Goal: Communication & Community: Connect with others

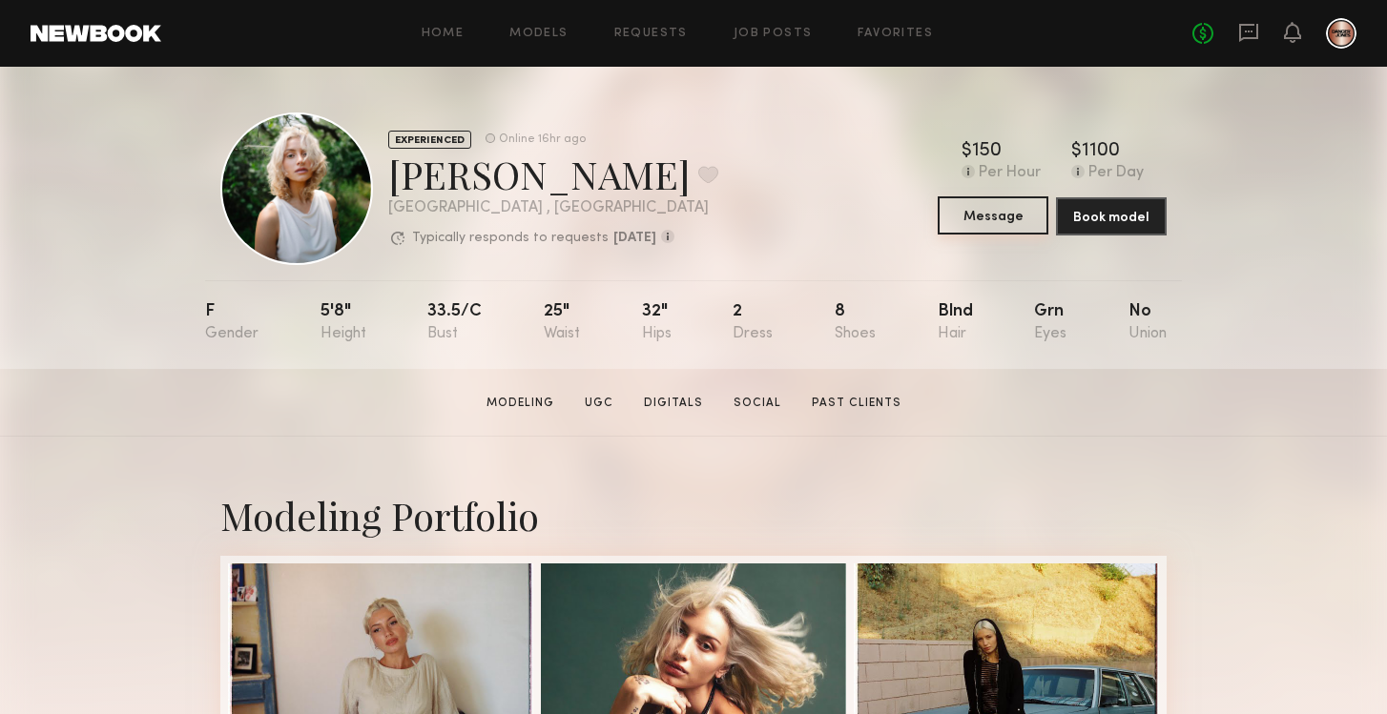
click at [1005, 210] on button "Message" at bounding box center [993, 215] width 111 height 38
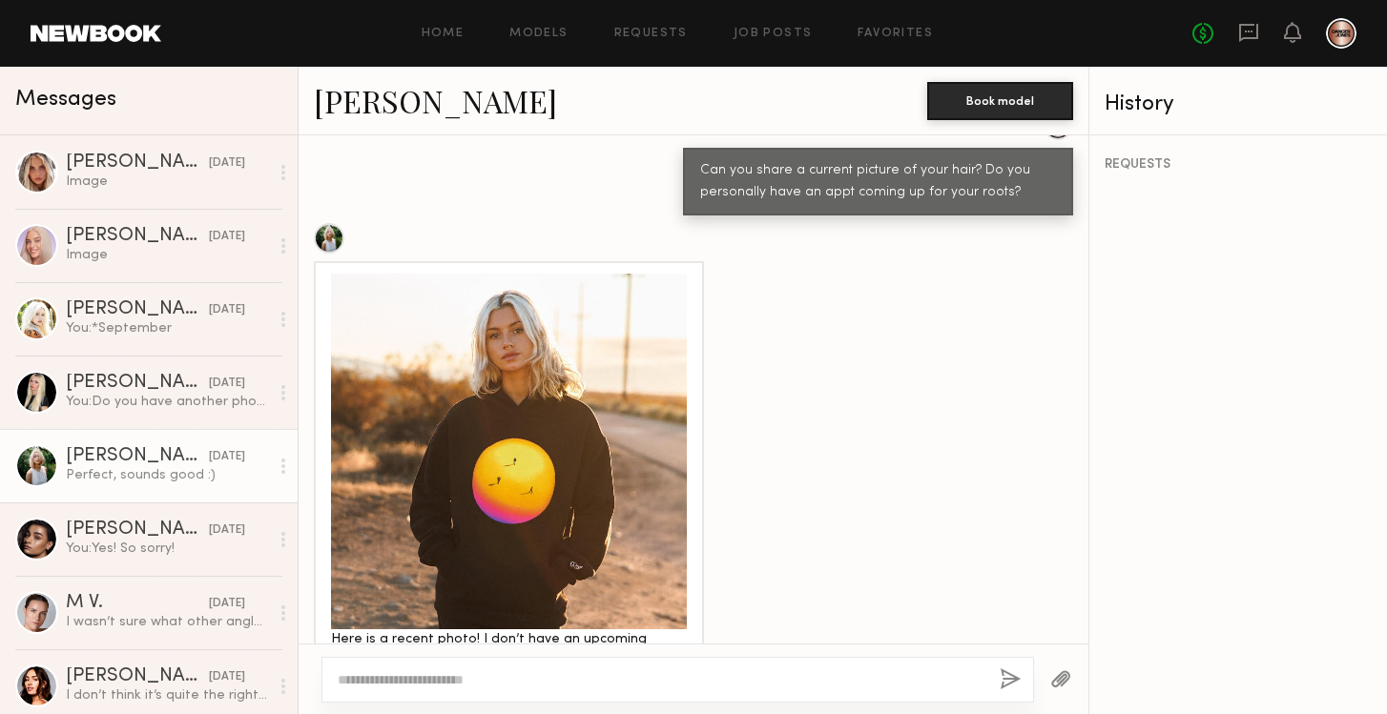
scroll to position [1860, 0]
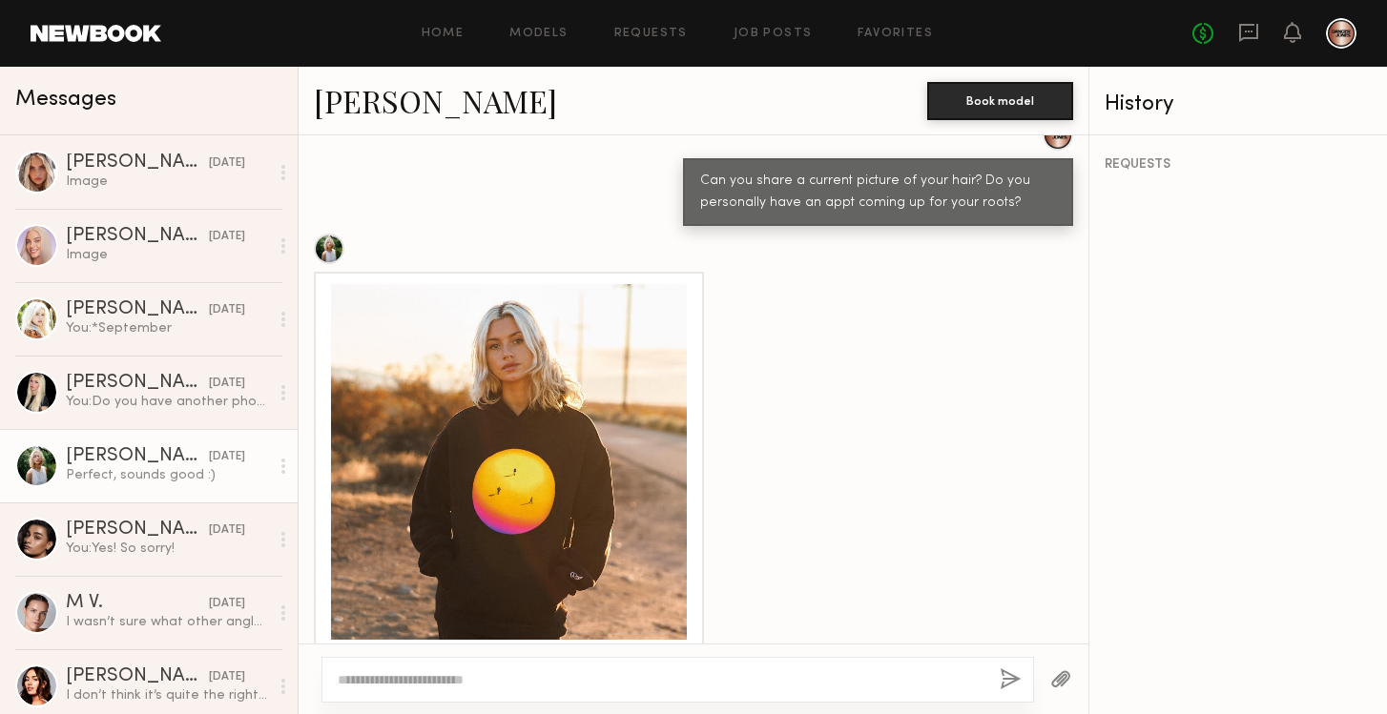
click at [538, 447] on div at bounding box center [509, 462] width 356 height 356
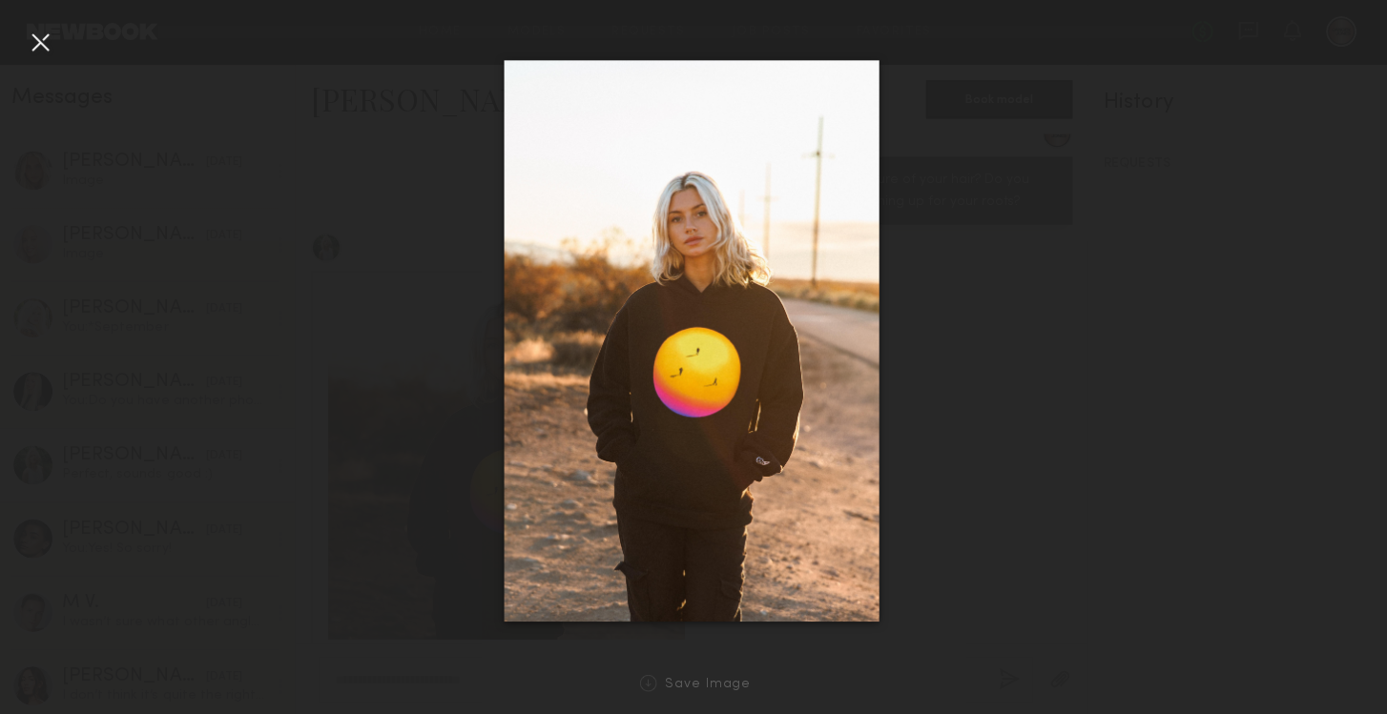
scroll to position [0, 0]
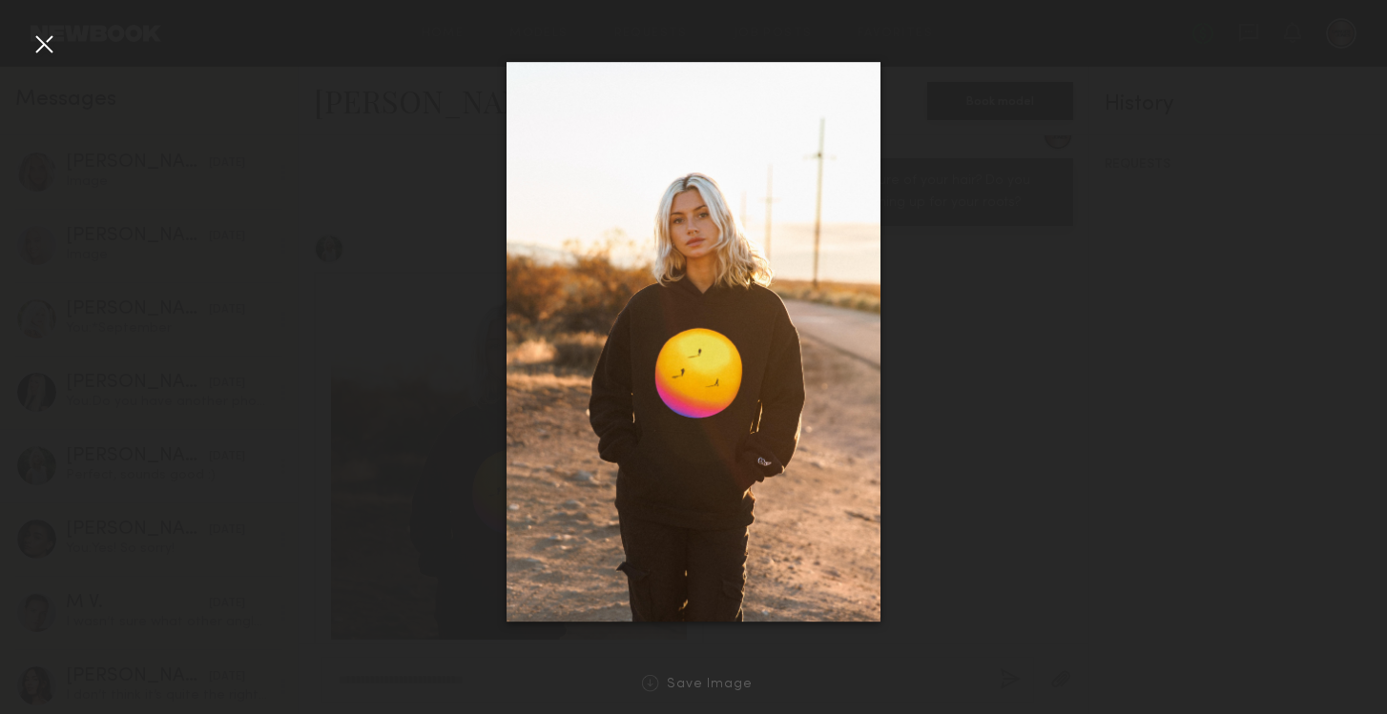
click at [48, 49] on div at bounding box center [44, 44] width 31 height 31
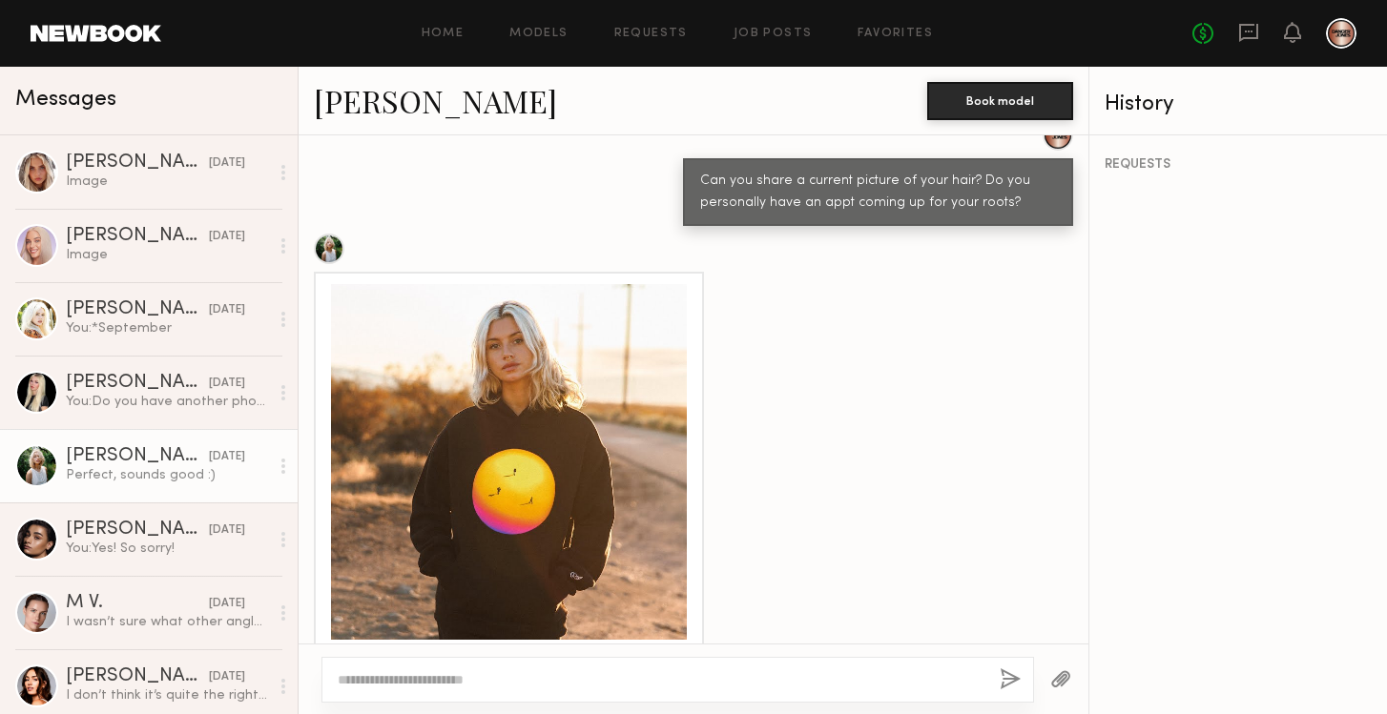
click at [365, 104] on link "Foster M." at bounding box center [435, 100] width 243 height 41
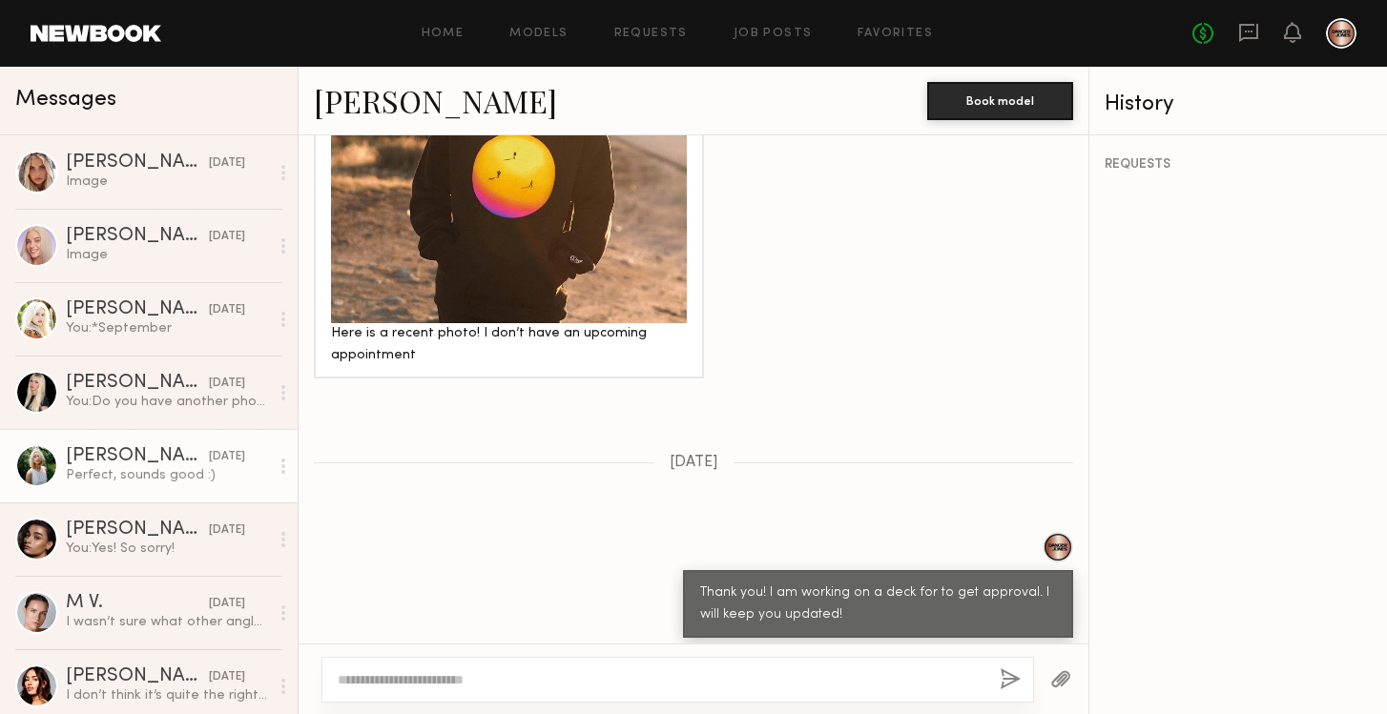
click at [658, 684] on textarea at bounding box center [661, 680] width 647 height 19
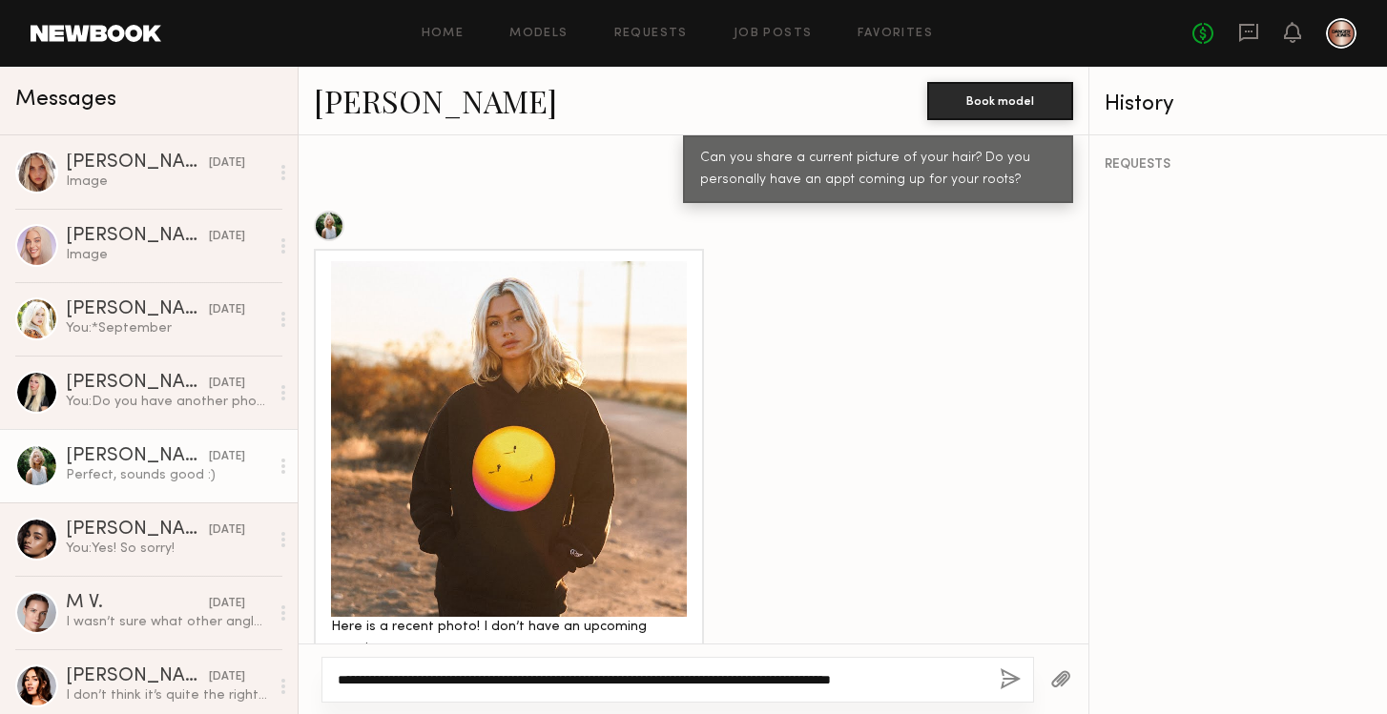
scroll to position [1871, 0]
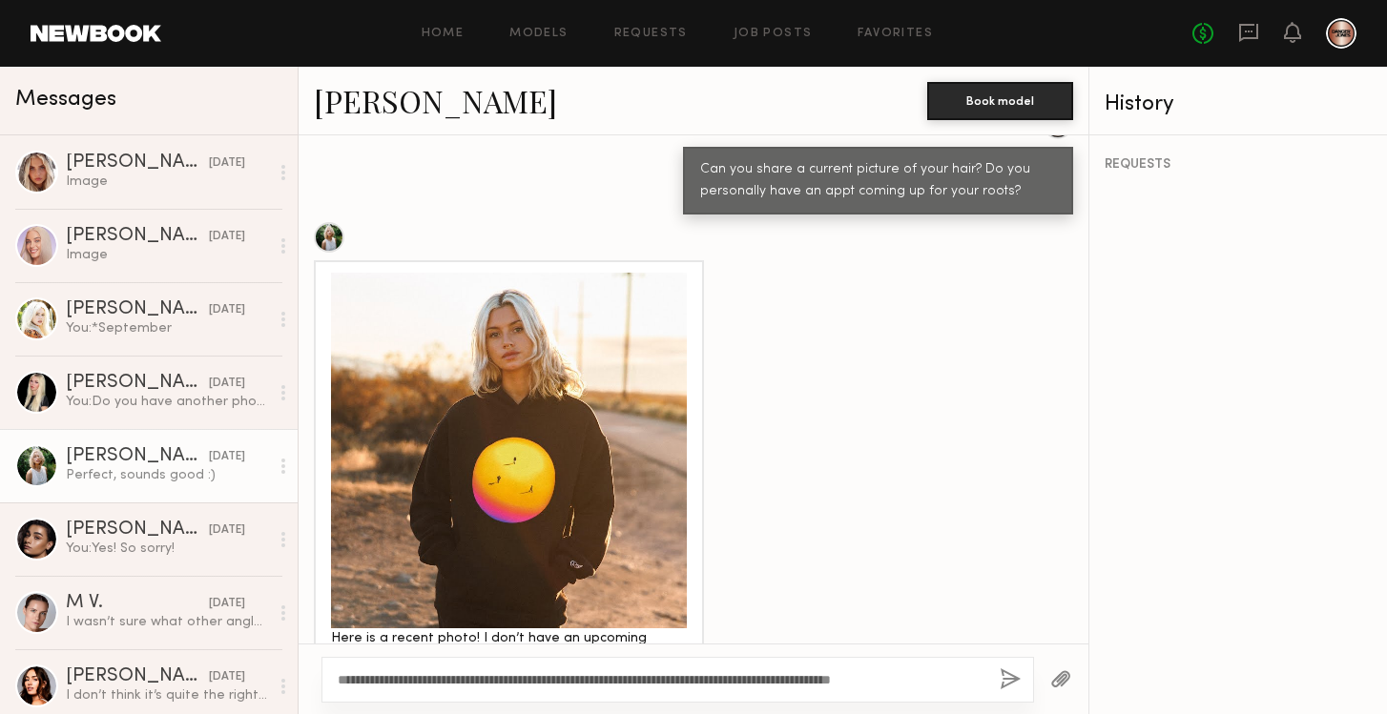
click at [487, 411] on div at bounding box center [509, 451] width 356 height 356
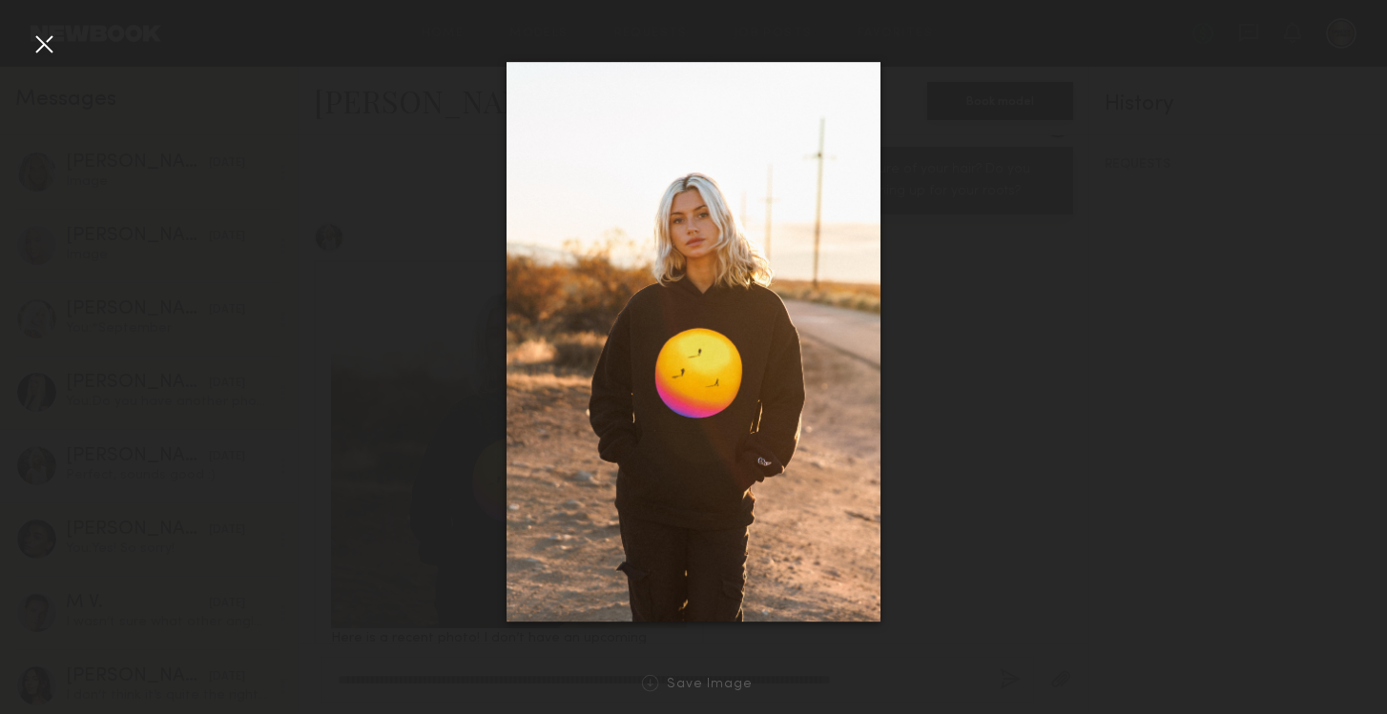
click at [38, 47] on div at bounding box center [44, 44] width 31 height 31
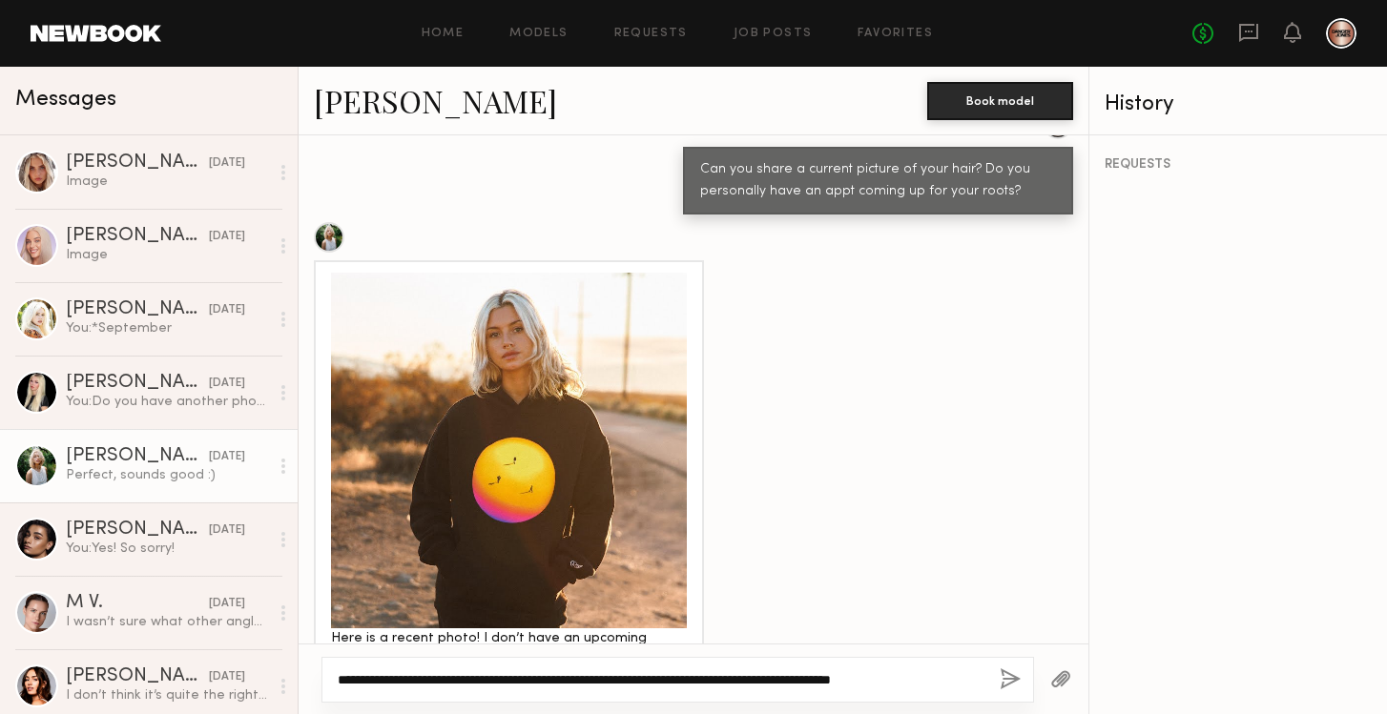
click at [955, 679] on textarea "**********" at bounding box center [661, 680] width 647 height 19
click at [554, 426] on div at bounding box center [509, 451] width 356 height 356
click at [954, 679] on textarea "**********" at bounding box center [661, 680] width 647 height 19
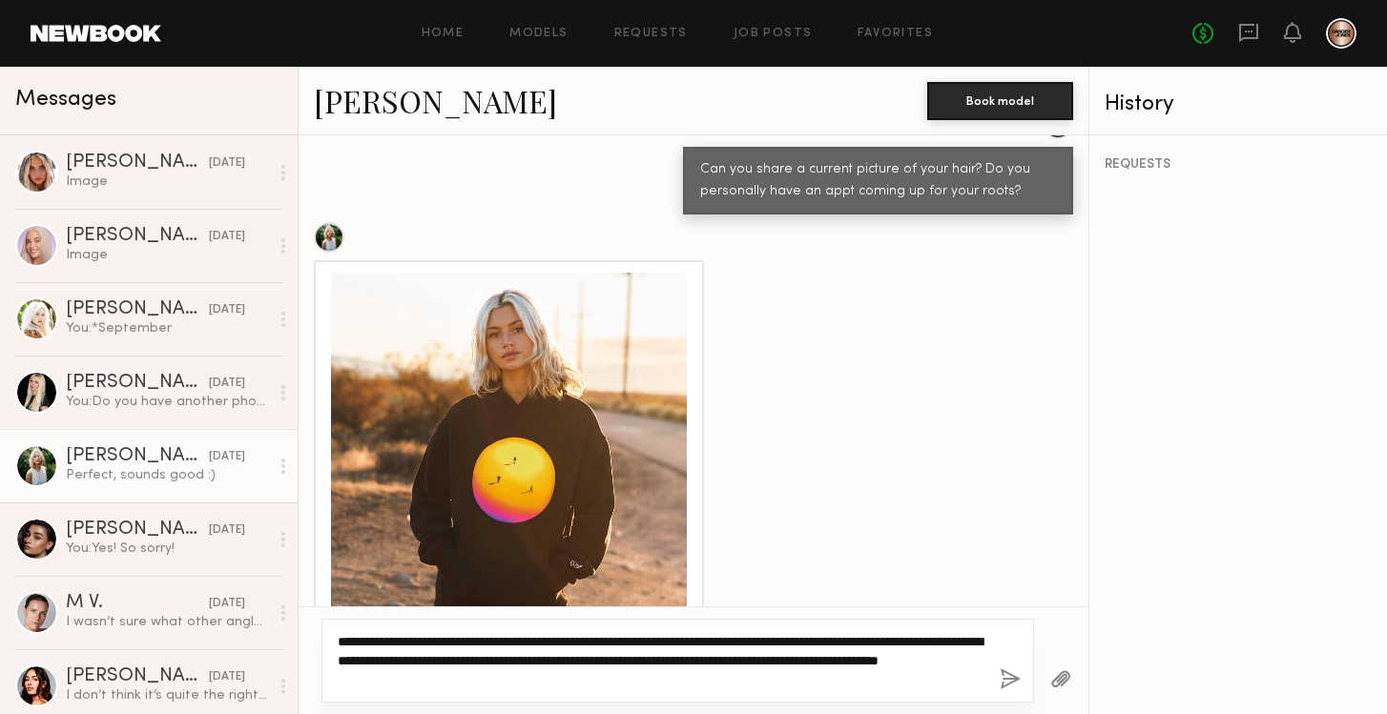
type textarea "**********"
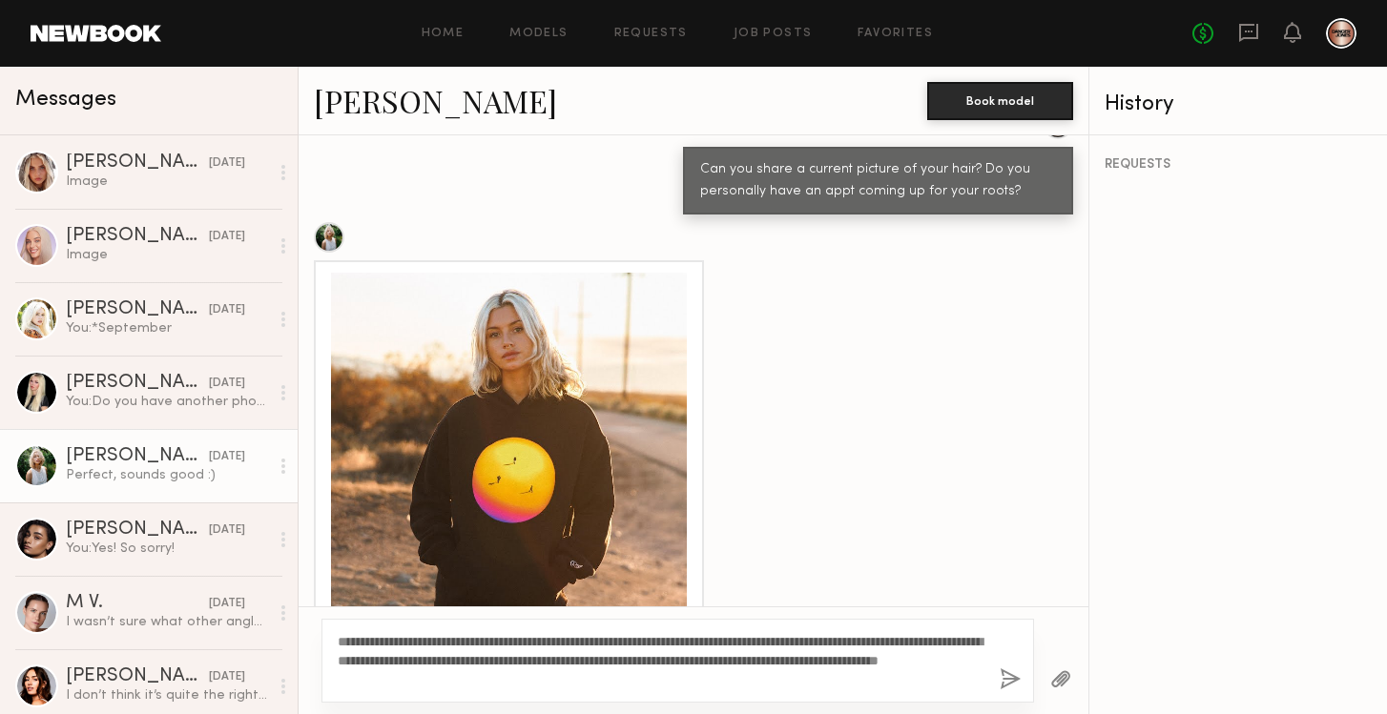
click at [1012, 679] on button "button" at bounding box center [1010, 681] width 21 height 24
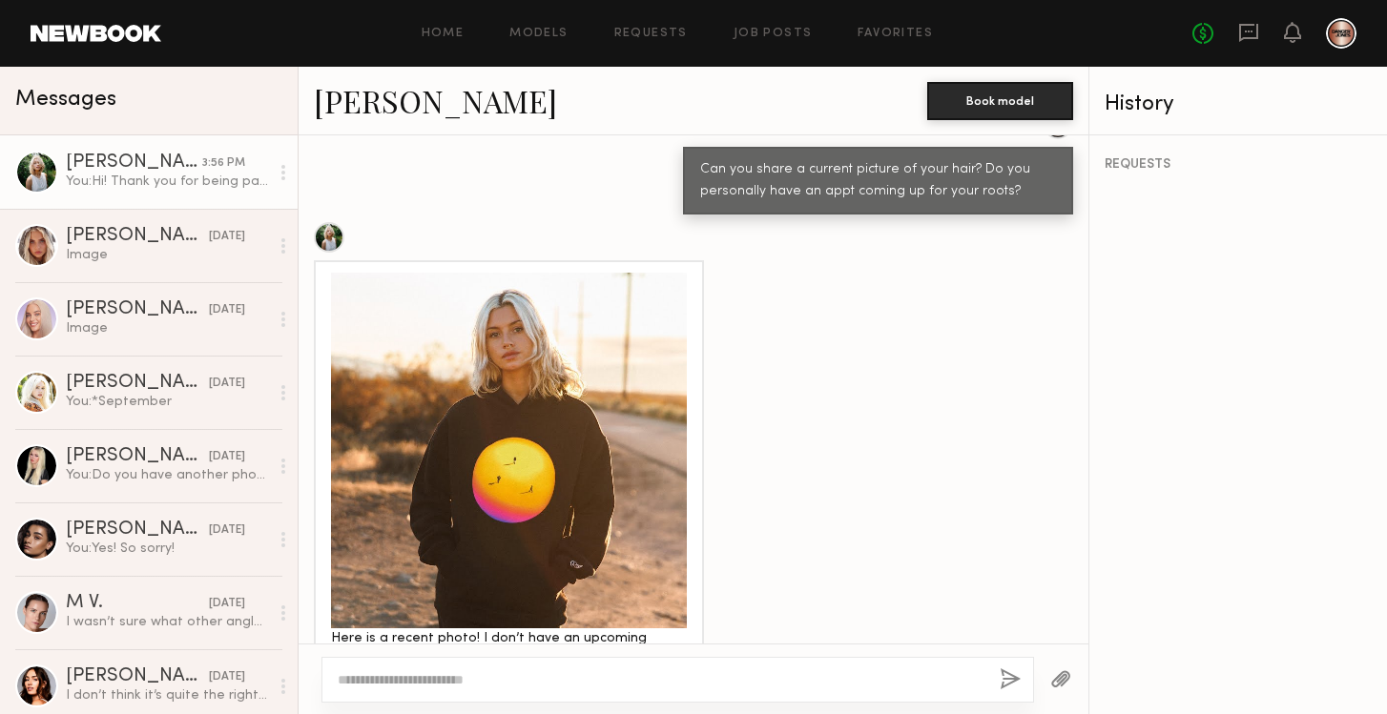
scroll to position [2645, 0]
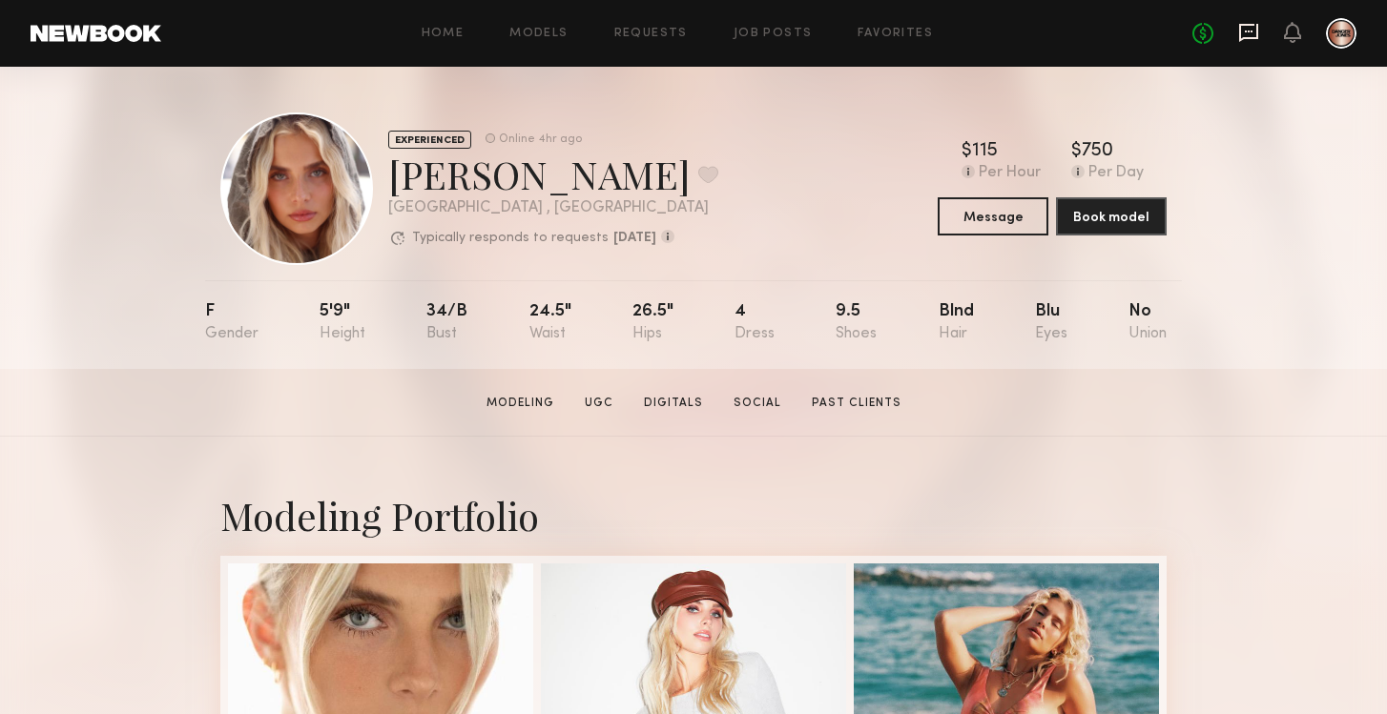
click at [1249, 24] on icon at bounding box center [1248, 33] width 19 height 18
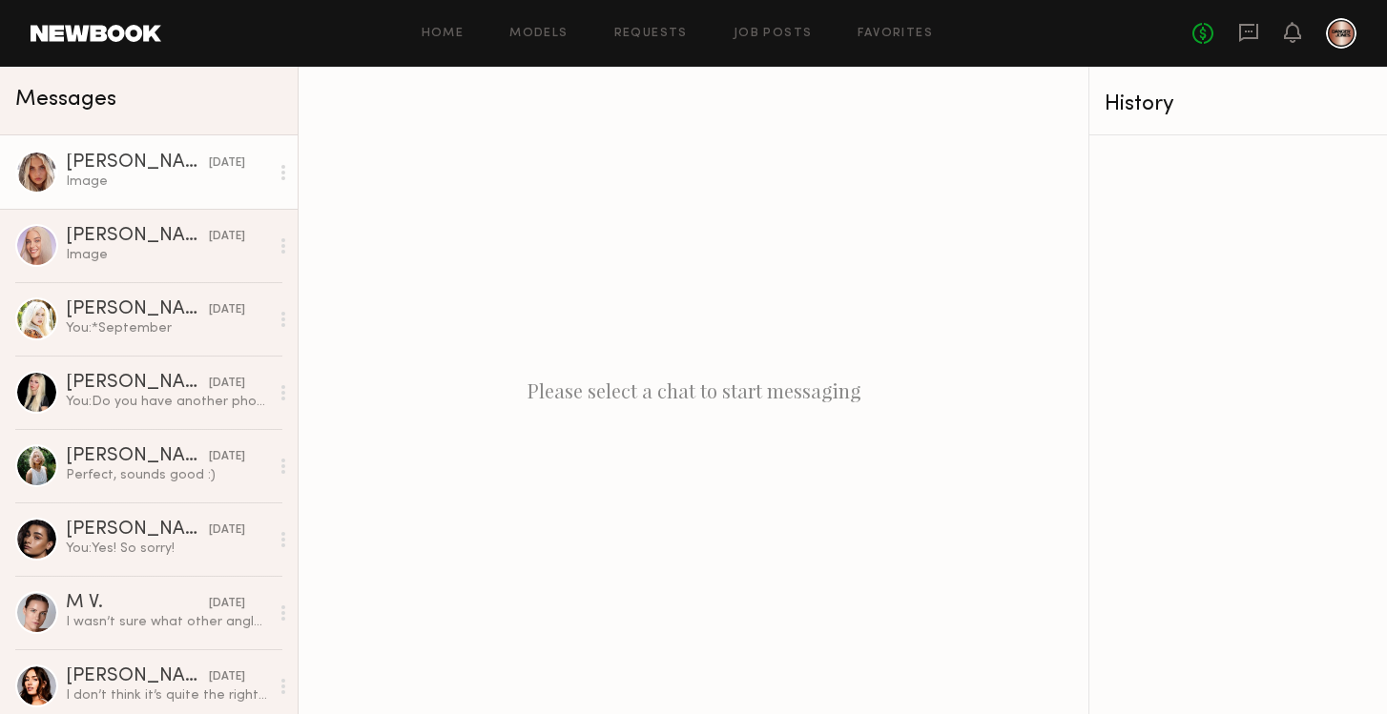
click at [108, 176] on div "Image" at bounding box center [167, 182] width 203 height 18
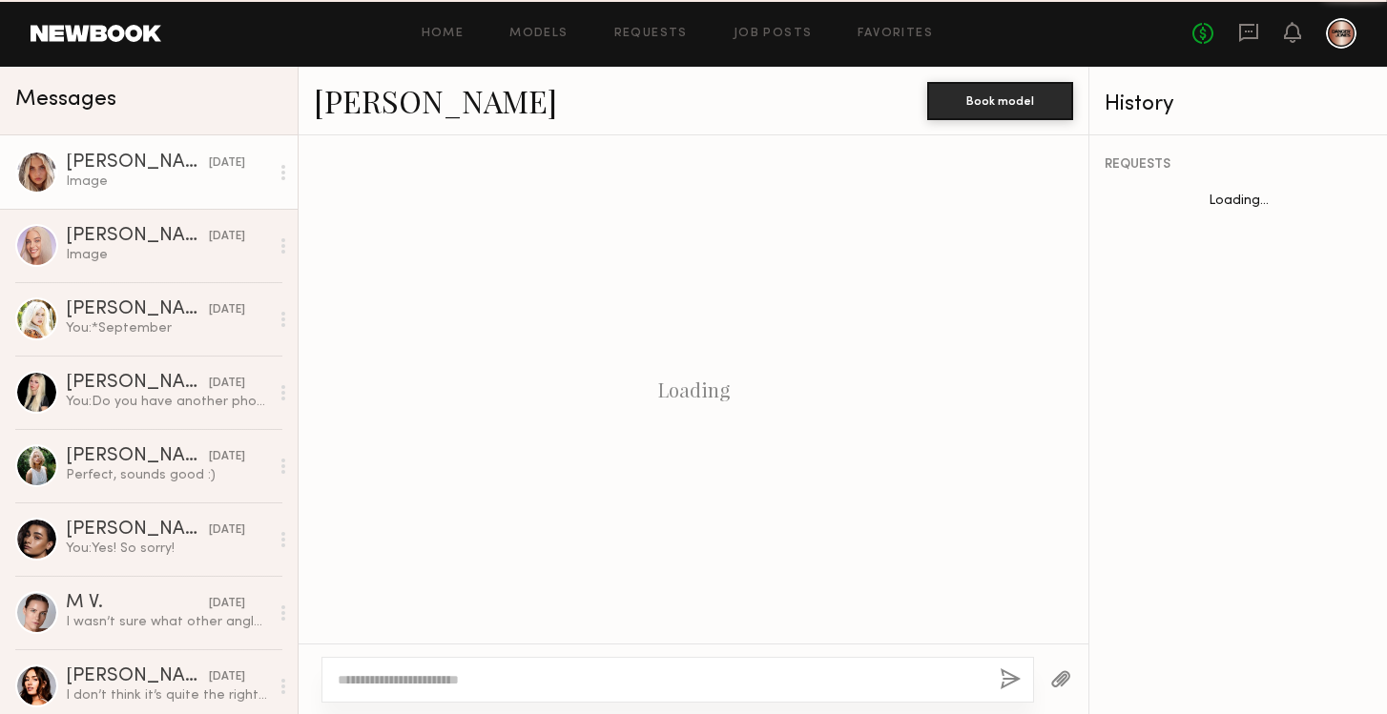
scroll to position [3028, 0]
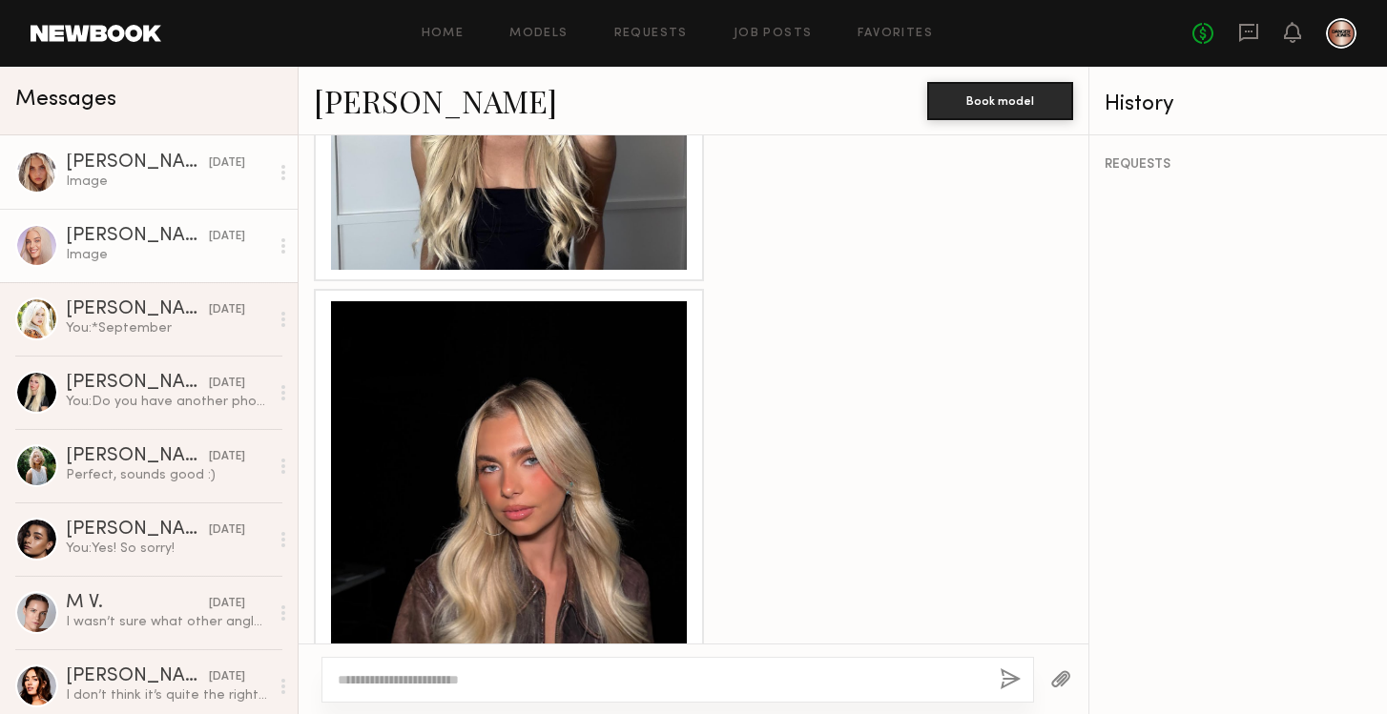
click at [132, 225] on link "Sofia M. 08/28/2025 Image" at bounding box center [149, 245] width 298 height 73
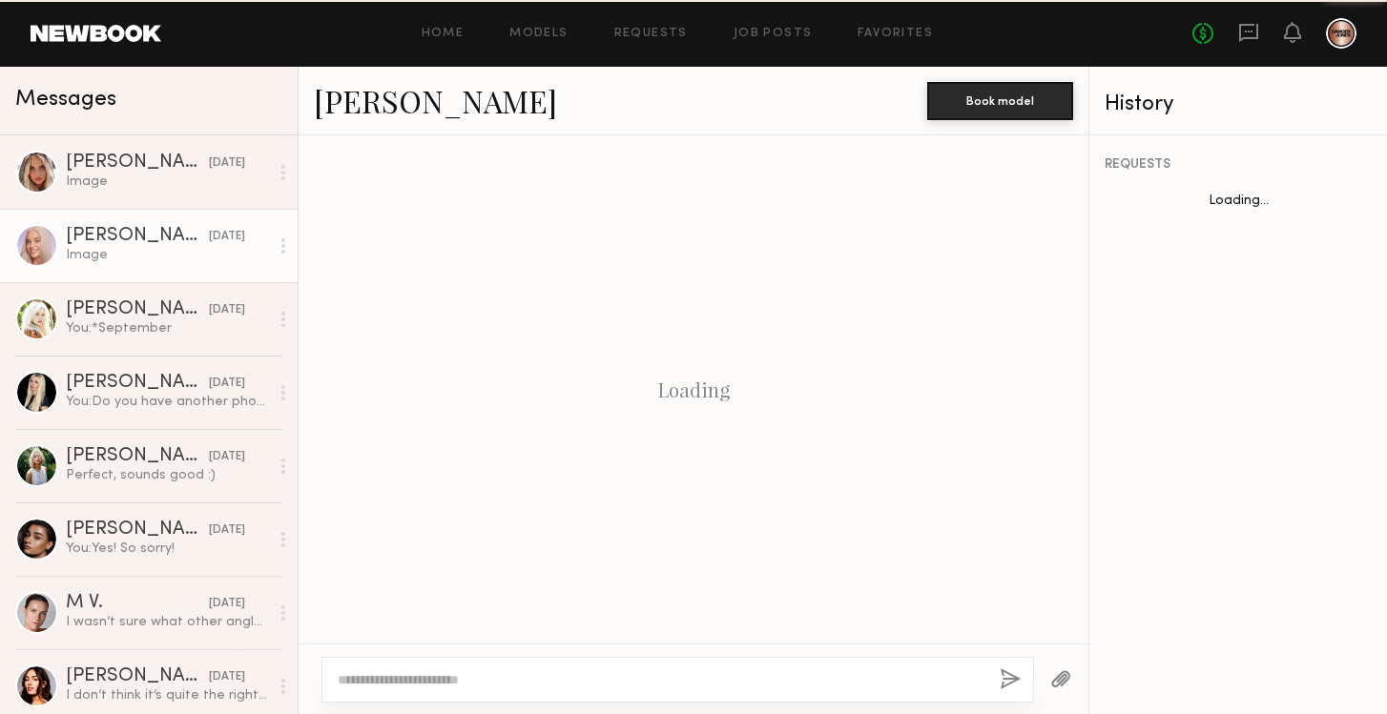
scroll to position [991, 0]
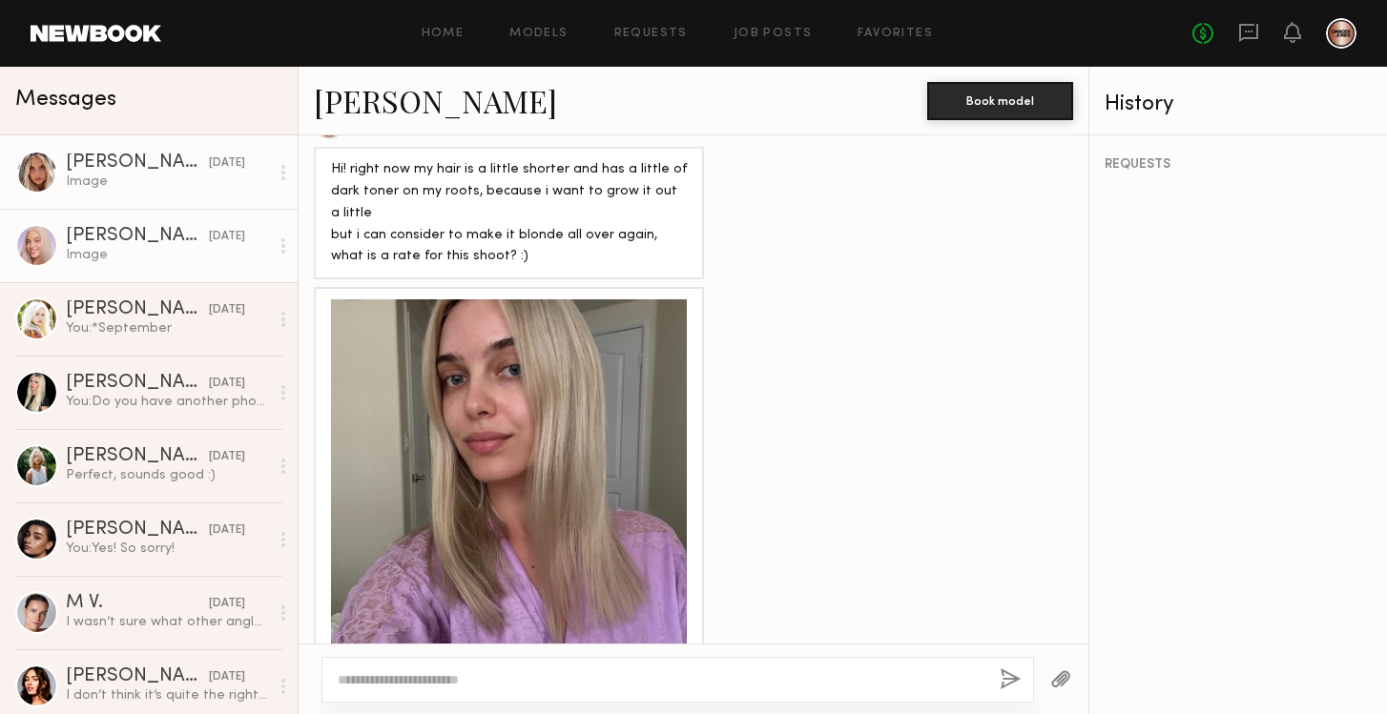
click at [148, 188] on div "Image" at bounding box center [167, 182] width 203 height 18
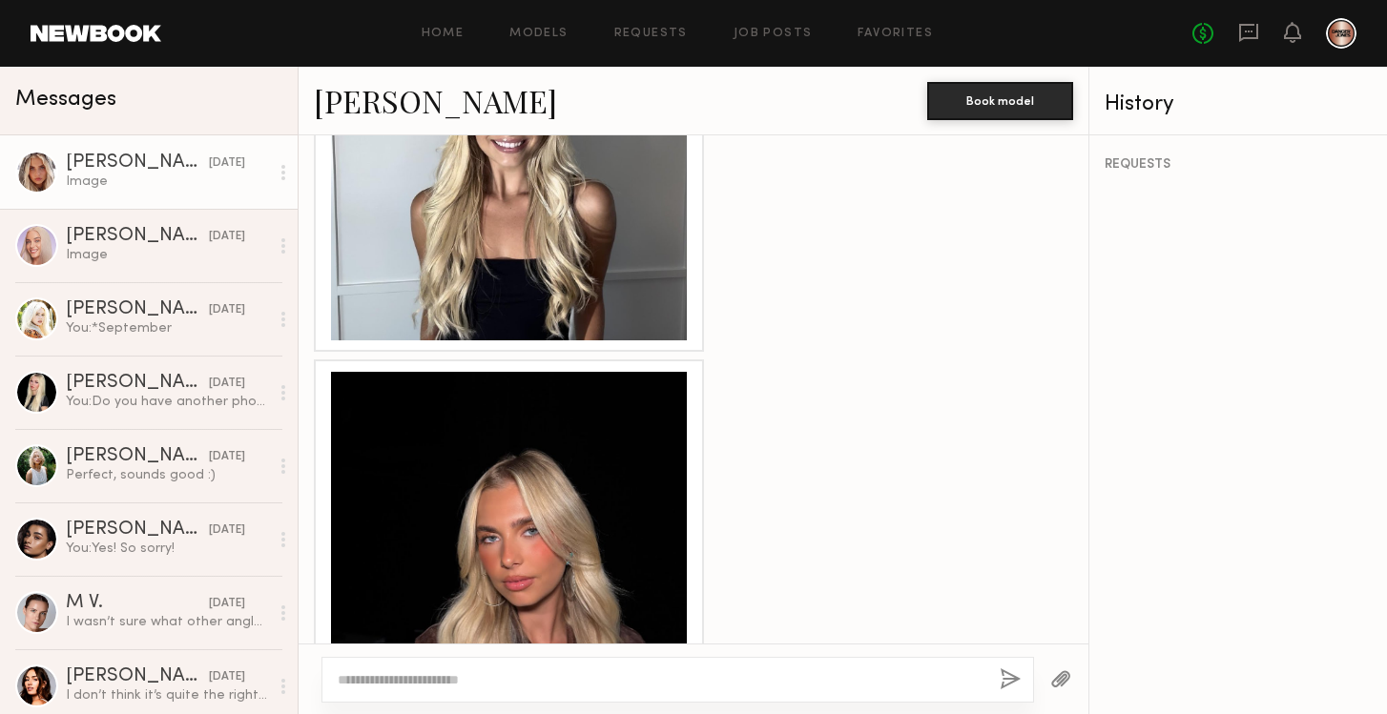
scroll to position [3028, 0]
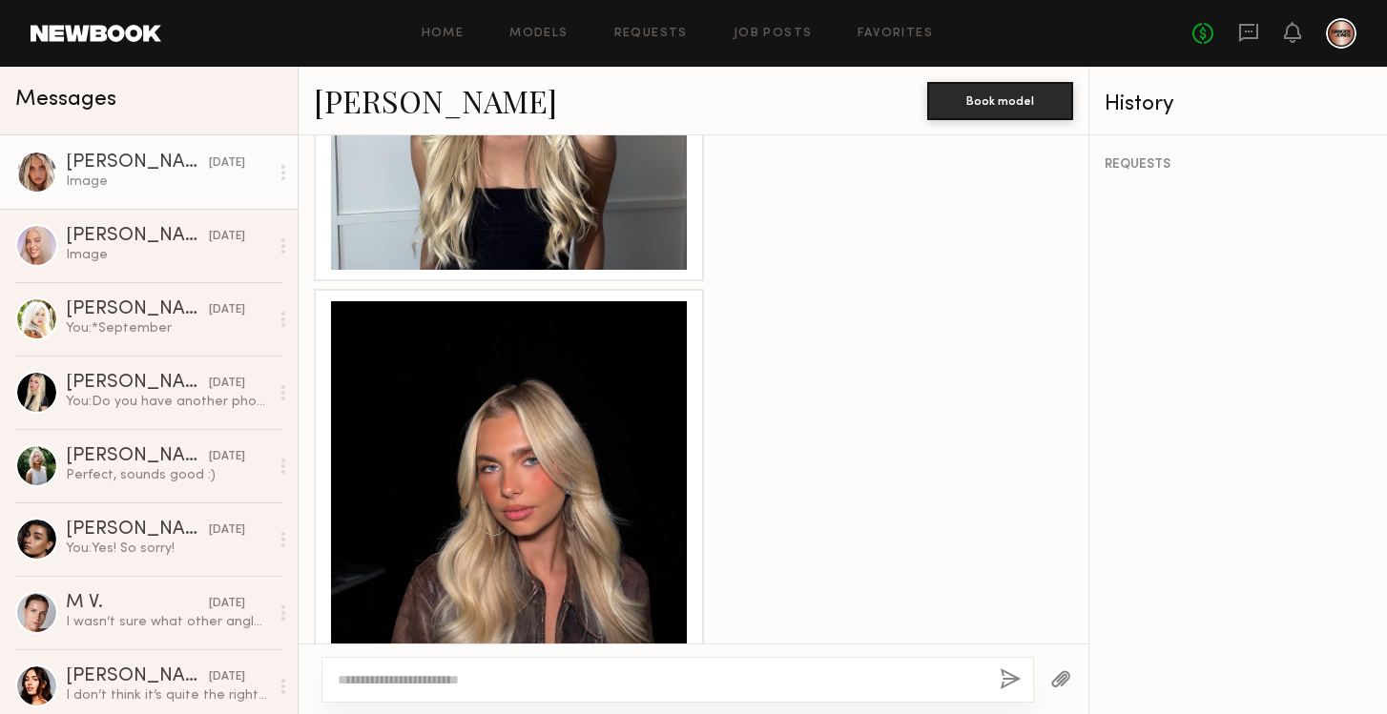
click at [533, 433] on div at bounding box center [509, 479] width 356 height 356
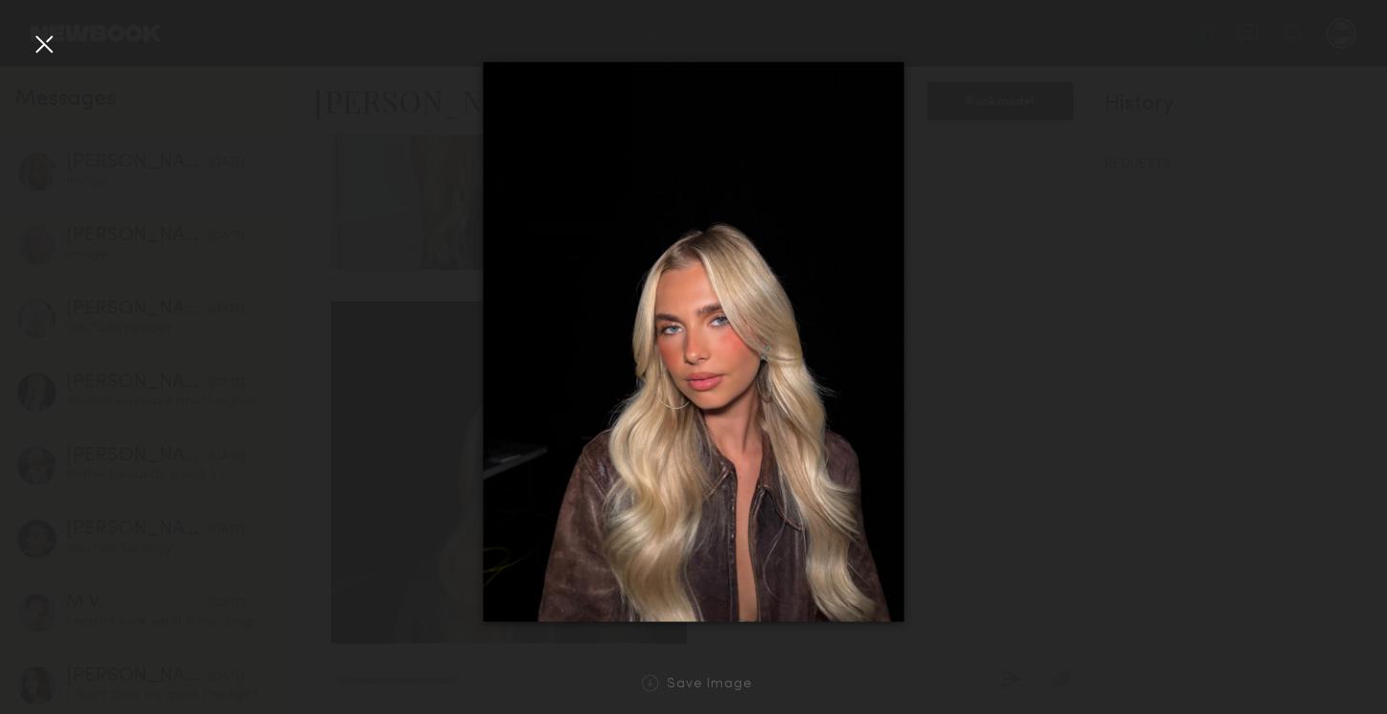
click at [44, 47] on div at bounding box center [44, 44] width 31 height 31
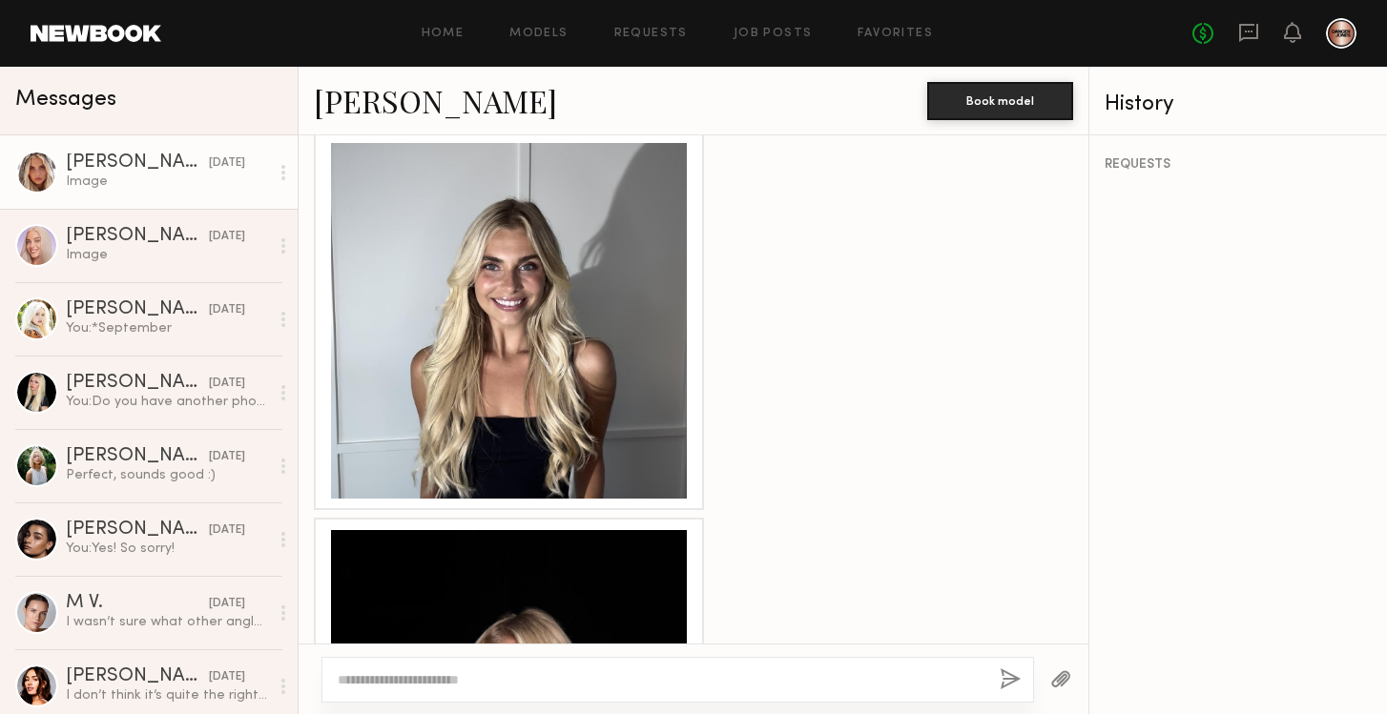
scroll to position [2779, 0]
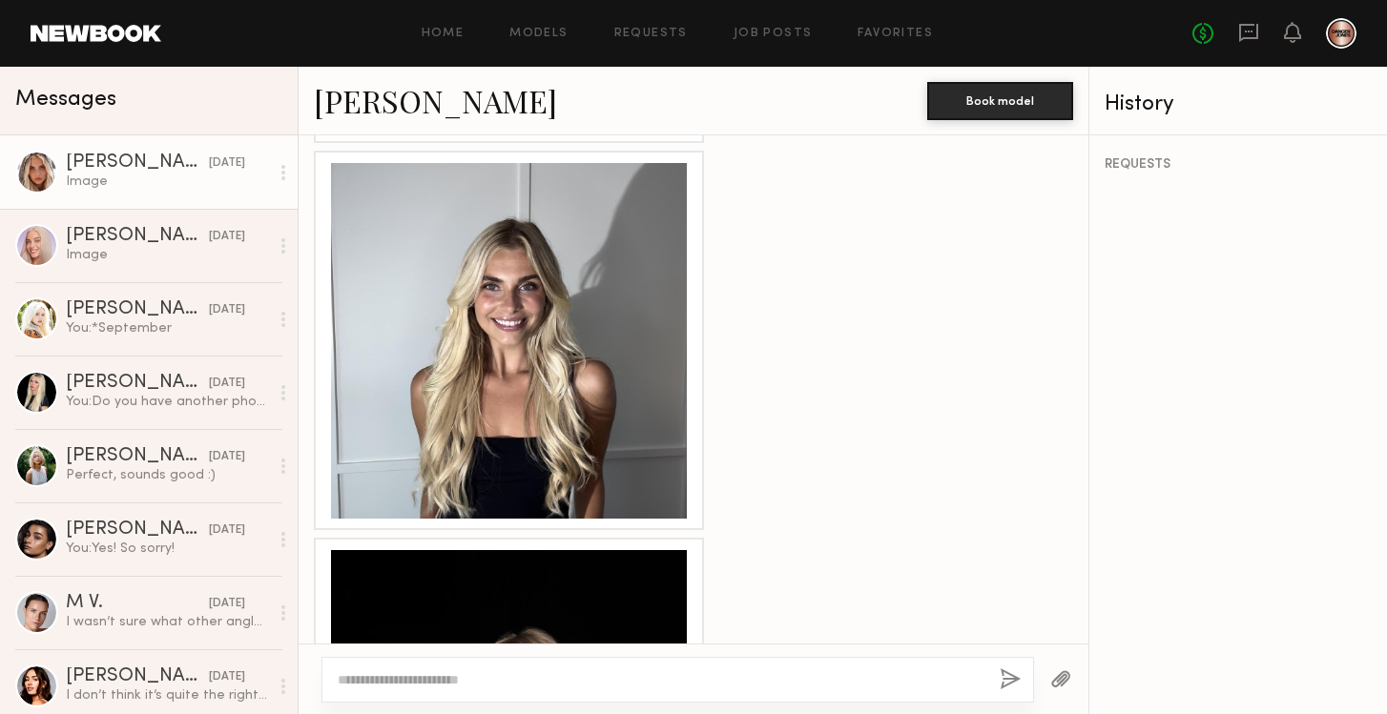
click at [491, 331] on div at bounding box center [509, 341] width 356 height 356
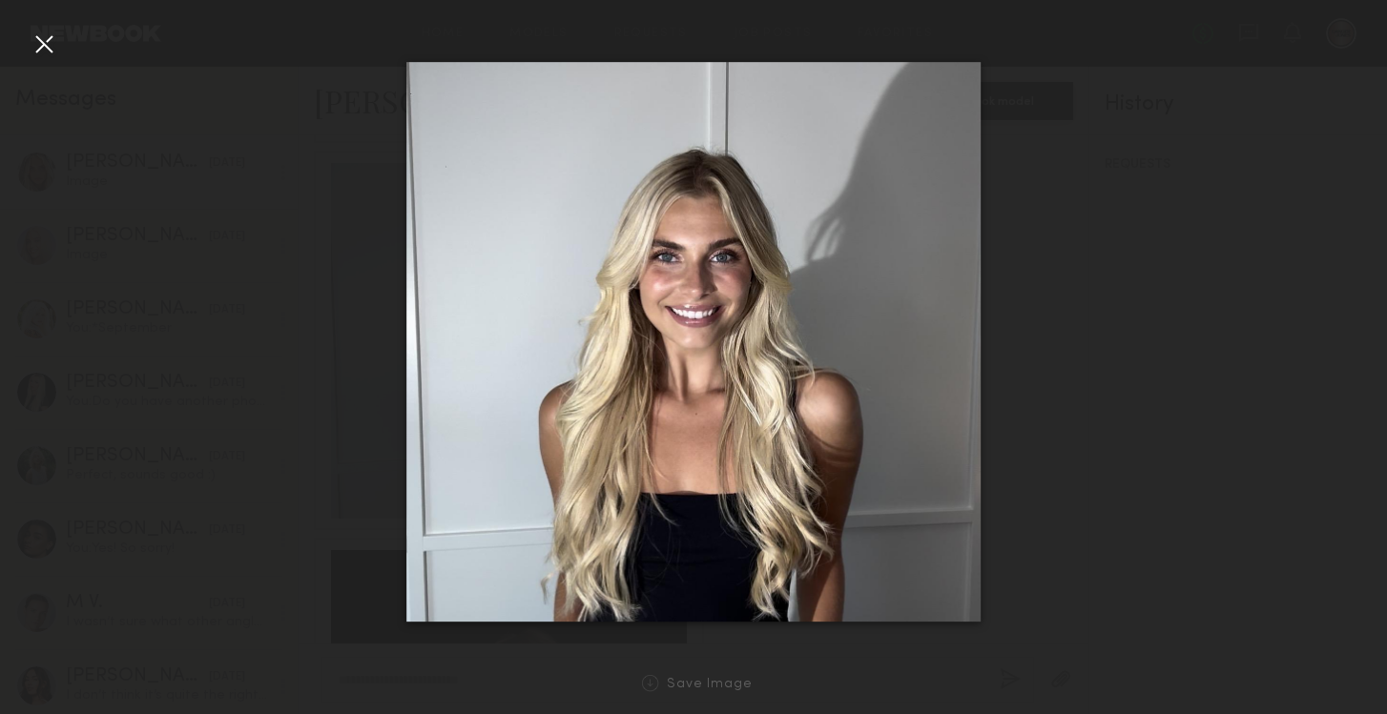
click at [52, 49] on div at bounding box center [44, 44] width 31 height 31
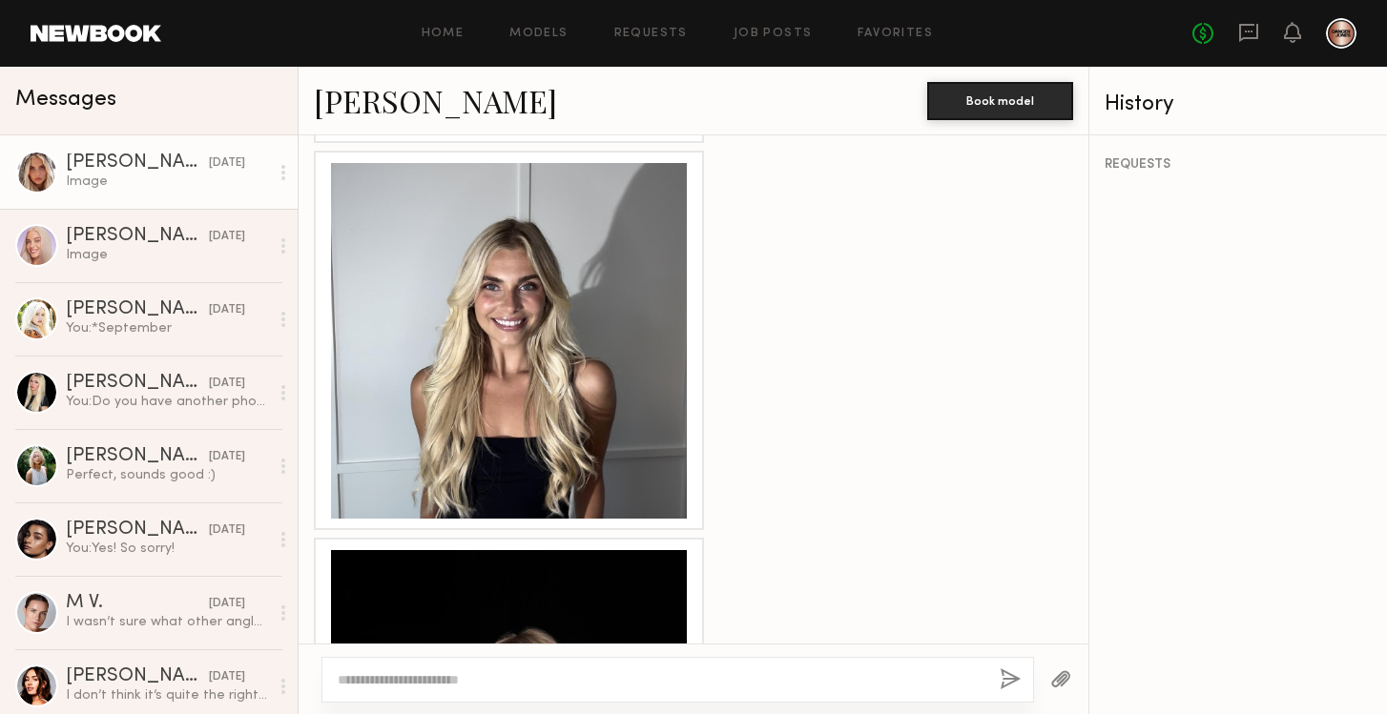
click at [498, 550] on div at bounding box center [509, 728] width 356 height 356
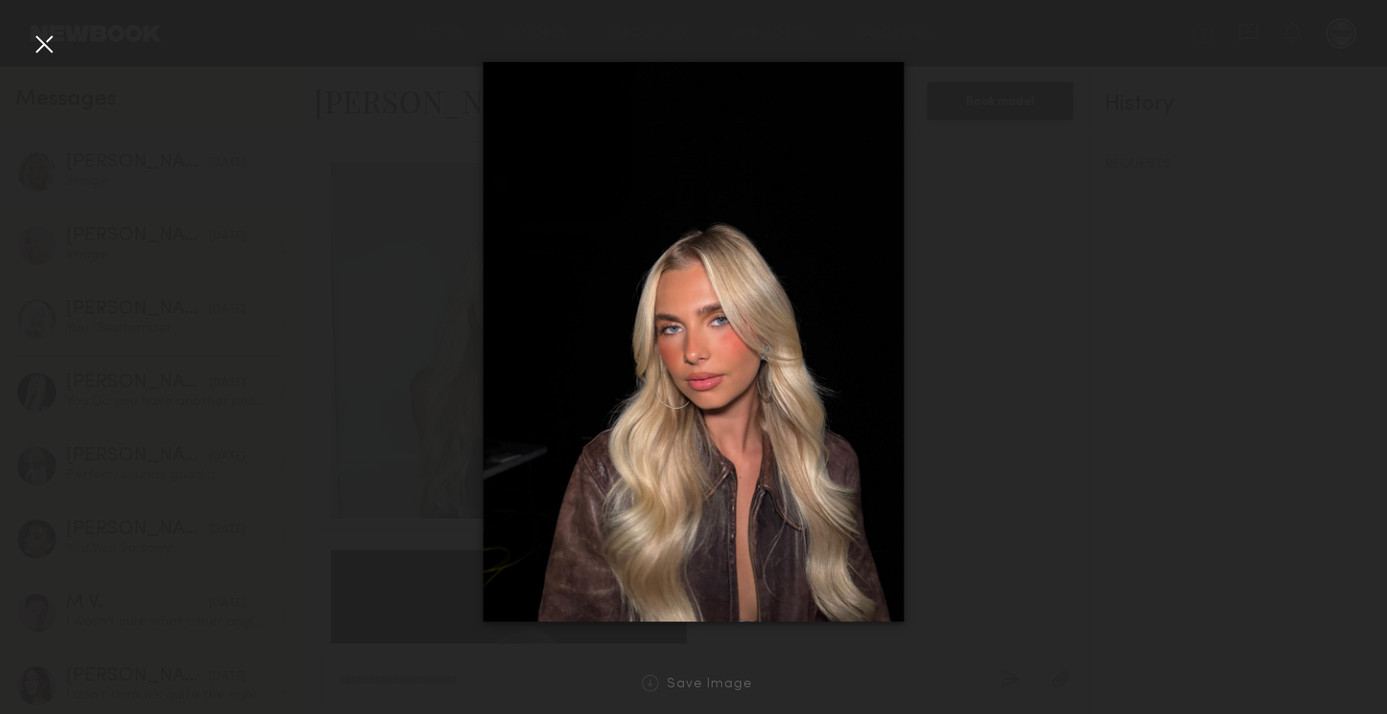
click at [33, 47] on div at bounding box center [44, 44] width 31 height 31
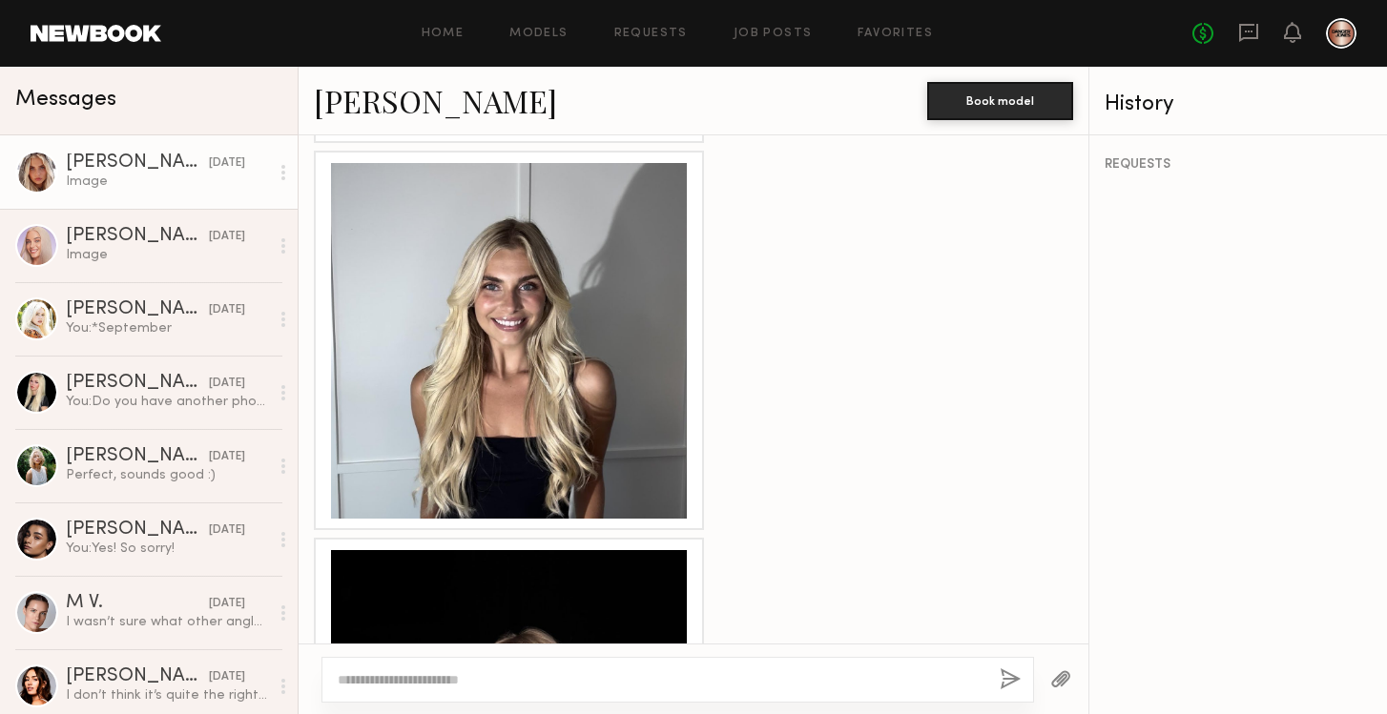
click at [367, 107] on link "Allea S." at bounding box center [435, 100] width 243 height 41
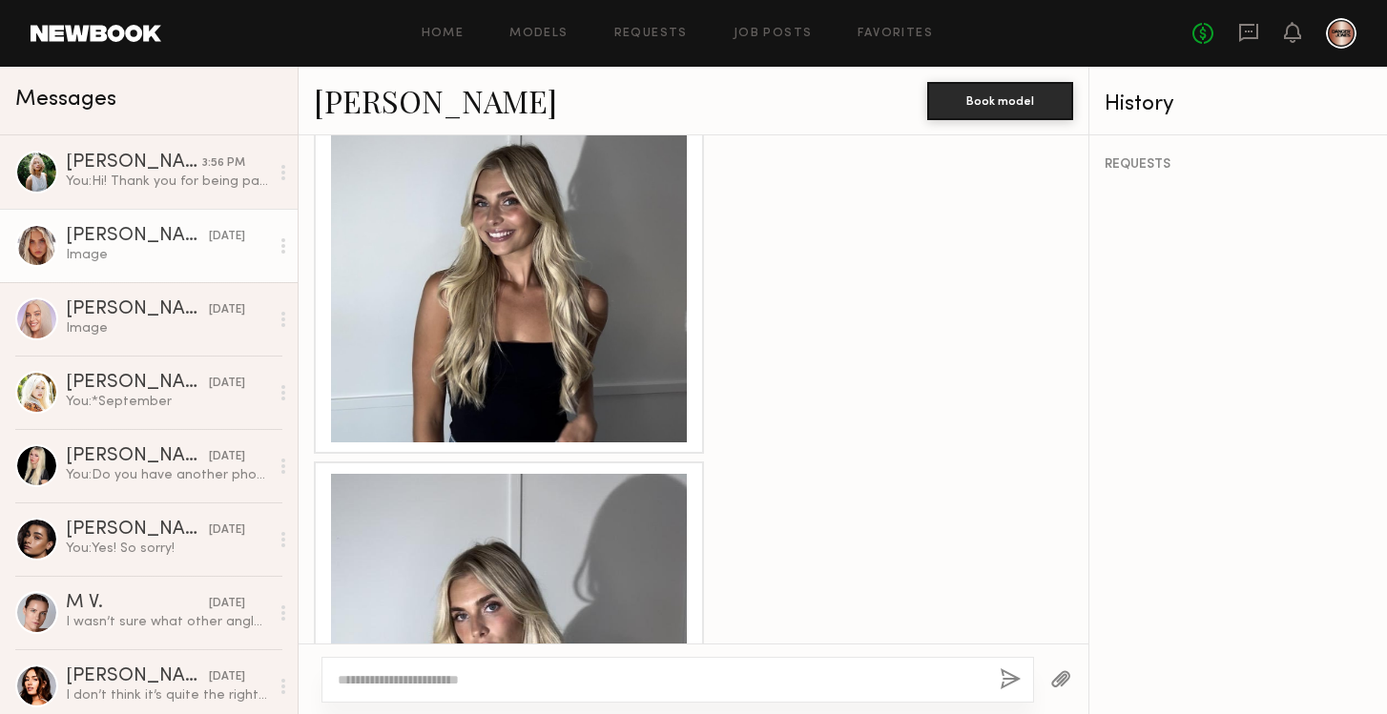
scroll to position [1377, 0]
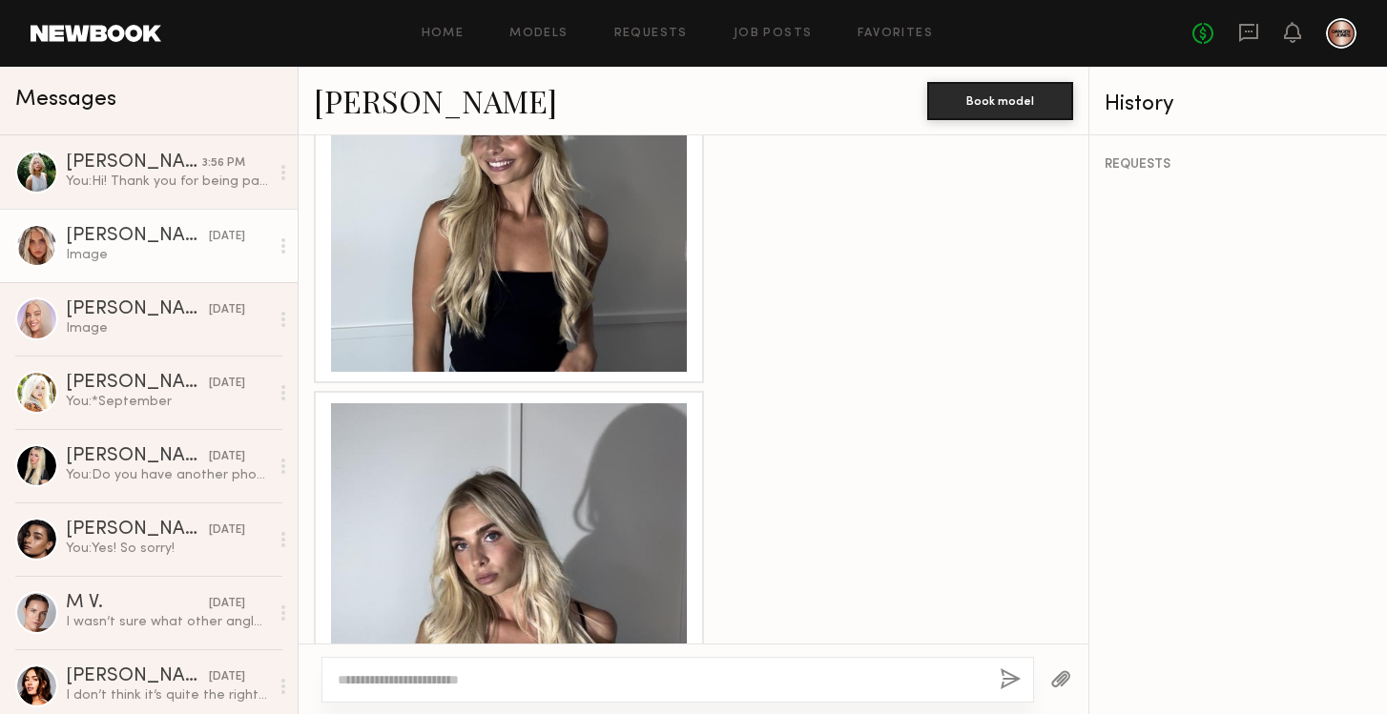
click at [622, 264] on div at bounding box center [509, 194] width 356 height 356
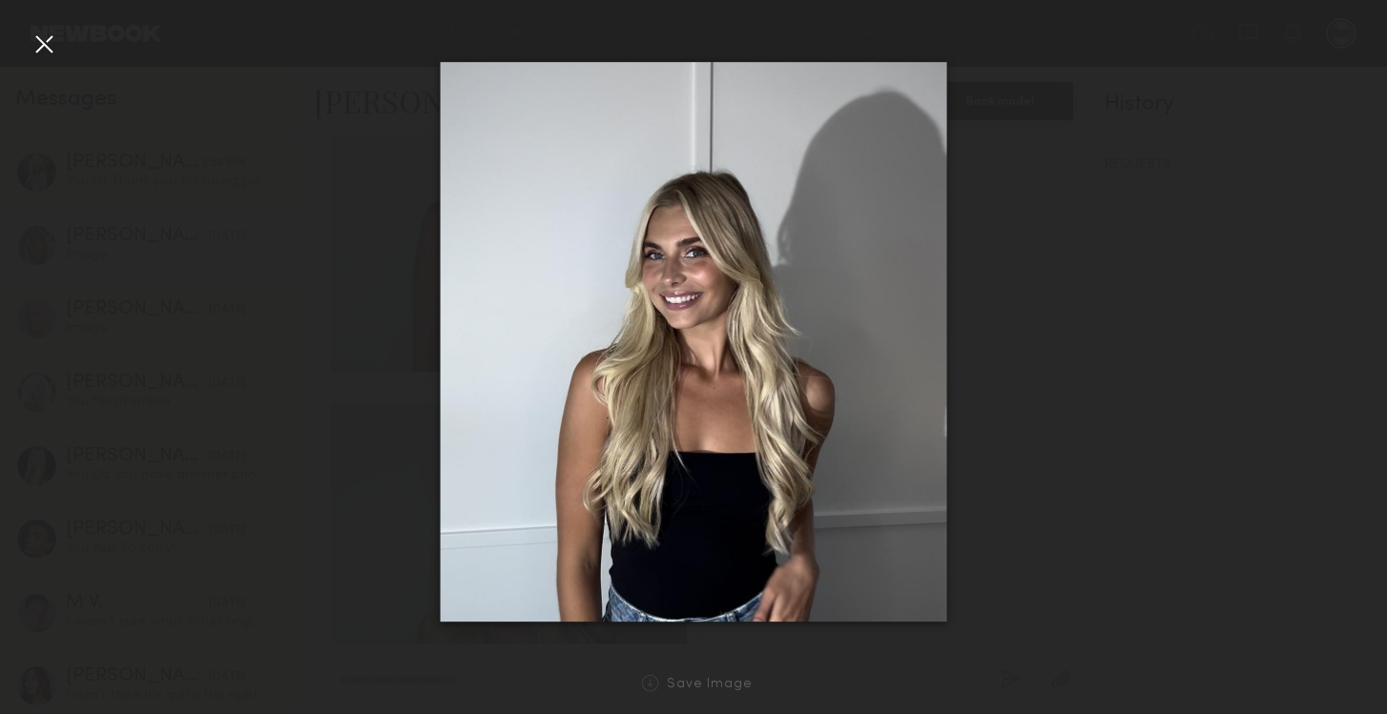
click at [1140, 341] on div at bounding box center [693, 342] width 1387 height 623
click at [45, 48] on div at bounding box center [44, 44] width 31 height 31
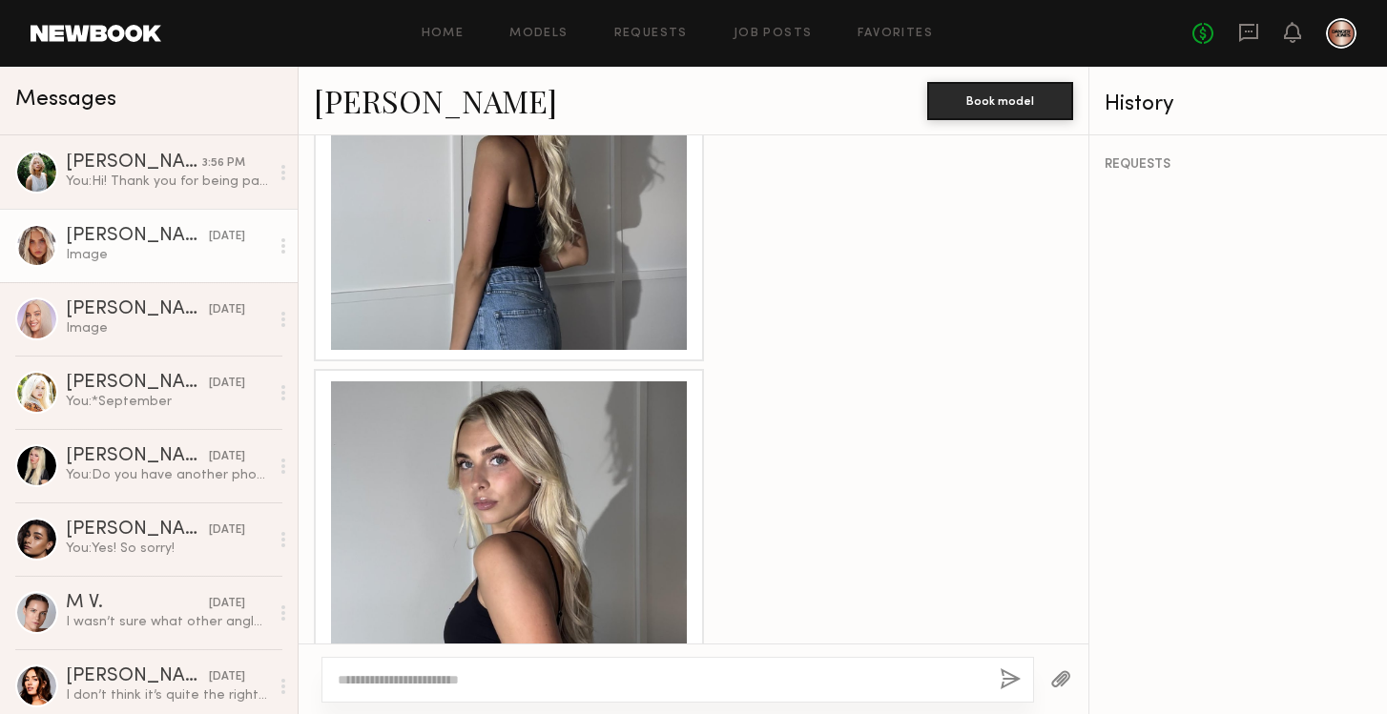
scroll to position [2181, 0]
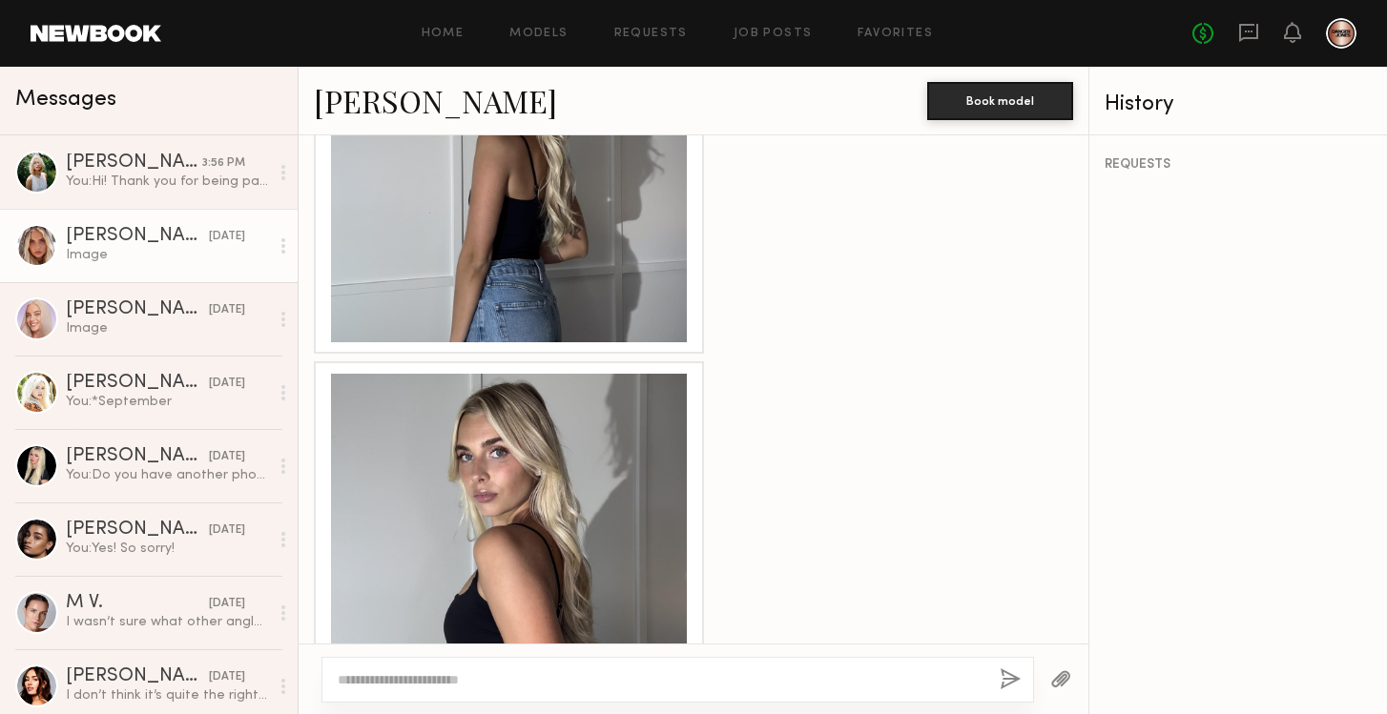
click at [493, 430] on div at bounding box center [509, 552] width 356 height 356
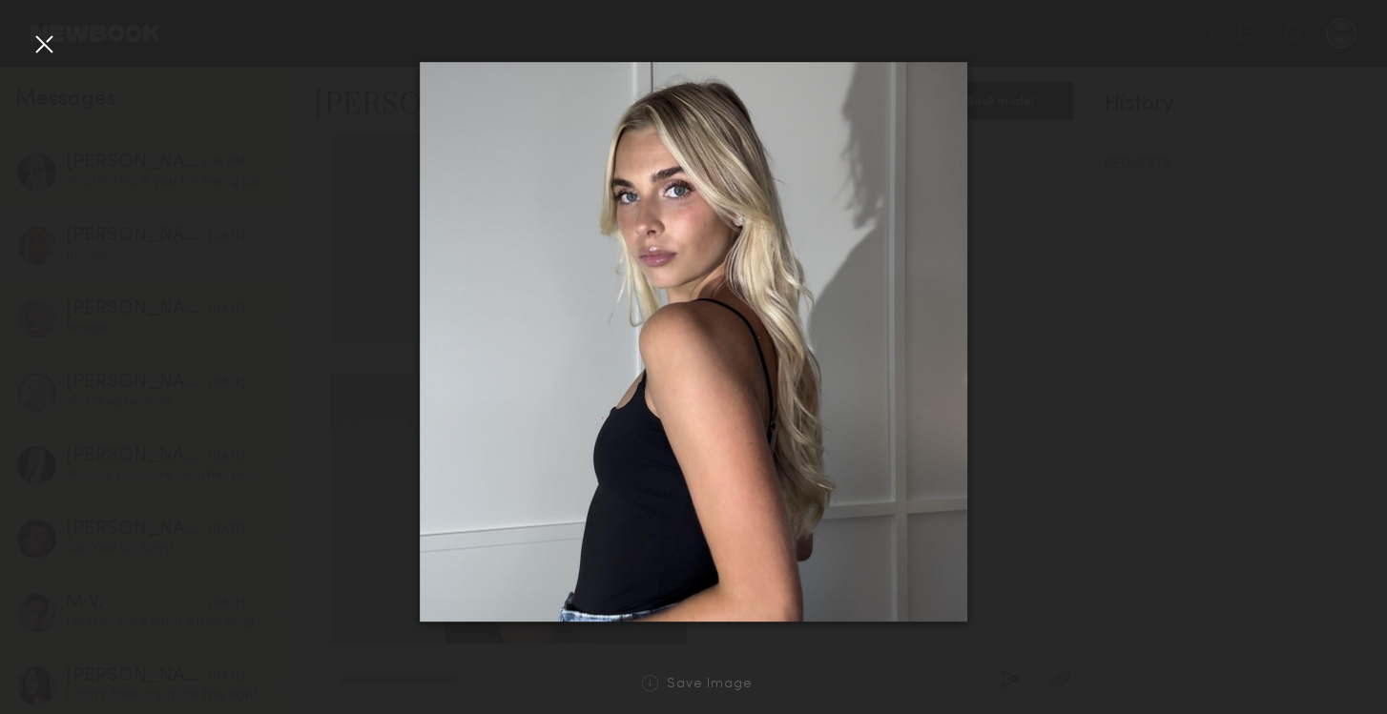
click at [53, 50] on div at bounding box center [44, 44] width 31 height 31
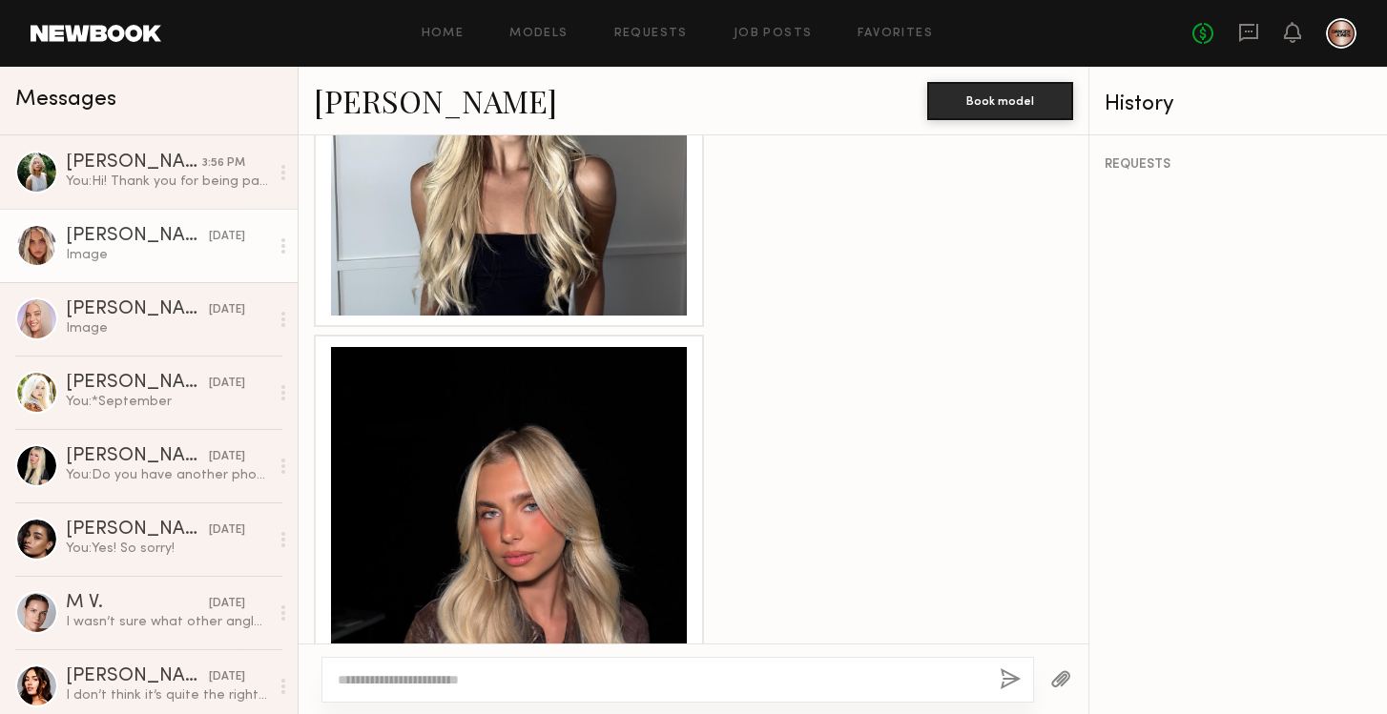
scroll to position [3028, 0]
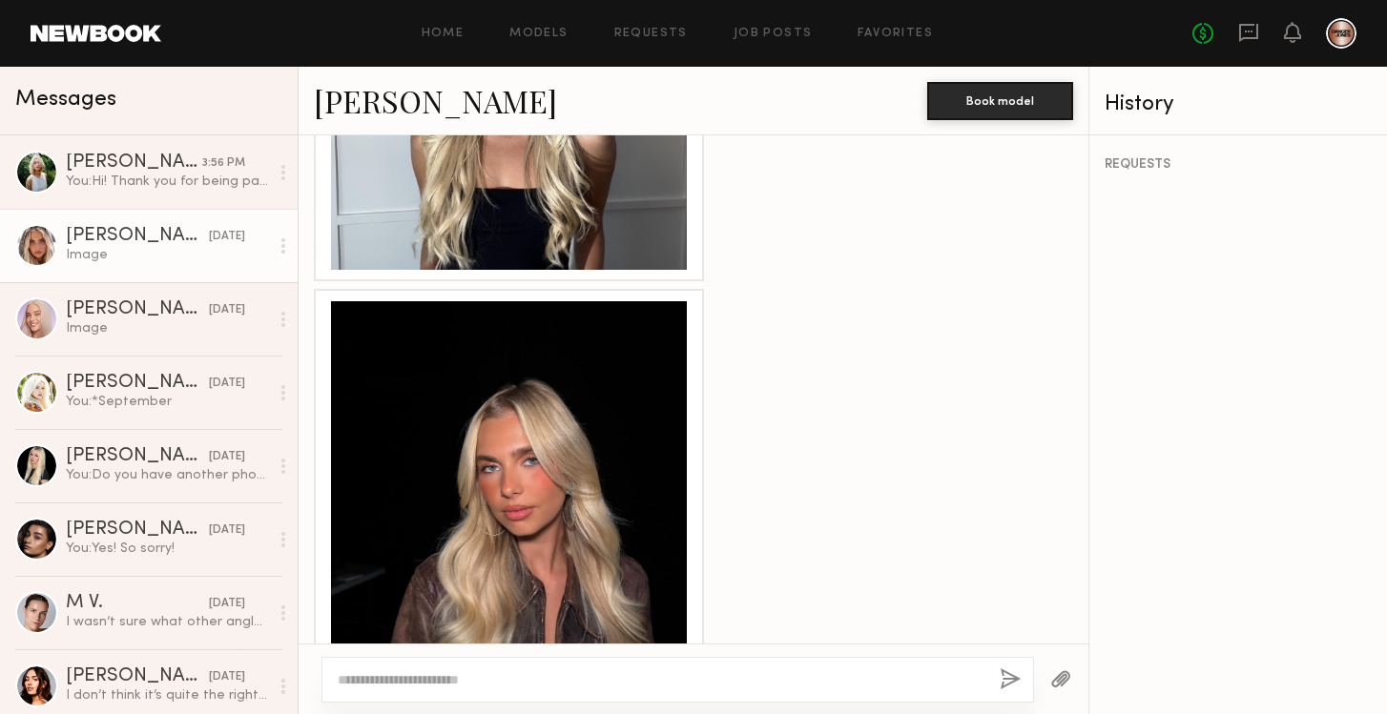
click at [578, 463] on div at bounding box center [509, 479] width 356 height 356
click at [731, 674] on textarea at bounding box center [661, 680] width 647 height 19
click at [190, 173] on div "You: Hi! Thank you for being patient! Are you still available on 9/15th? We wou…" at bounding box center [167, 182] width 203 height 18
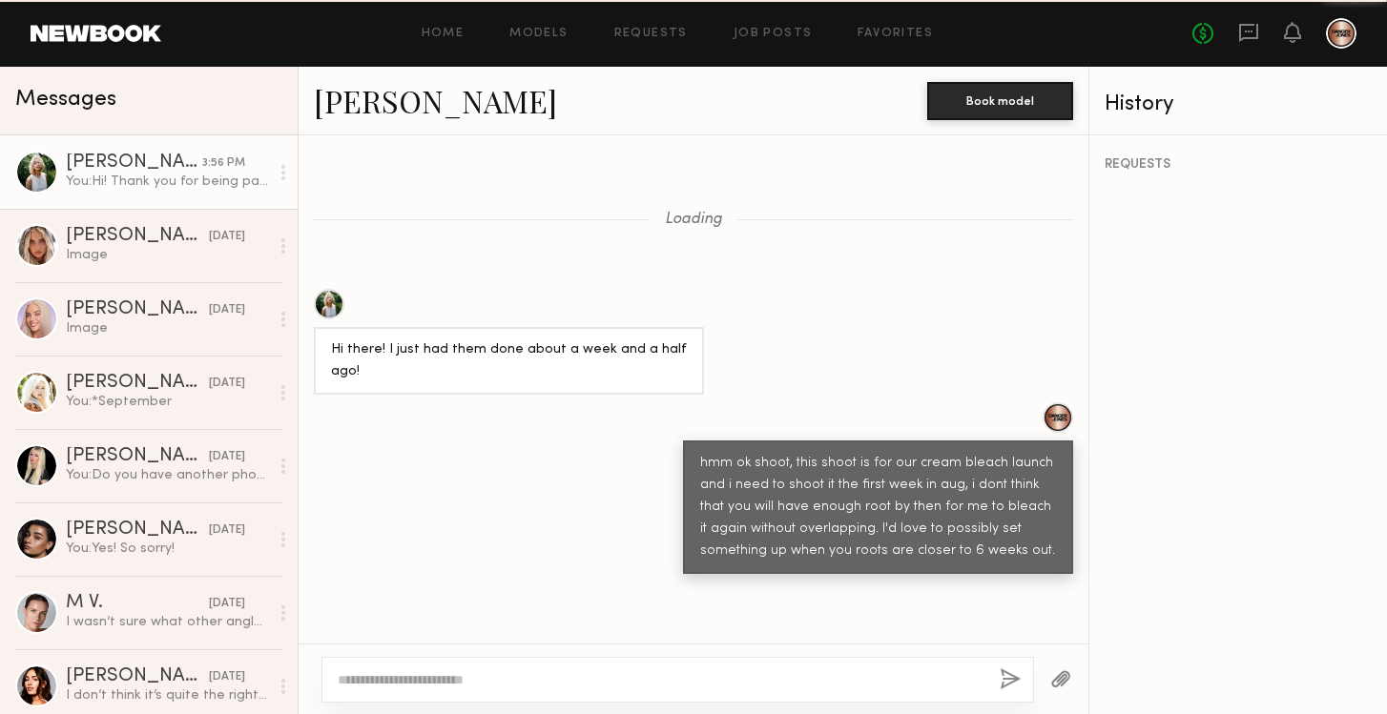
scroll to position [1815, 0]
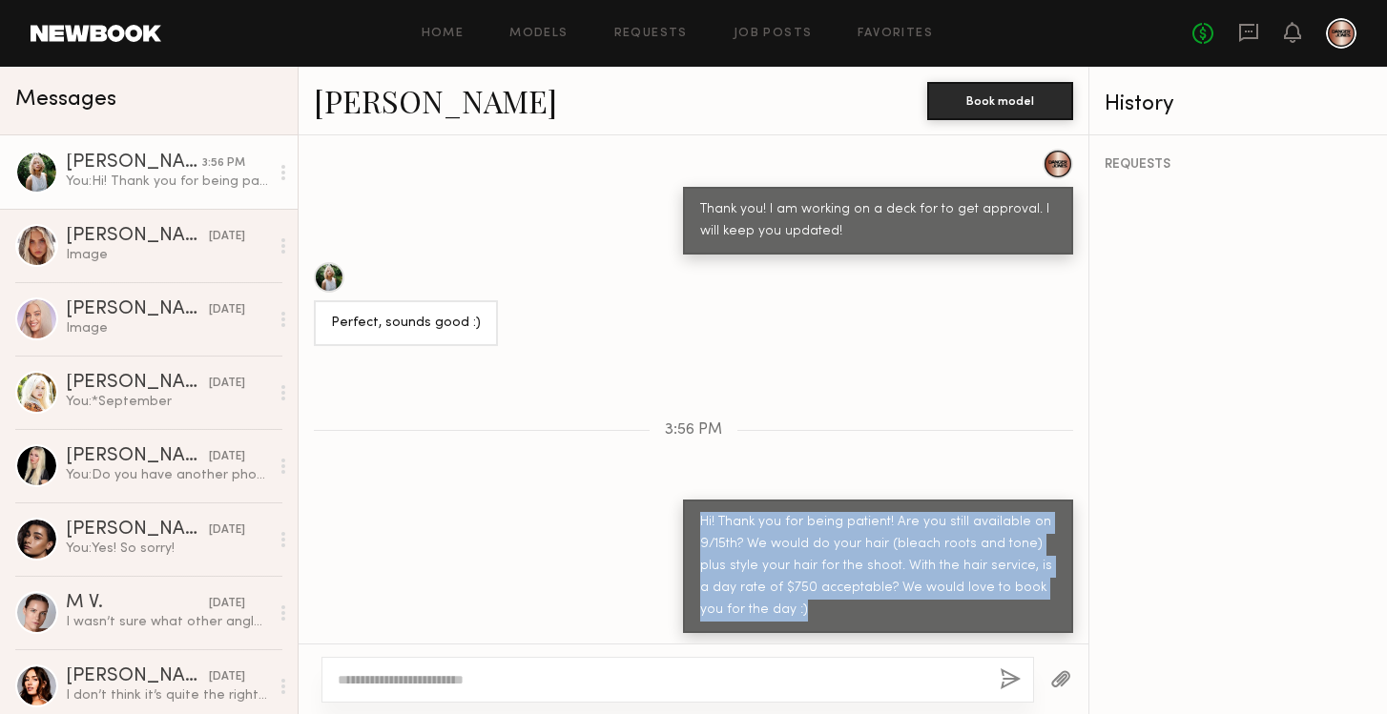
drag, startPoint x: 763, startPoint y: 606, endPoint x: 699, endPoint y: 511, distance: 114.0
click at [700, 512] on div "Hi! Thank you for being patient! Are you still available on 9/15th? We would do…" at bounding box center [878, 567] width 356 height 110
copy div "Hi! Thank you for being patient! Are you still available on 9/15th? We would do…"
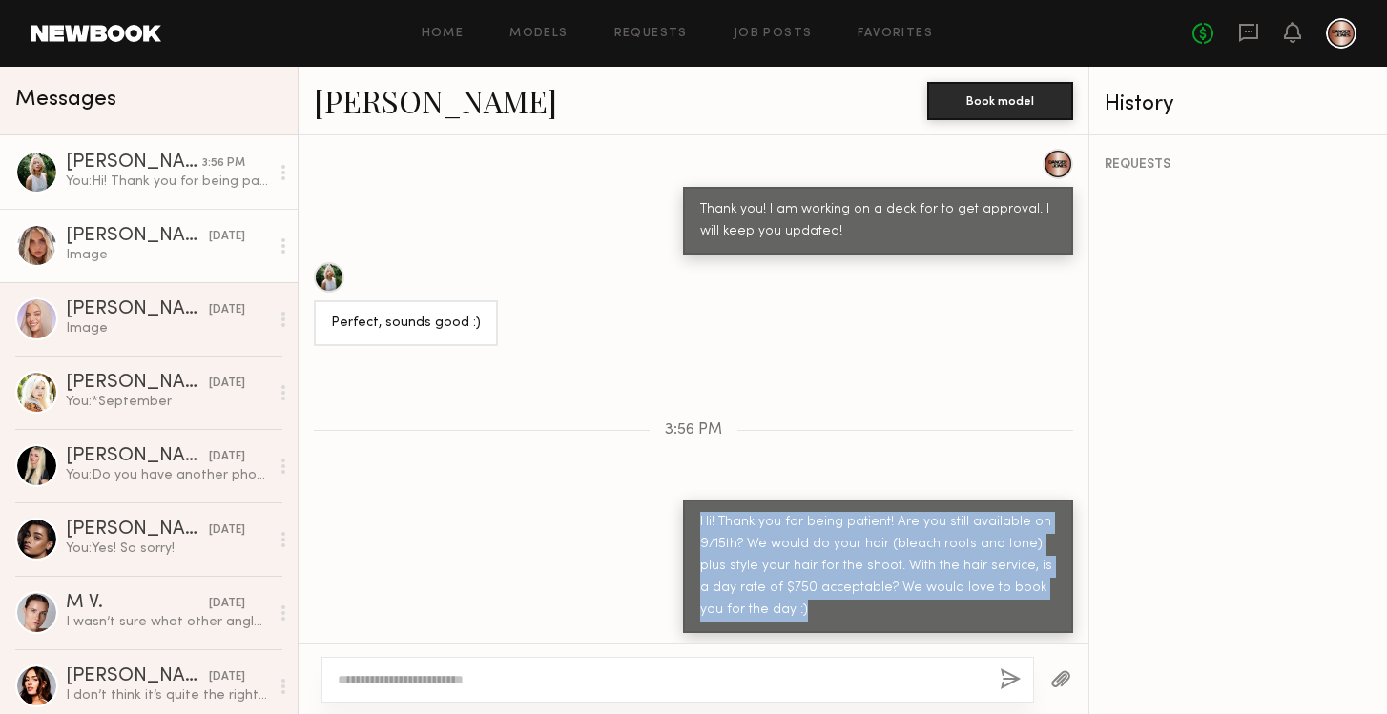
click at [174, 249] on div "Image" at bounding box center [167, 255] width 203 height 18
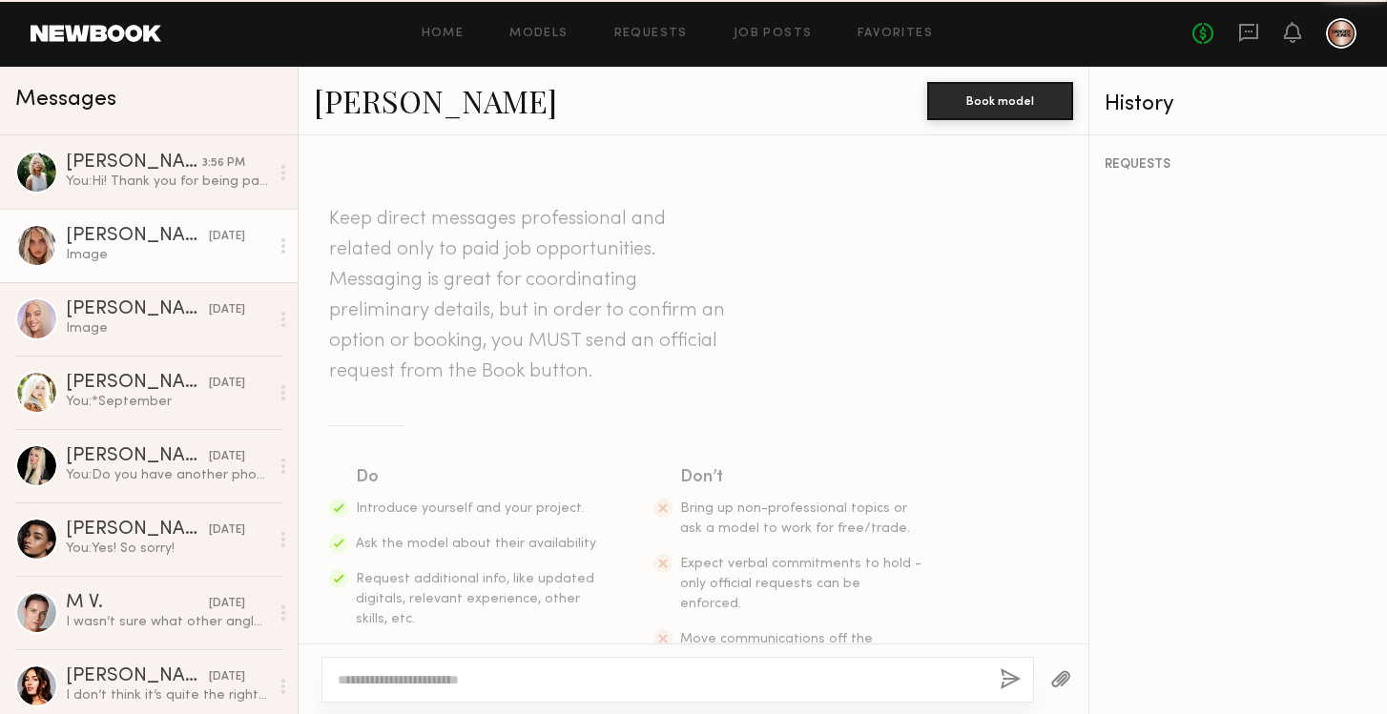
scroll to position [3028, 0]
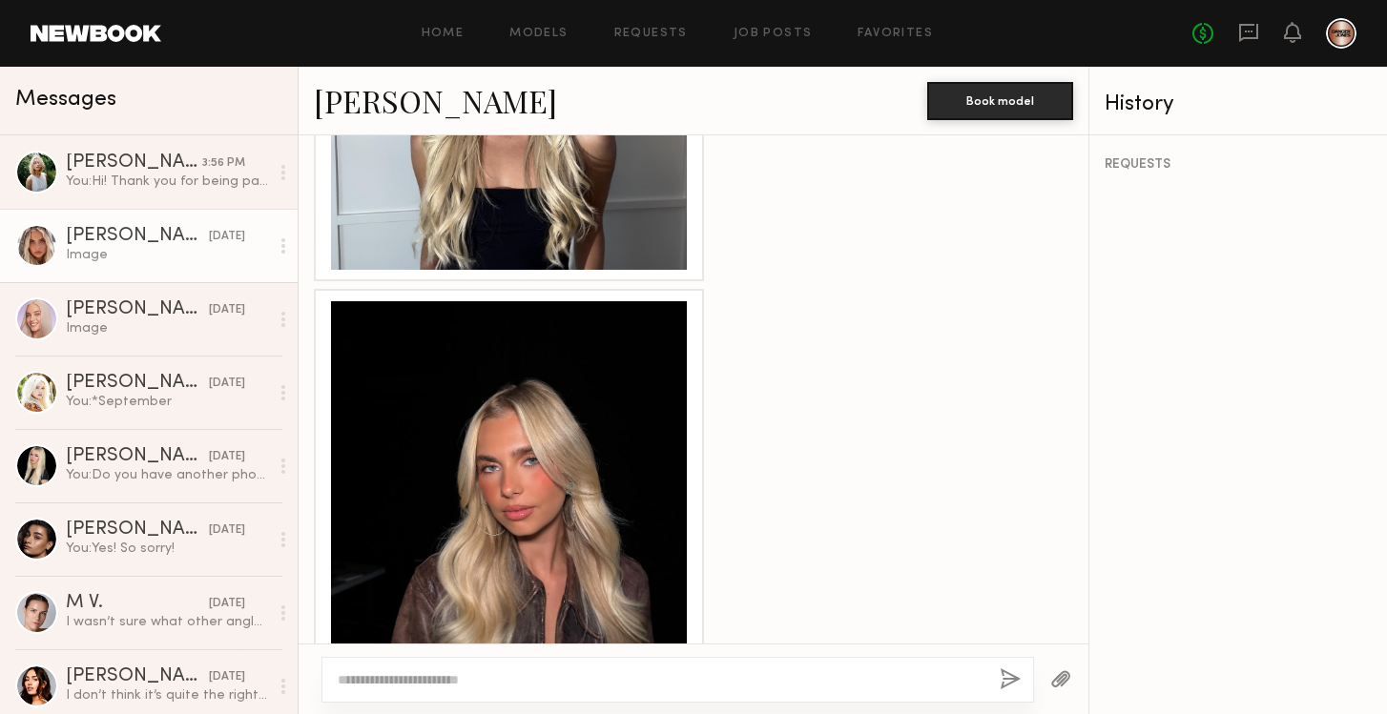
click at [431, 687] on textarea at bounding box center [661, 680] width 647 height 19
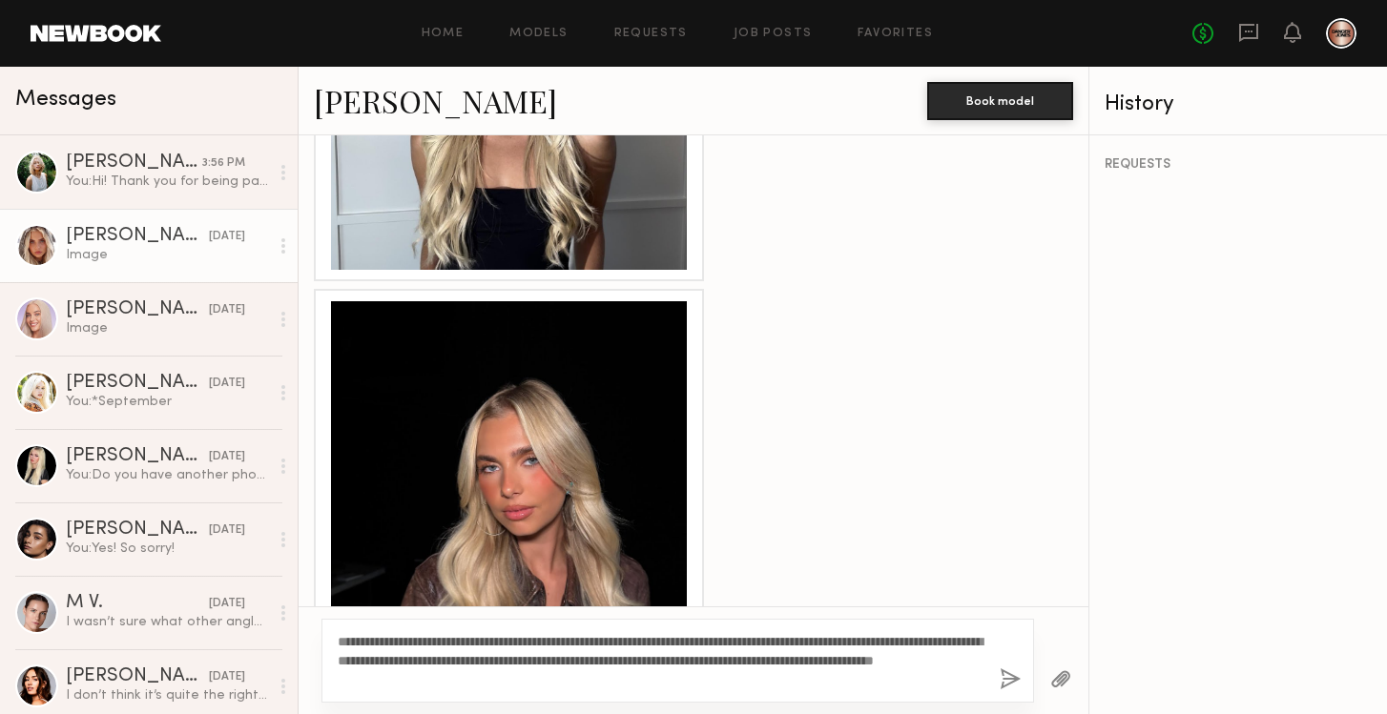
click at [570, 659] on textarea "**********" at bounding box center [661, 660] width 647 height 57
drag, startPoint x: 774, startPoint y: 679, endPoint x: 817, endPoint y: 657, distance: 49.1
click at [817, 657] on textarea "**********" at bounding box center [661, 660] width 647 height 57
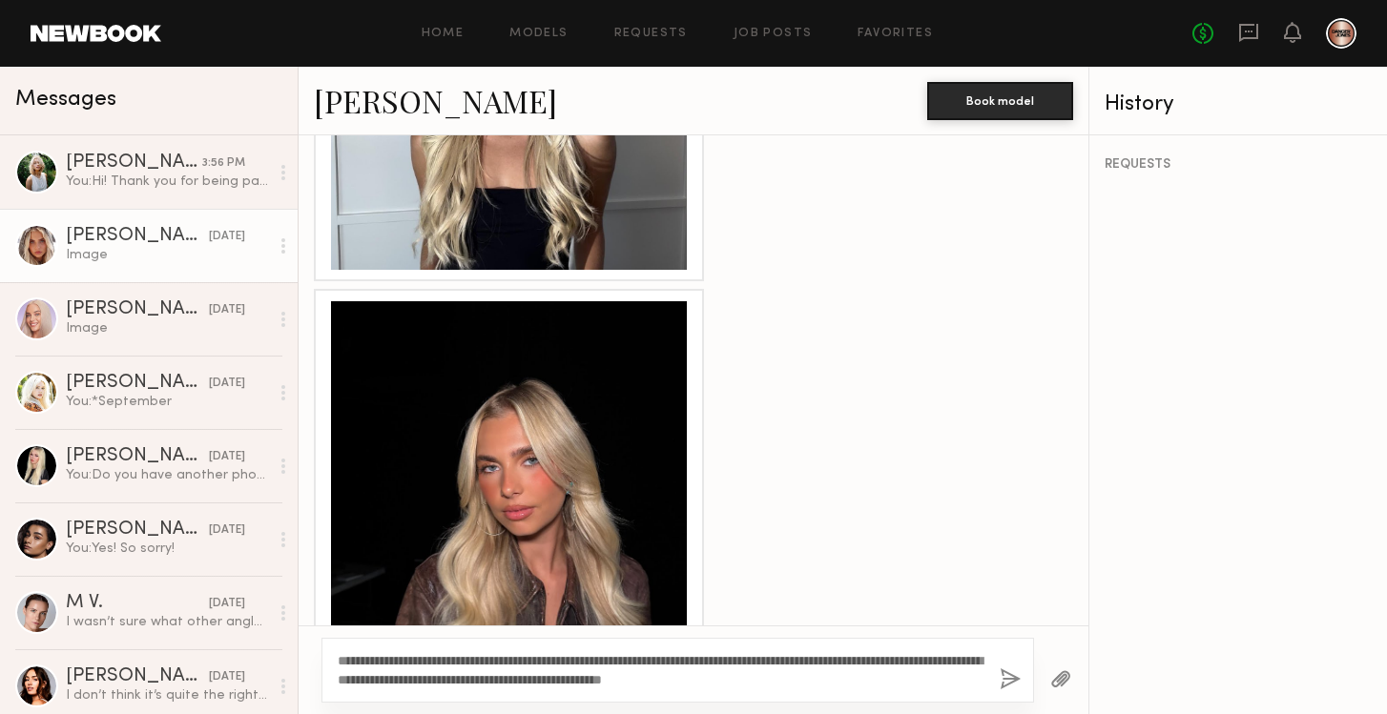
type textarea "**********"
click at [1009, 679] on button "button" at bounding box center [1010, 681] width 21 height 24
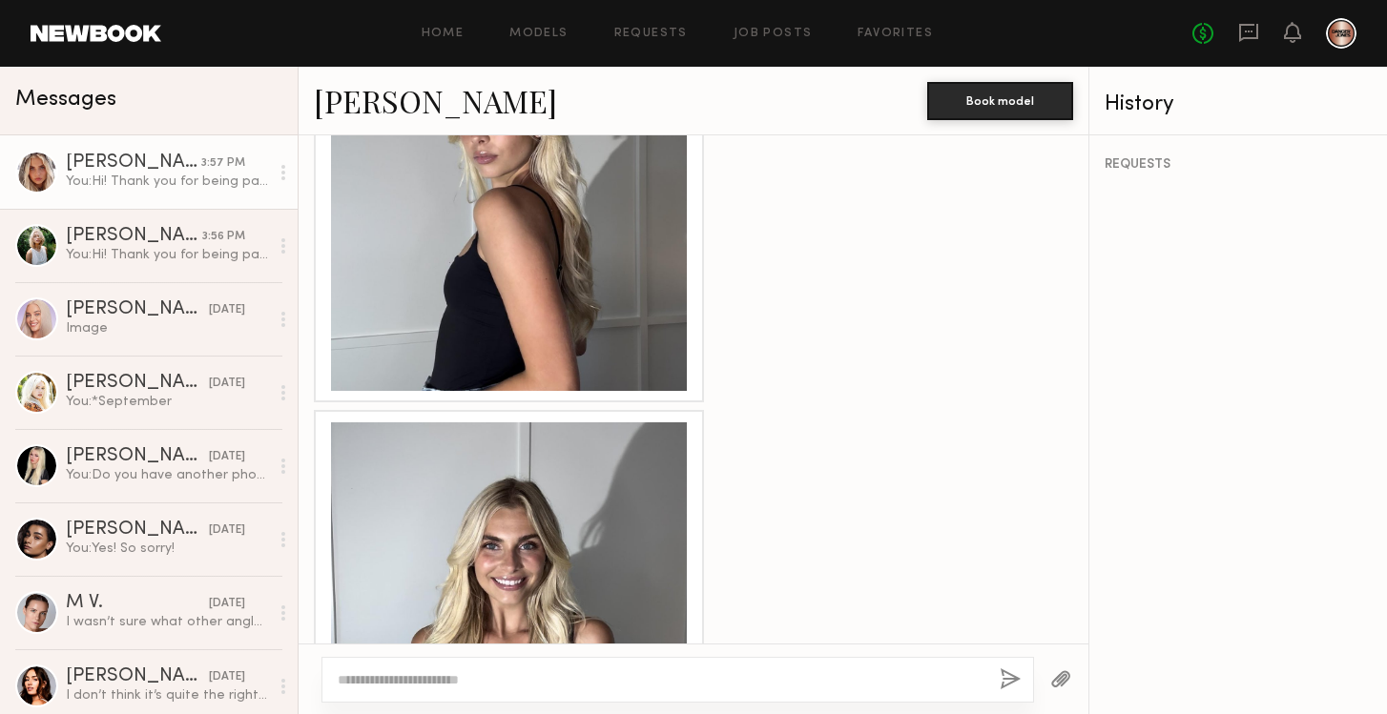
scroll to position [3438, 0]
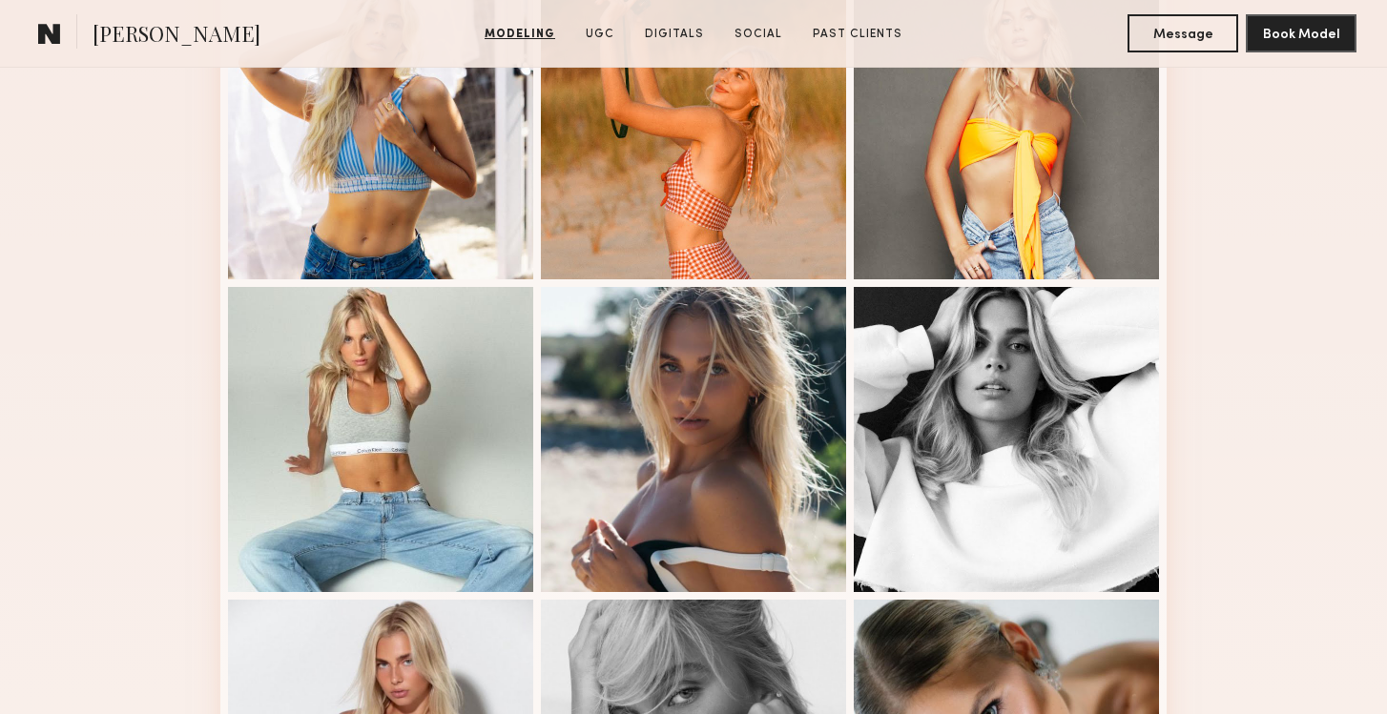
scroll to position [1015, 0]
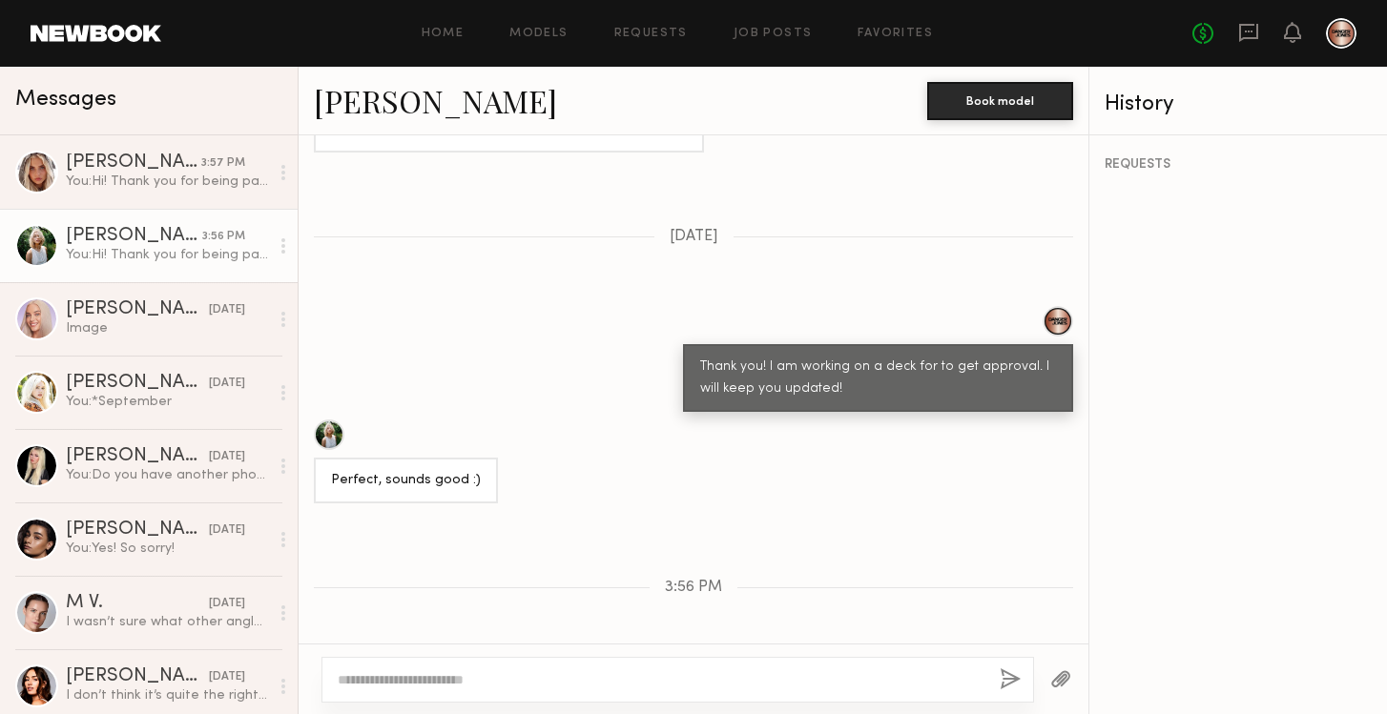
scroll to position [1951, 0]
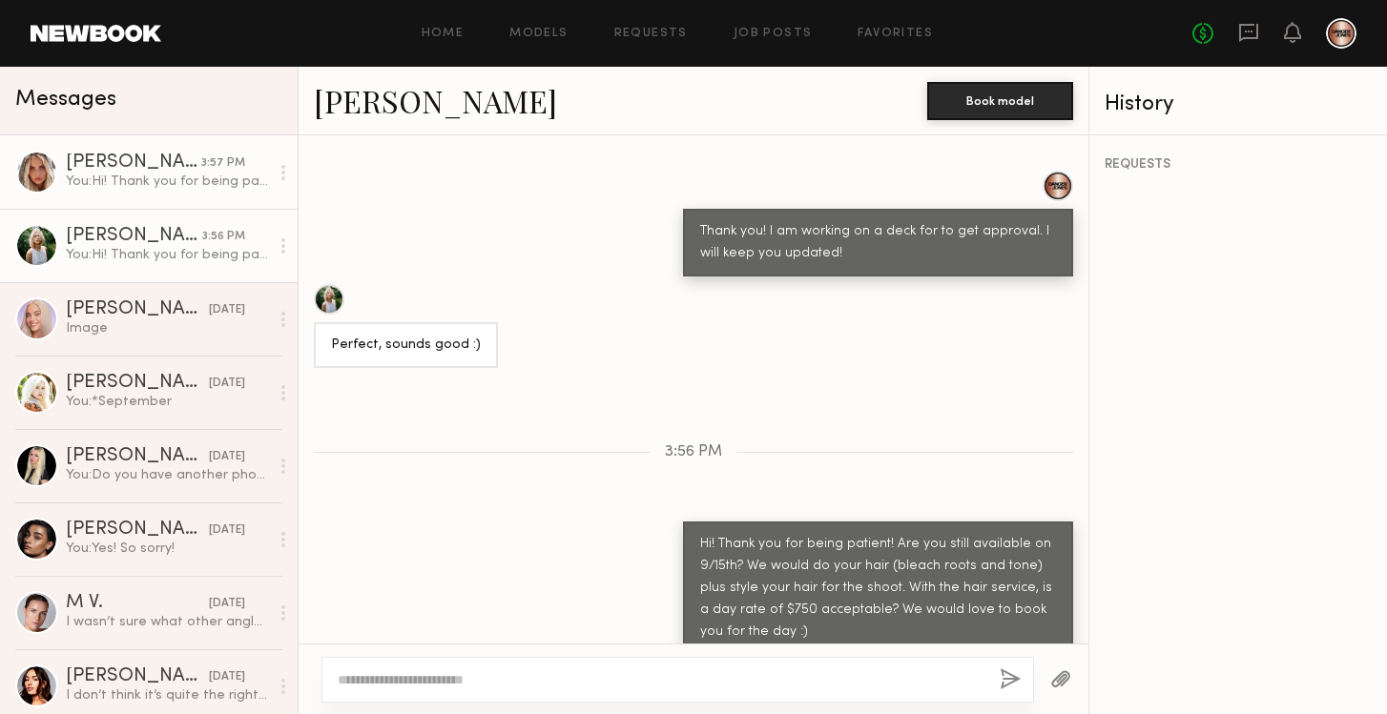
click at [157, 187] on div "You: Hi! Thank you for being patient! Are you still available on 9/15th? We wou…" at bounding box center [167, 182] width 203 height 18
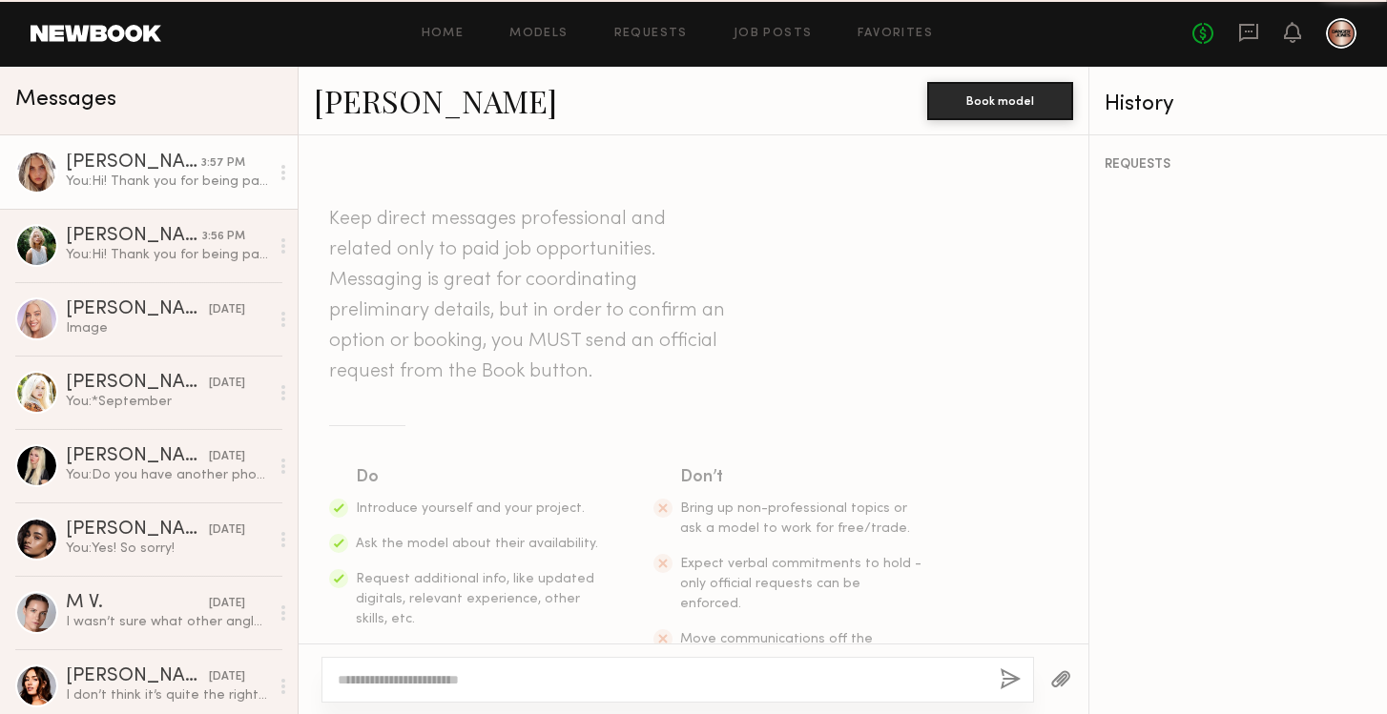
scroll to position [3293, 0]
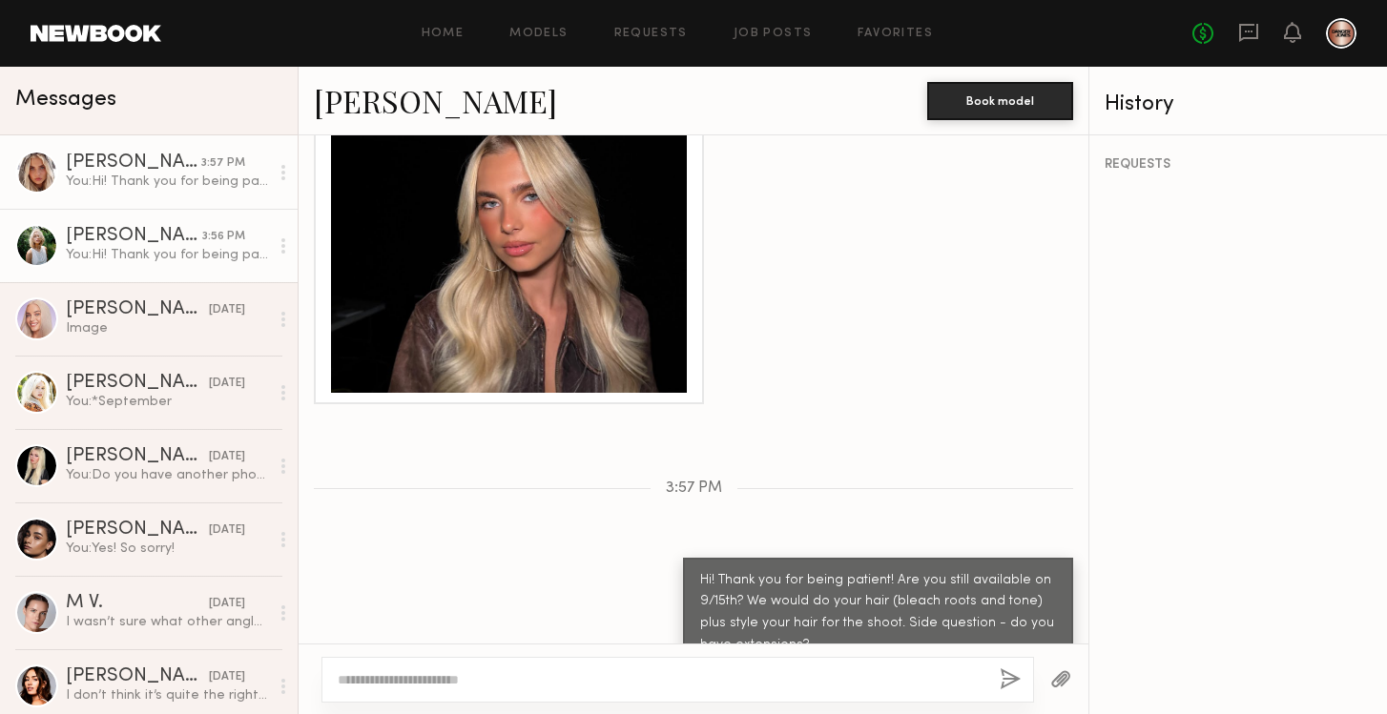
click at [177, 235] on div "[PERSON_NAME]" at bounding box center [134, 236] width 136 height 19
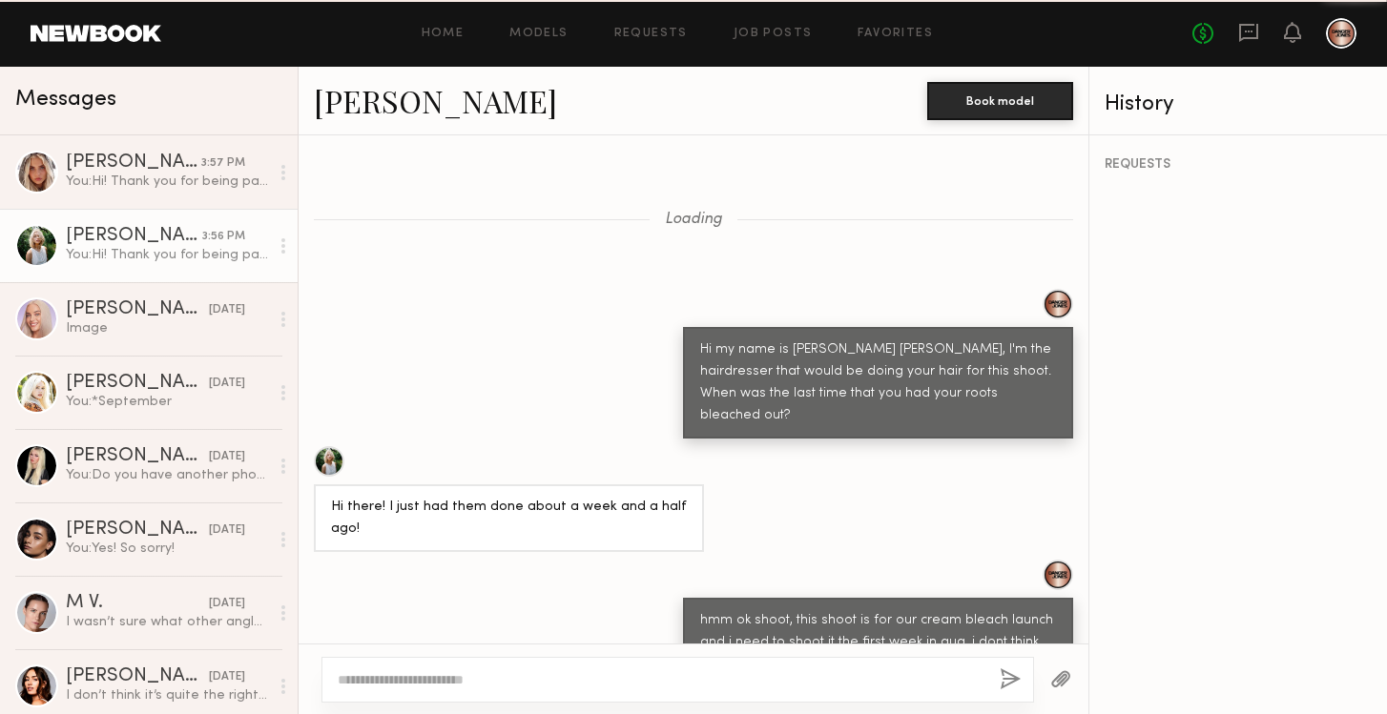
scroll to position [1951, 0]
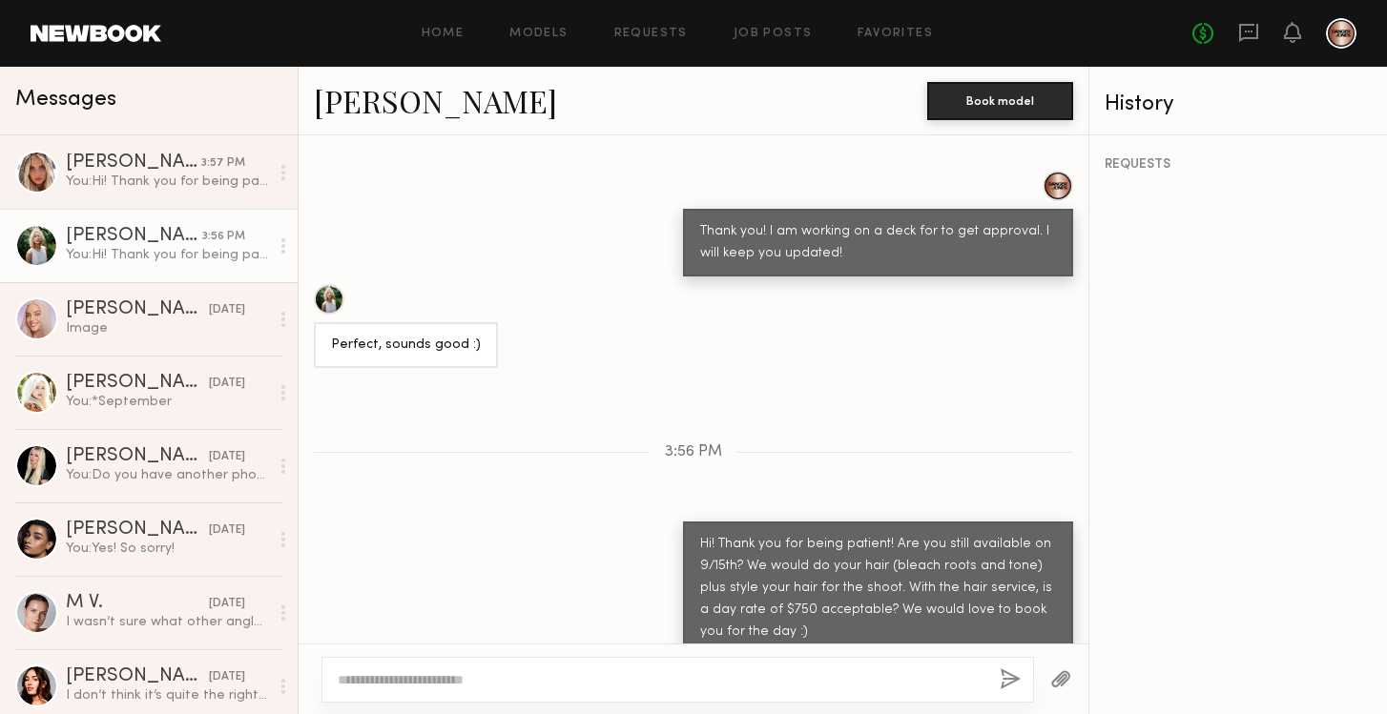
click at [177, 235] on div "Foster M." at bounding box center [134, 236] width 136 height 19
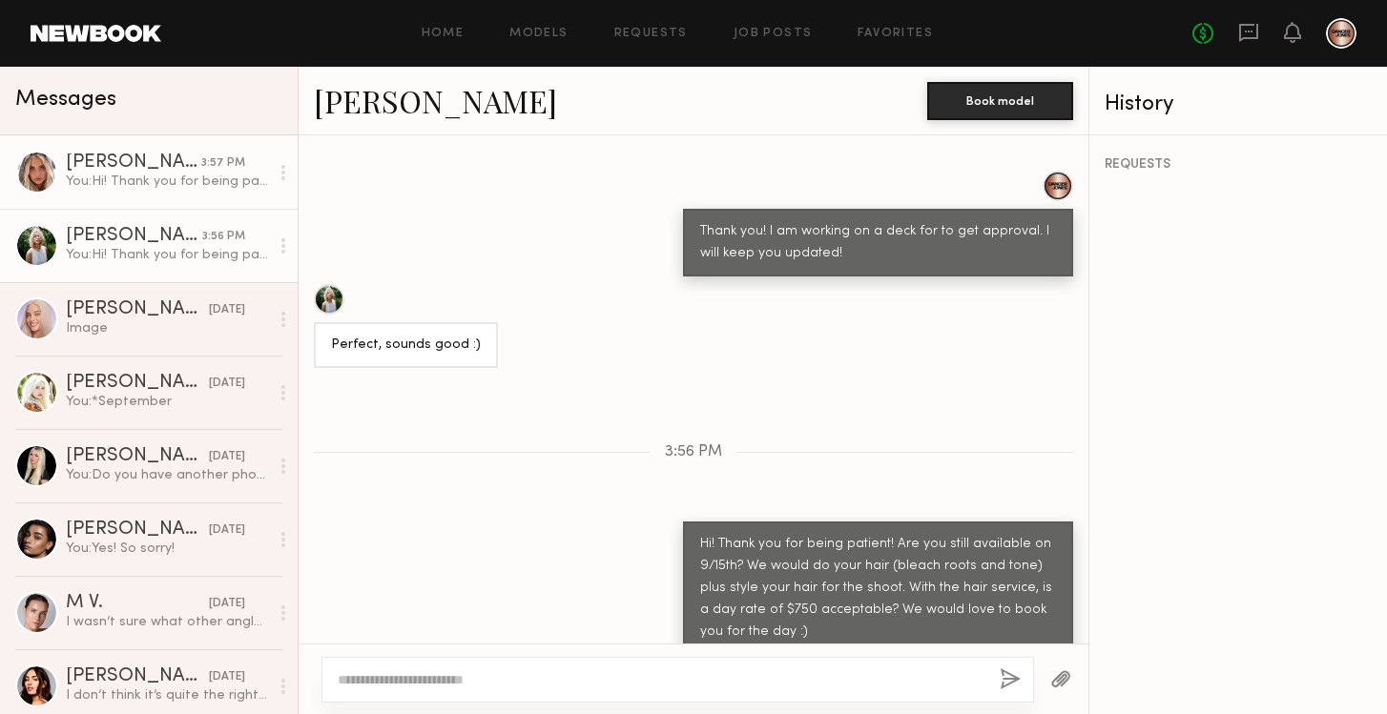
click at [176, 197] on link "Allea S. 3:57 PM You: Hi! Thank you for being patient! Are you still available …" at bounding box center [149, 171] width 298 height 73
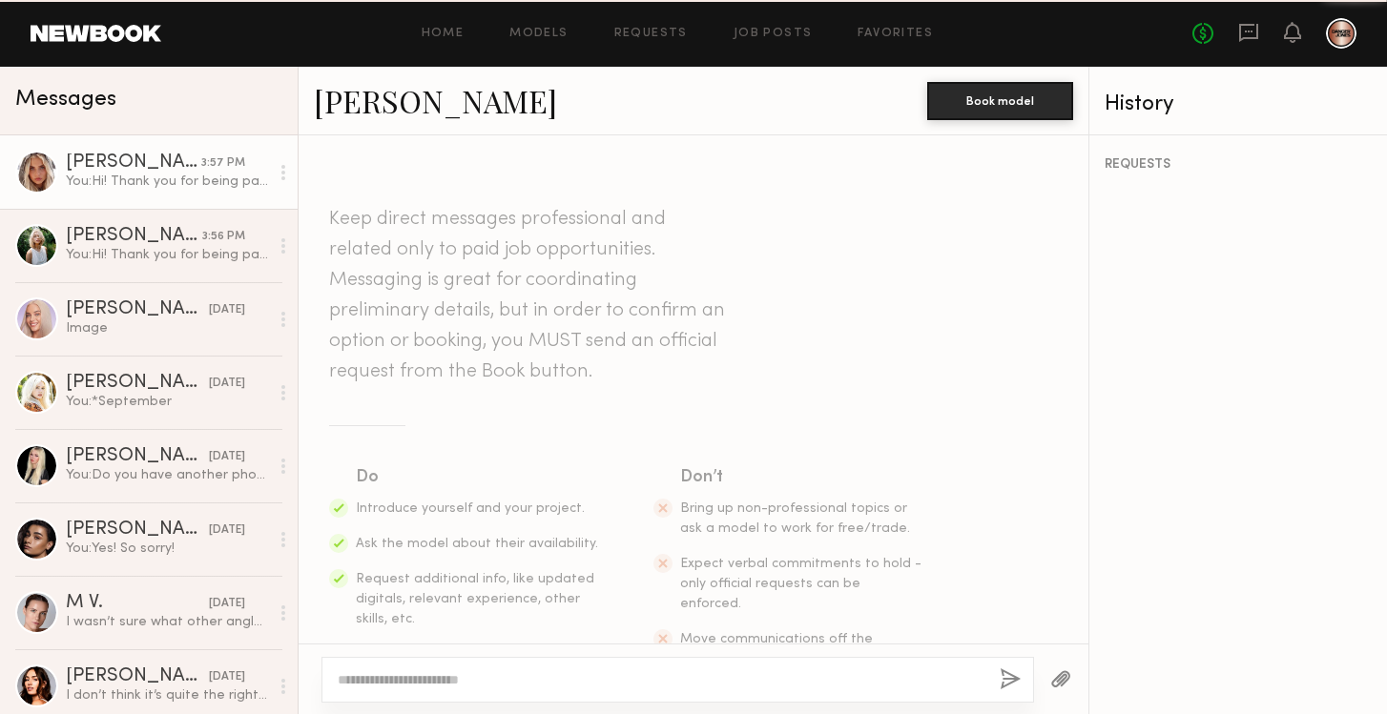
scroll to position [3293, 0]
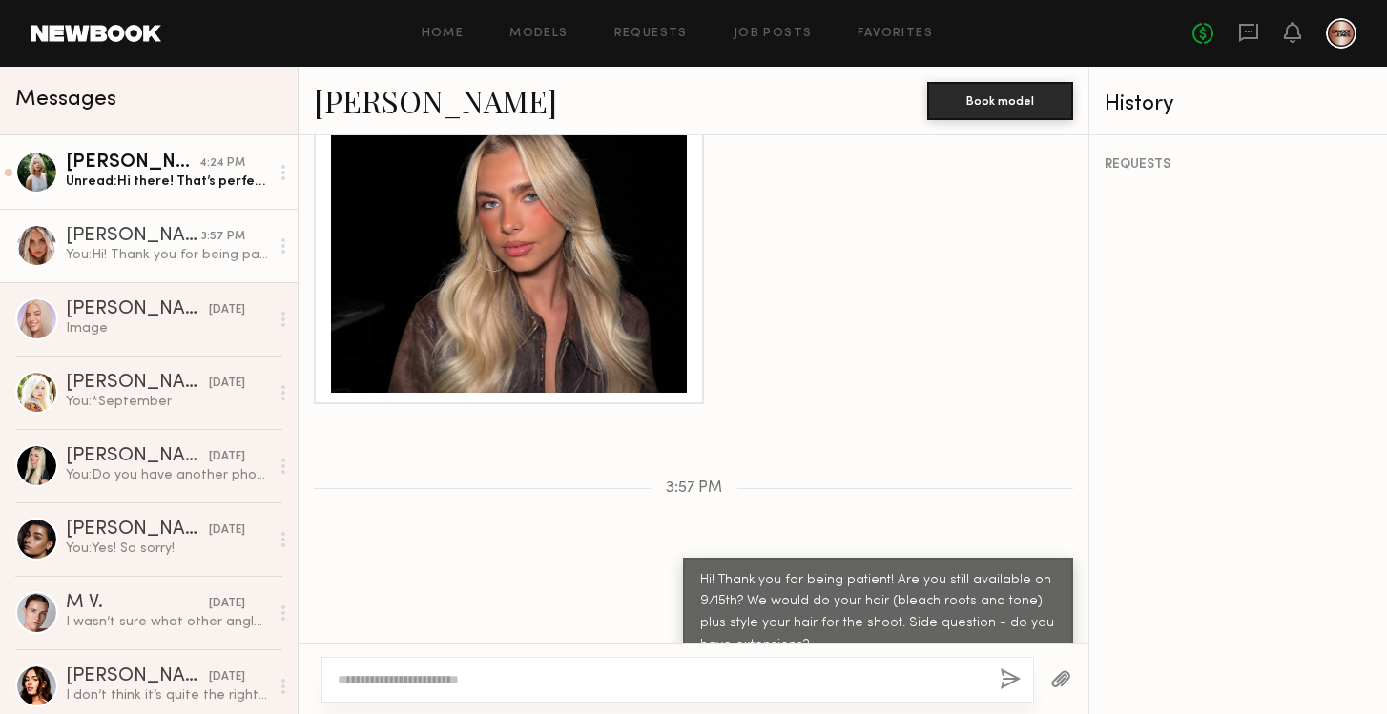
click at [145, 179] on div "Unread: Hi there! That’s perfect. I’m available! Thank you so much" at bounding box center [167, 182] width 203 height 18
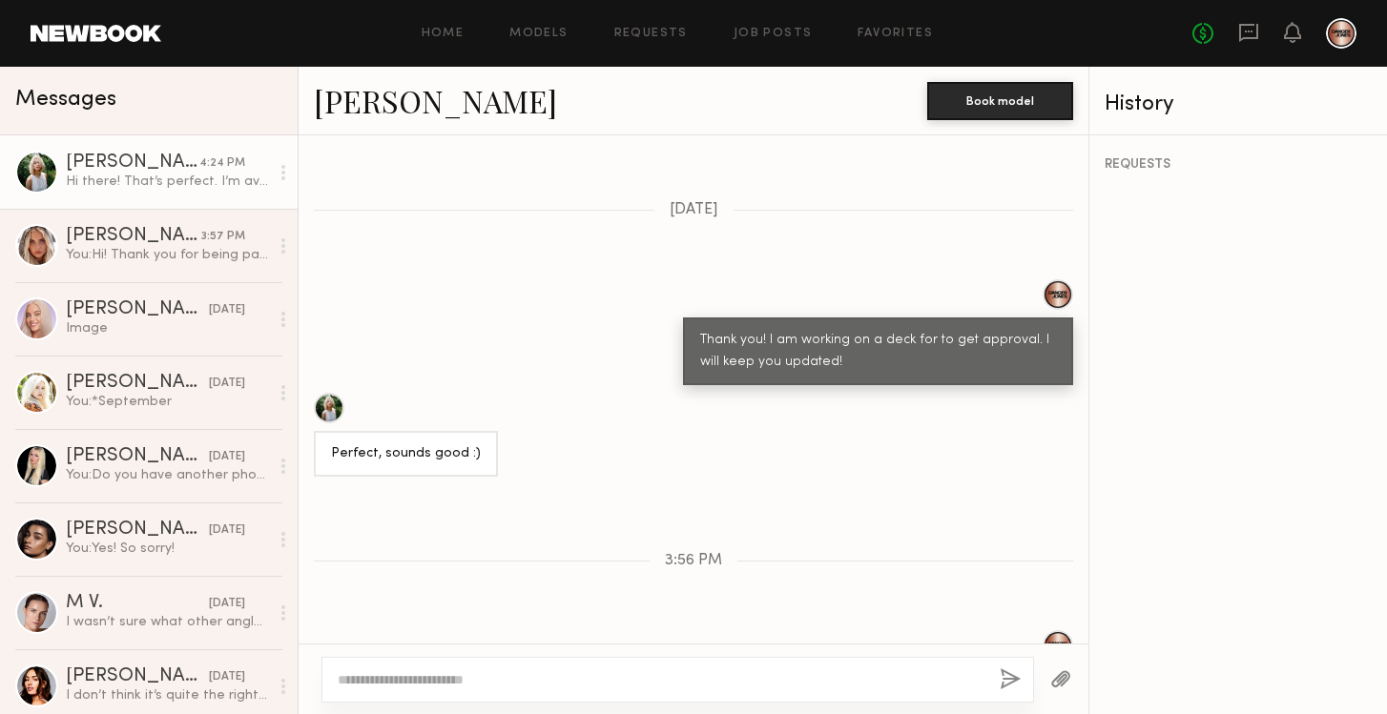
scroll to position [2042, 0]
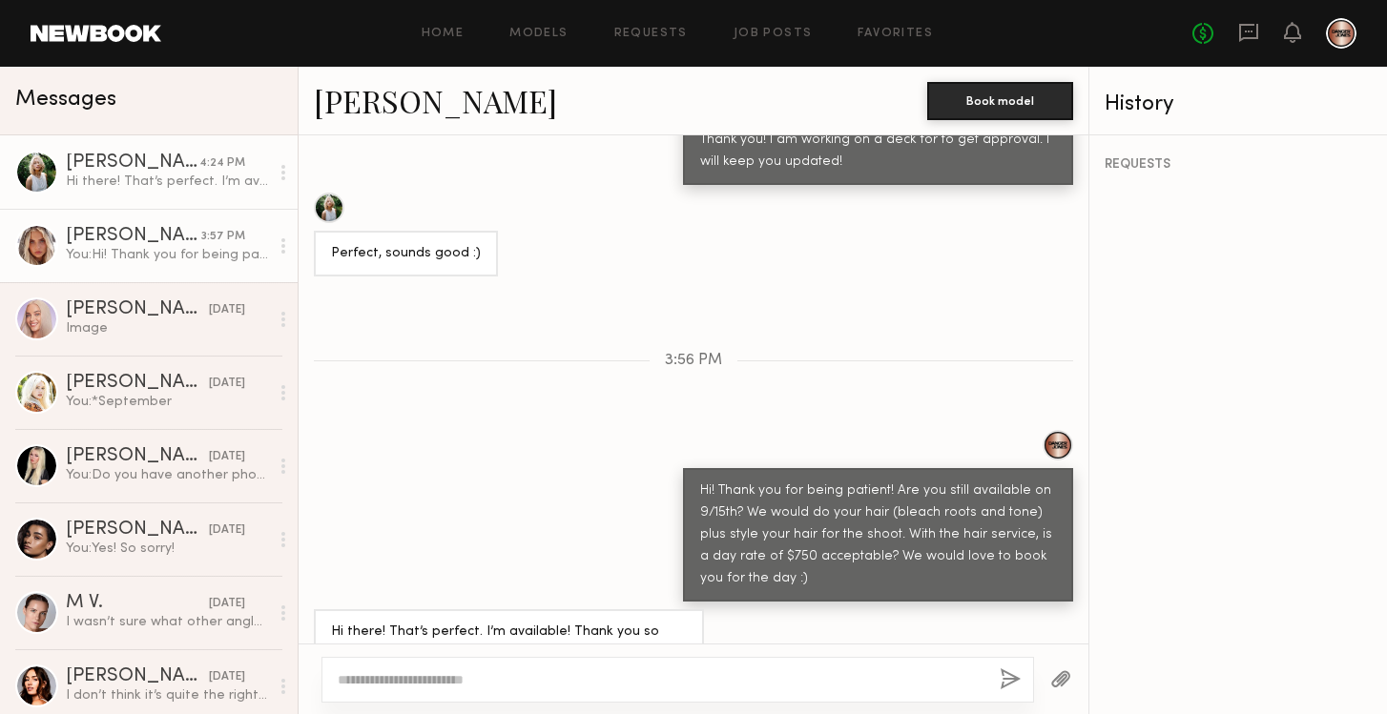
click at [199, 267] on link "Allea S. 3:57 PM You: Hi! Thank you for being patient! Are you still available …" at bounding box center [149, 245] width 298 height 73
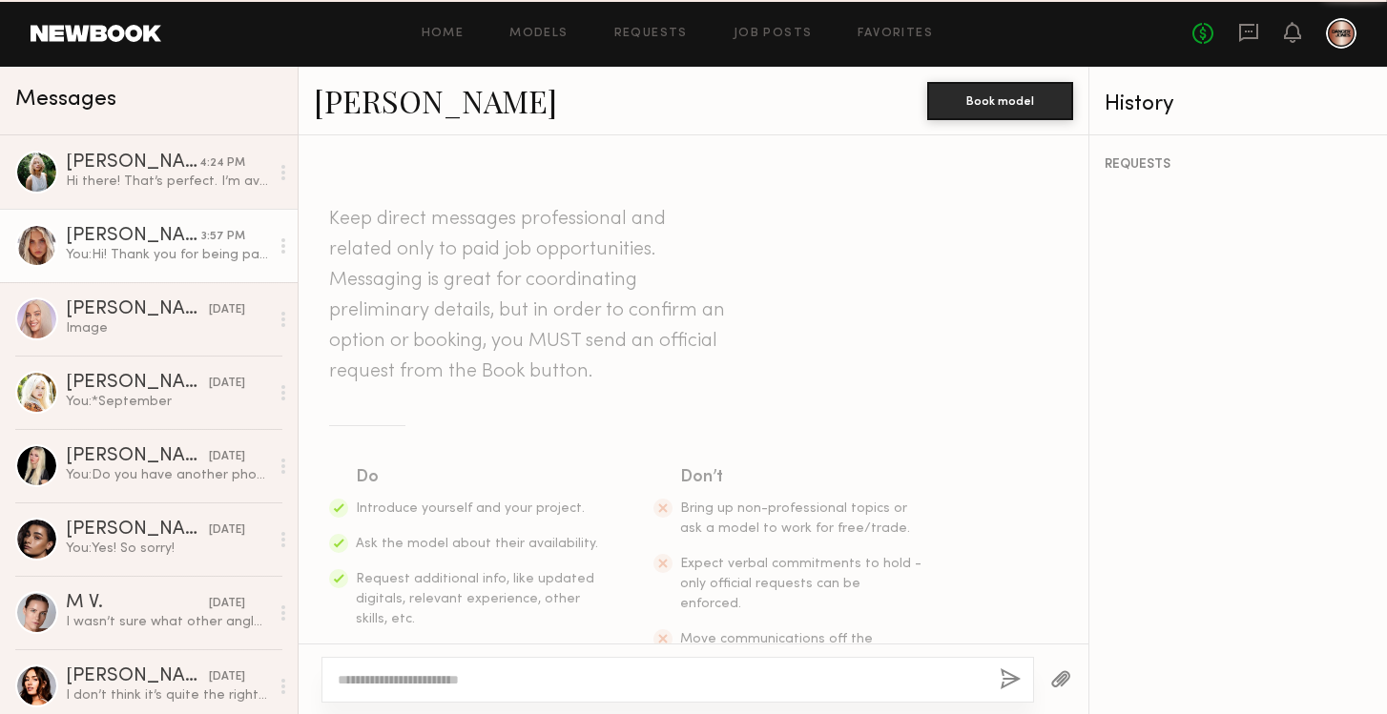
scroll to position [3293, 0]
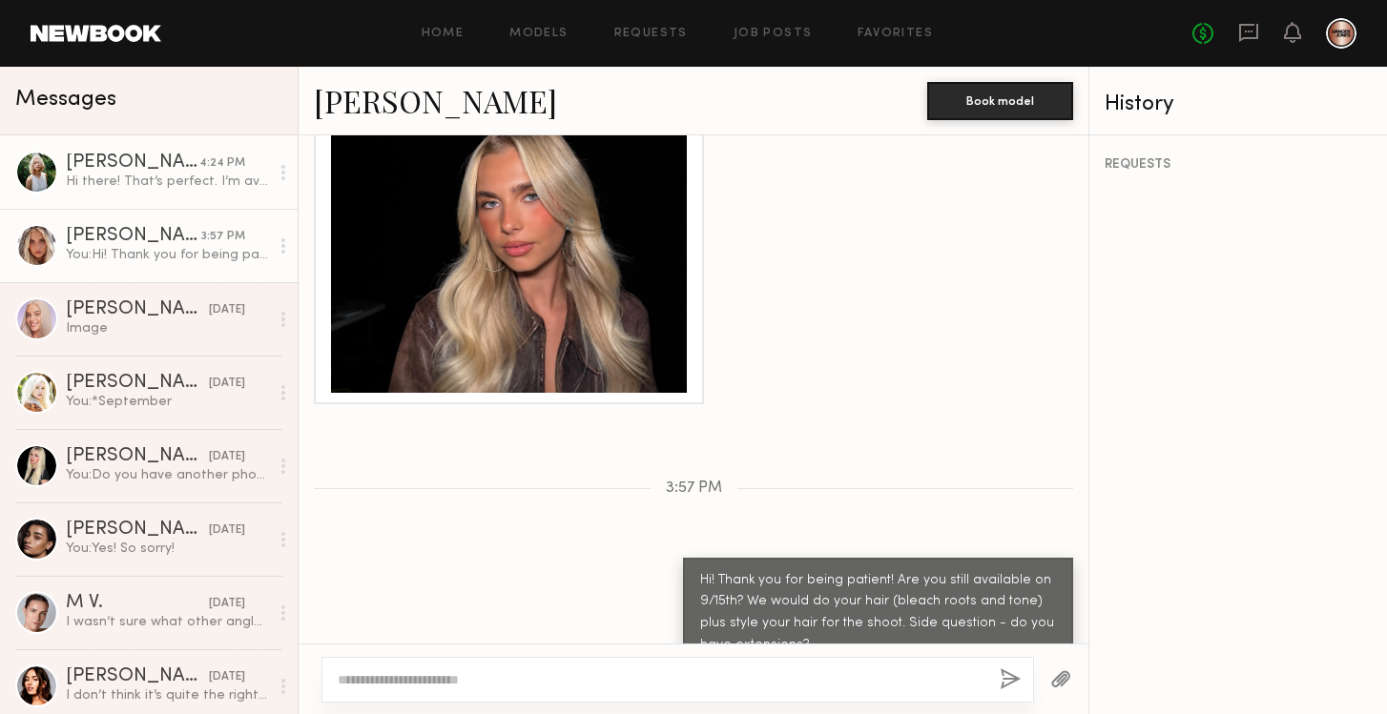
click at [176, 183] on div "Hi there! That’s perfect. I’m available! Thank you so much" at bounding box center [167, 182] width 203 height 18
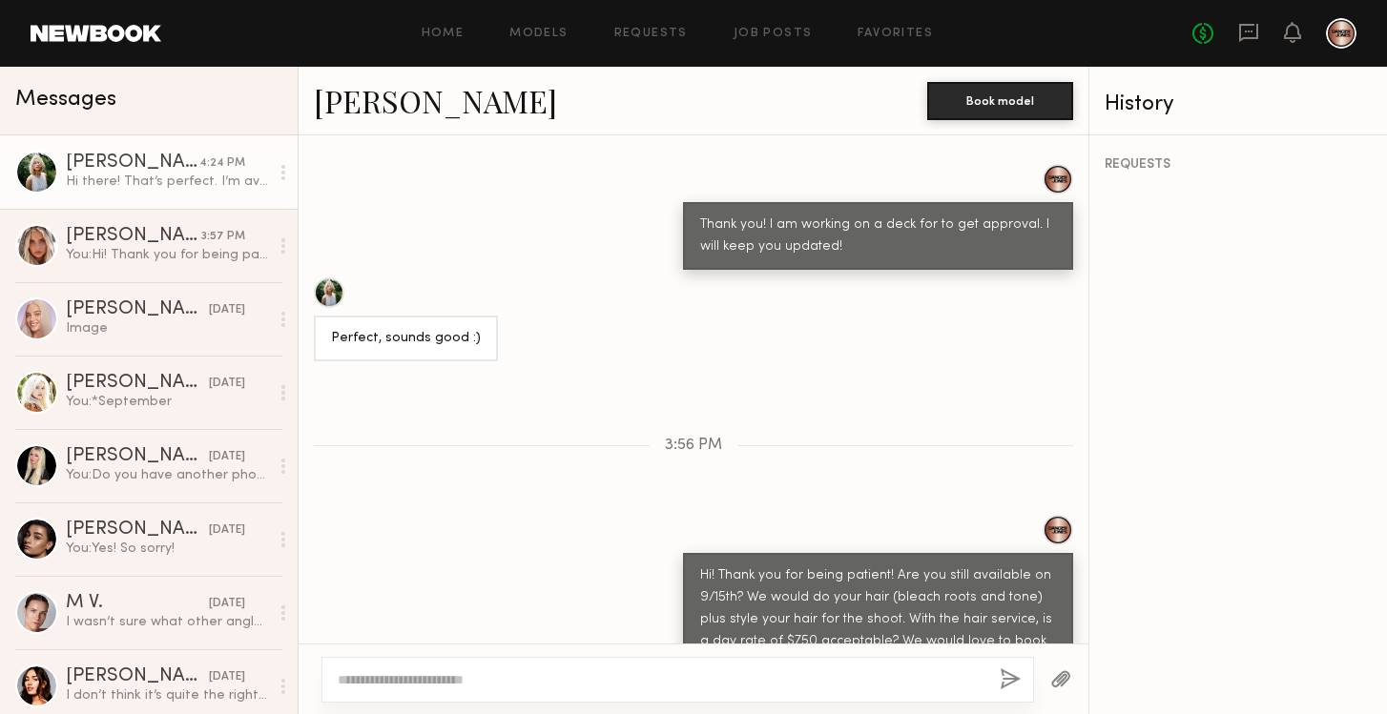
scroll to position [2042, 0]
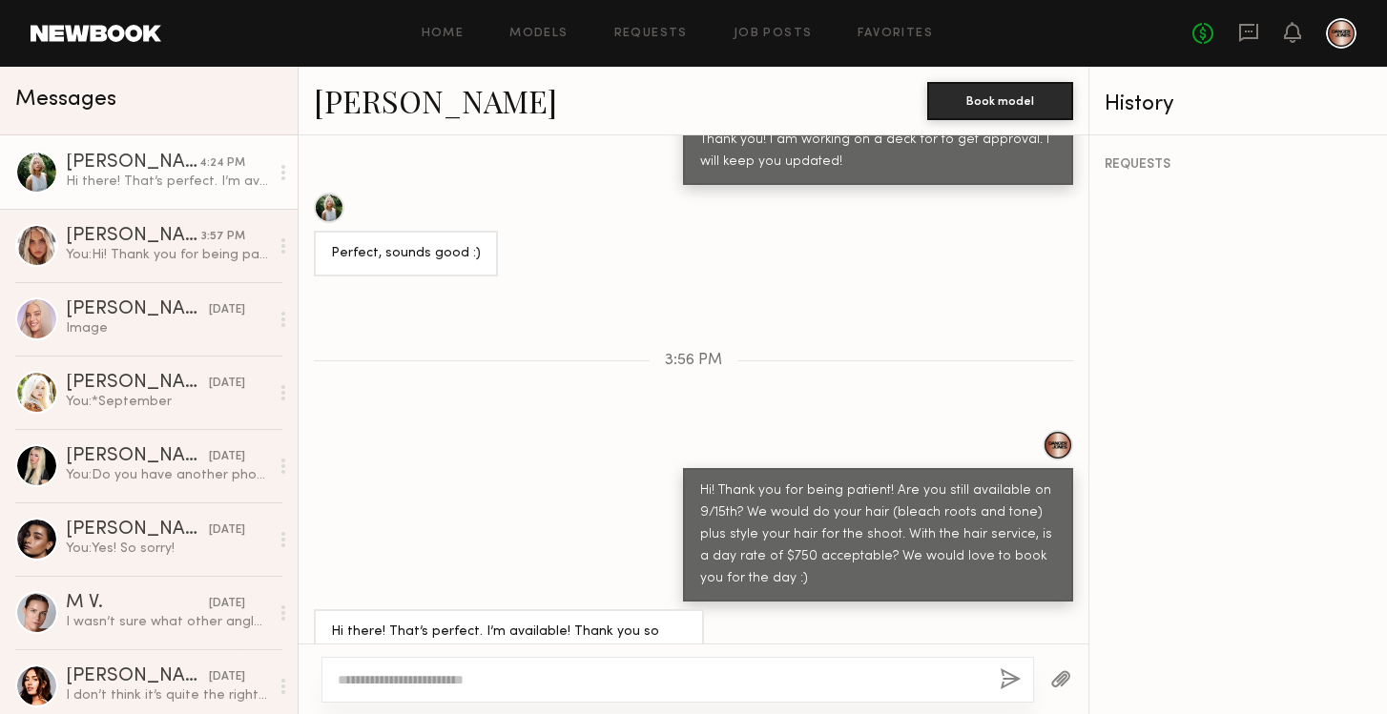
click at [408, 103] on link "Foster M." at bounding box center [435, 100] width 243 height 41
click at [649, 676] on textarea at bounding box center [661, 680] width 647 height 19
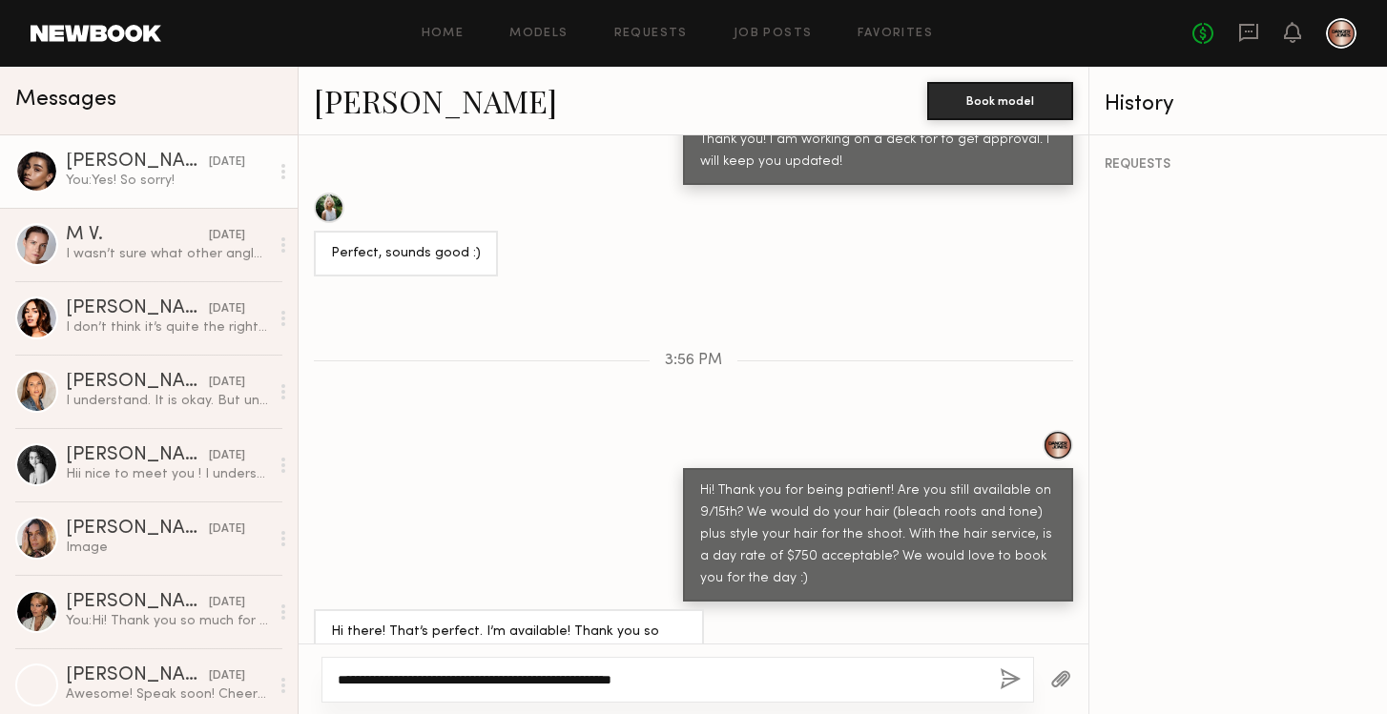
scroll to position [376, 0]
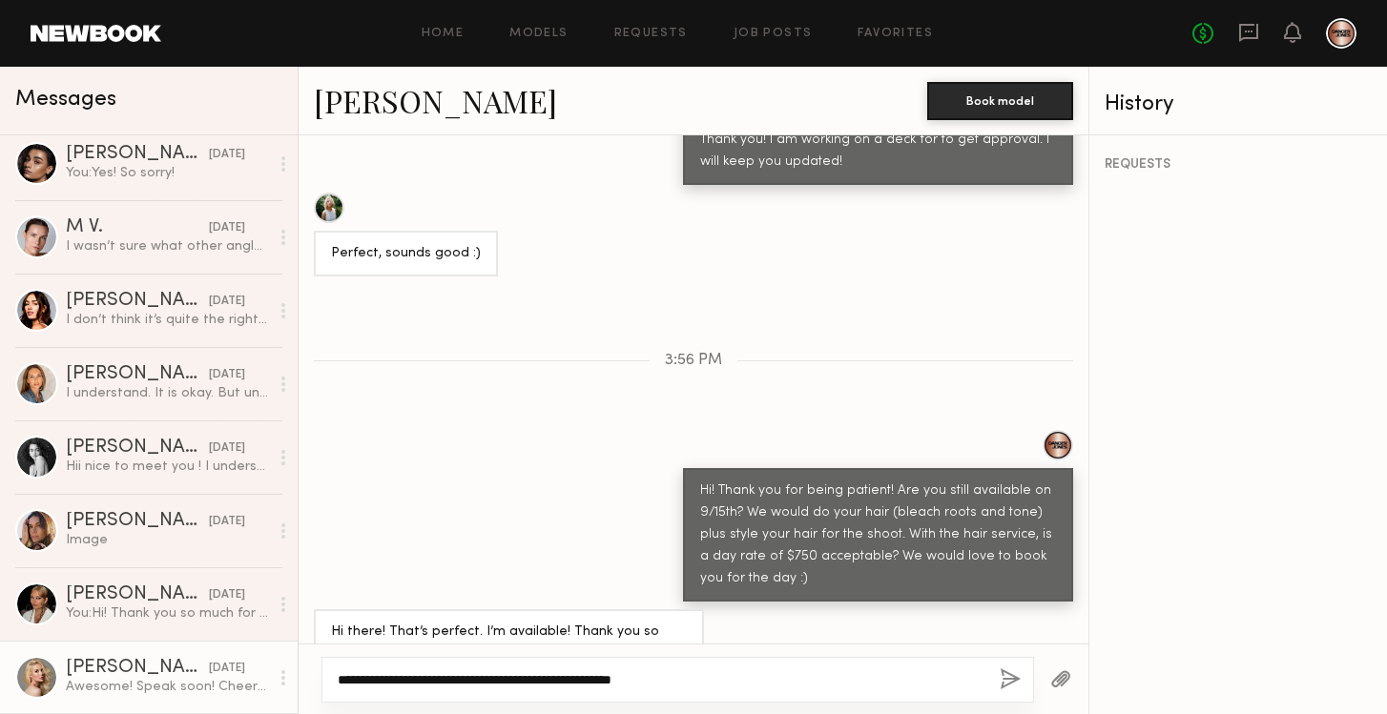
type textarea "**********"
click at [122, 668] on div "Rachel W." at bounding box center [137, 668] width 143 height 19
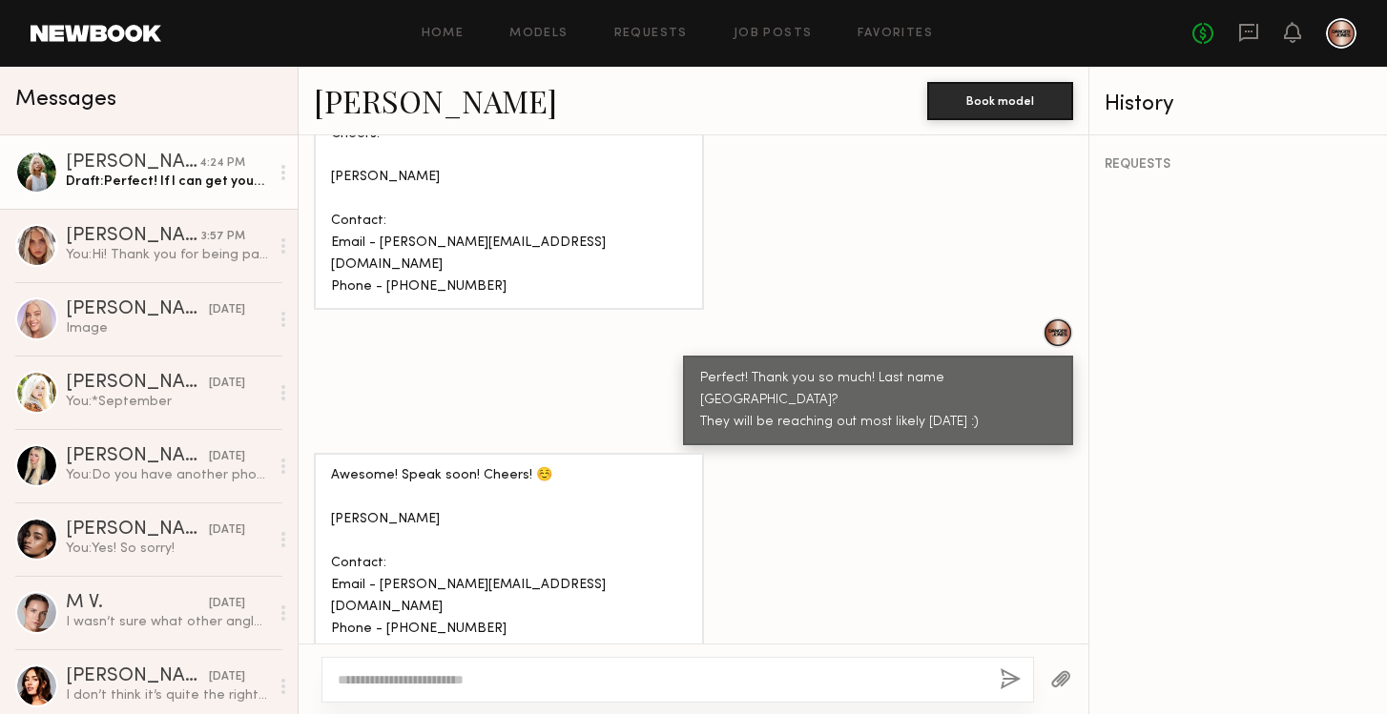
click at [181, 175] on div "Draft: Perfect! If I can get your phone number and email address" at bounding box center [167, 182] width 203 height 18
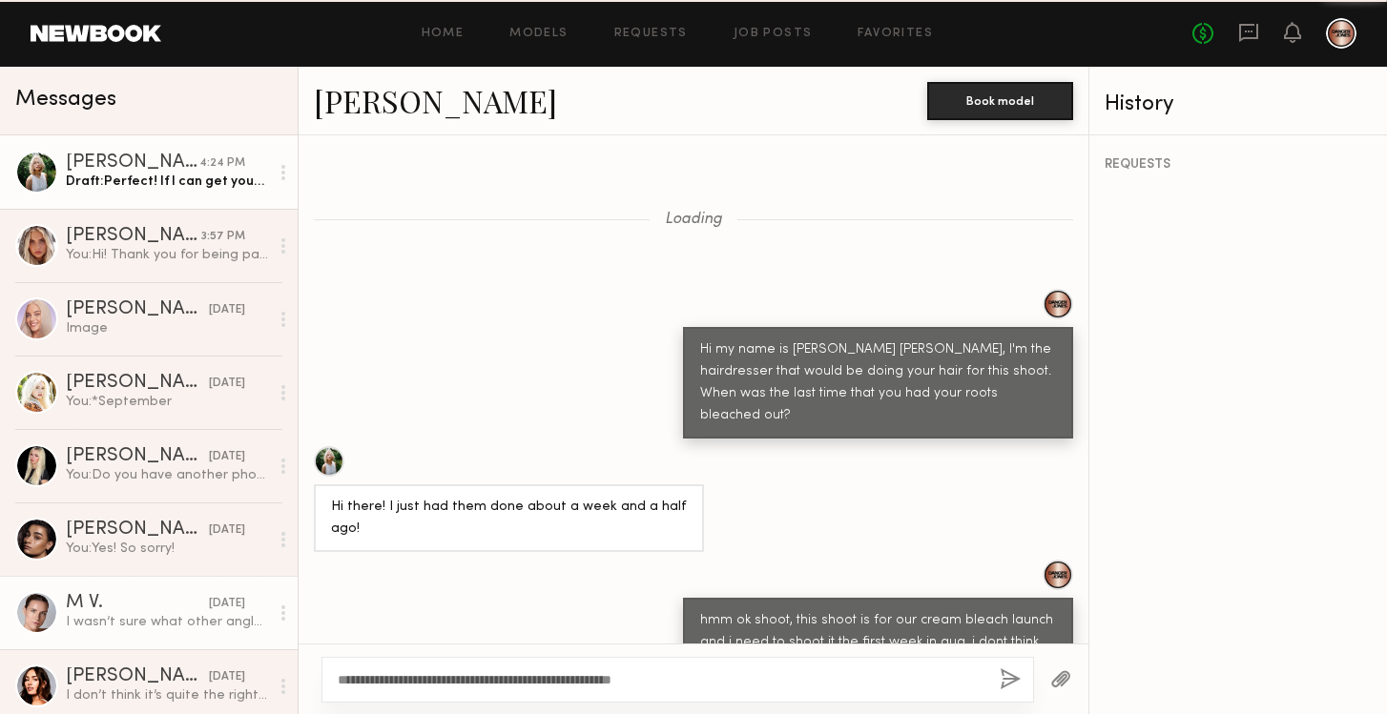
scroll to position [2042, 0]
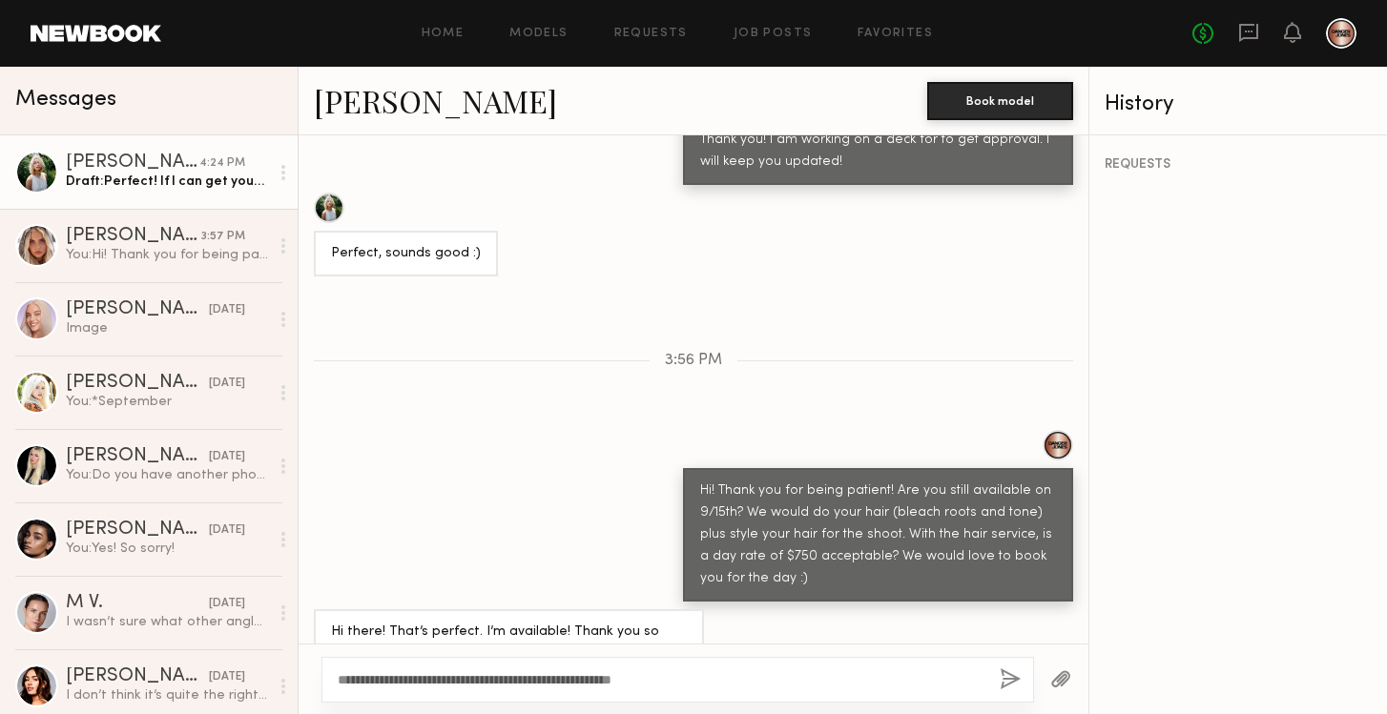
click at [705, 679] on textarea "**********" at bounding box center [661, 680] width 647 height 19
drag, startPoint x: 705, startPoint y: 679, endPoint x: 579, endPoint y: 676, distance: 125.9
click at [579, 676] on textarea "**********" at bounding box center [661, 680] width 647 height 19
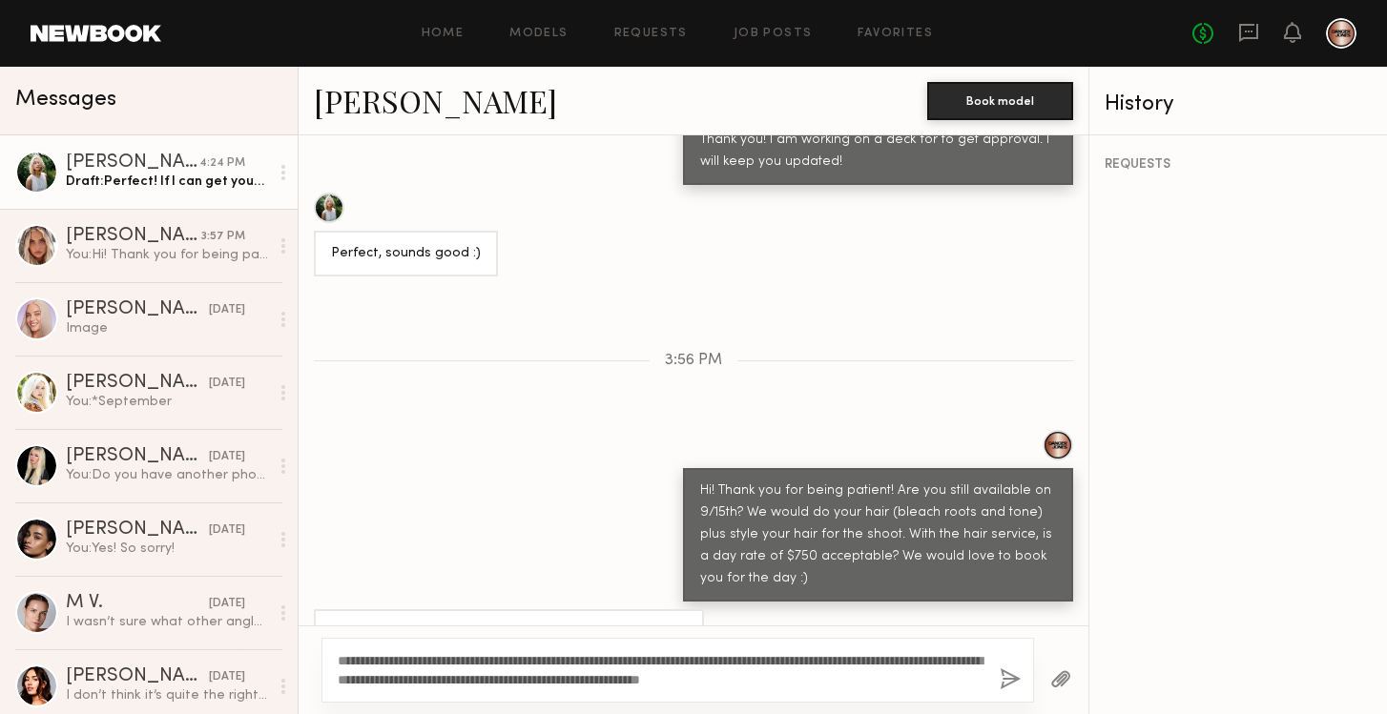
type textarea "**********"
click at [1010, 673] on button "button" at bounding box center [1010, 681] width 21 height 24
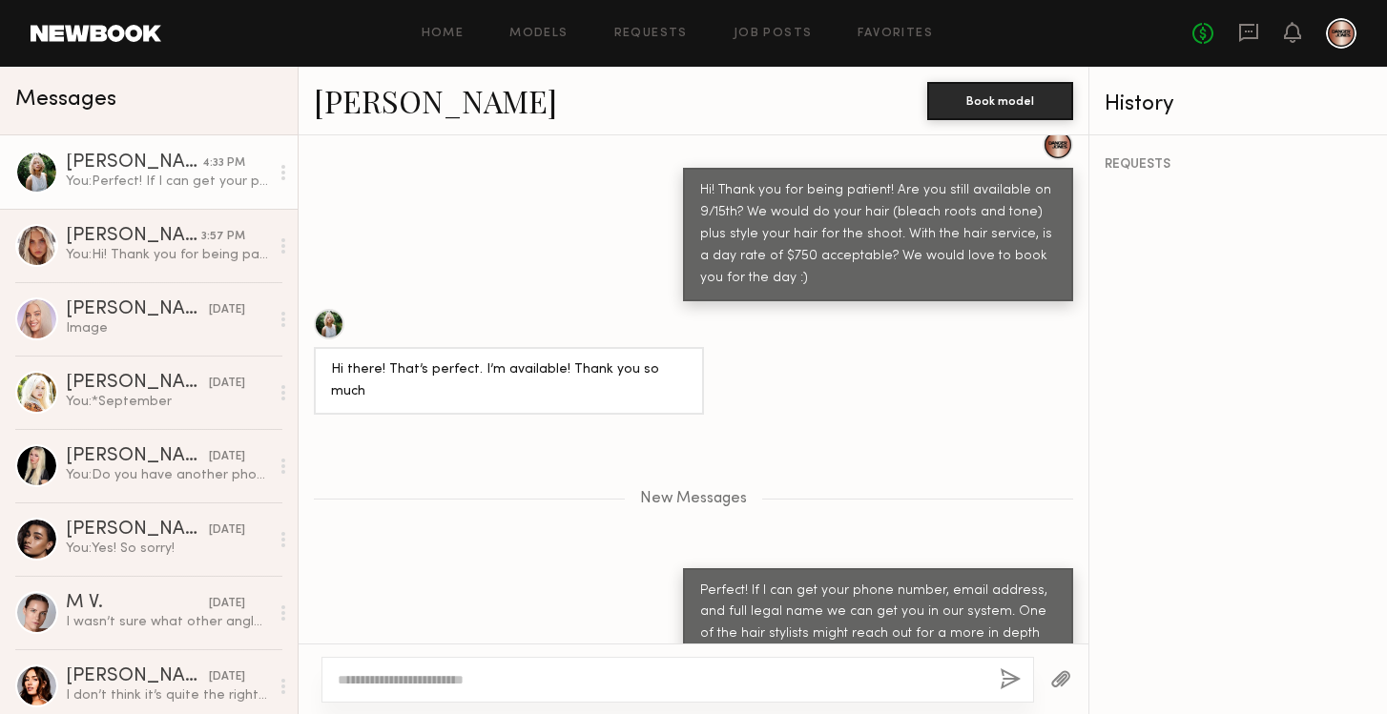
scroll to position [2463, 0]
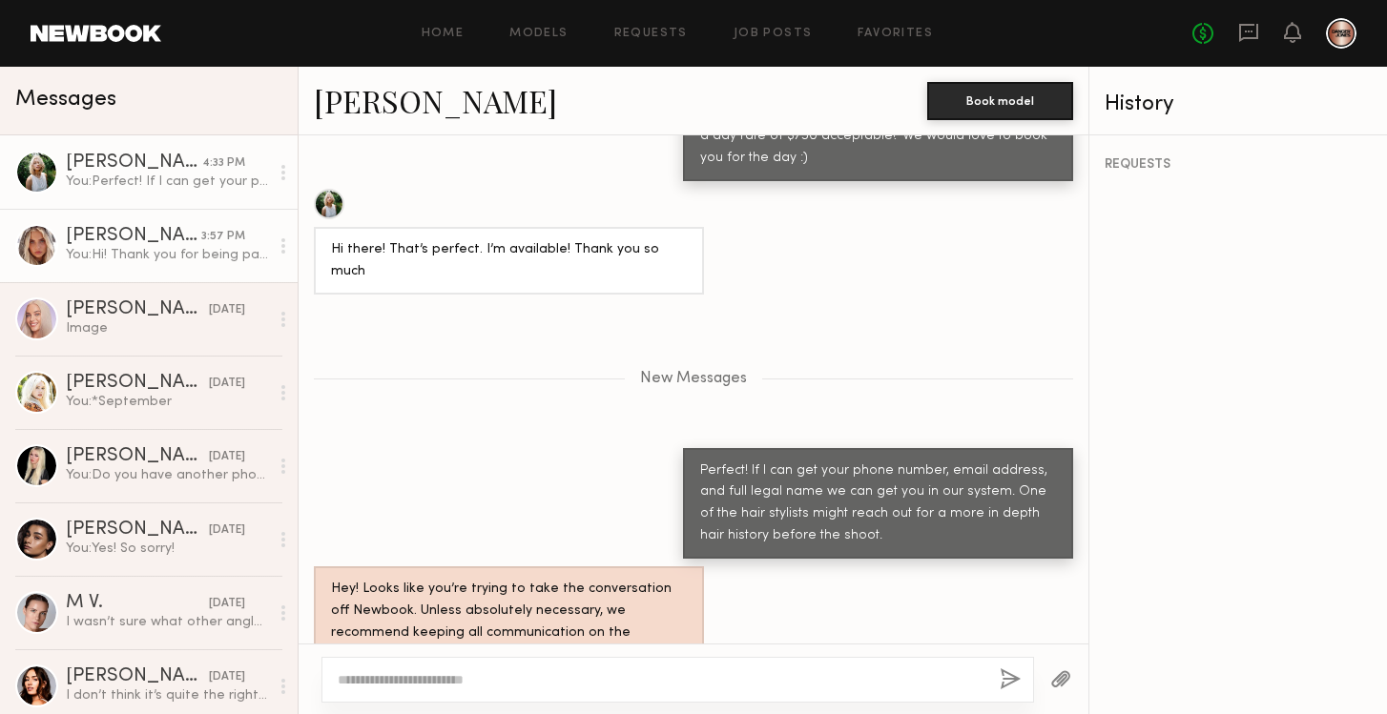
click at [173, 256] on div "You: Hi! Thank you for being patient! Are you still available on 9/15th? We wou…" at bounding box center [167, 255] width 203 height 18
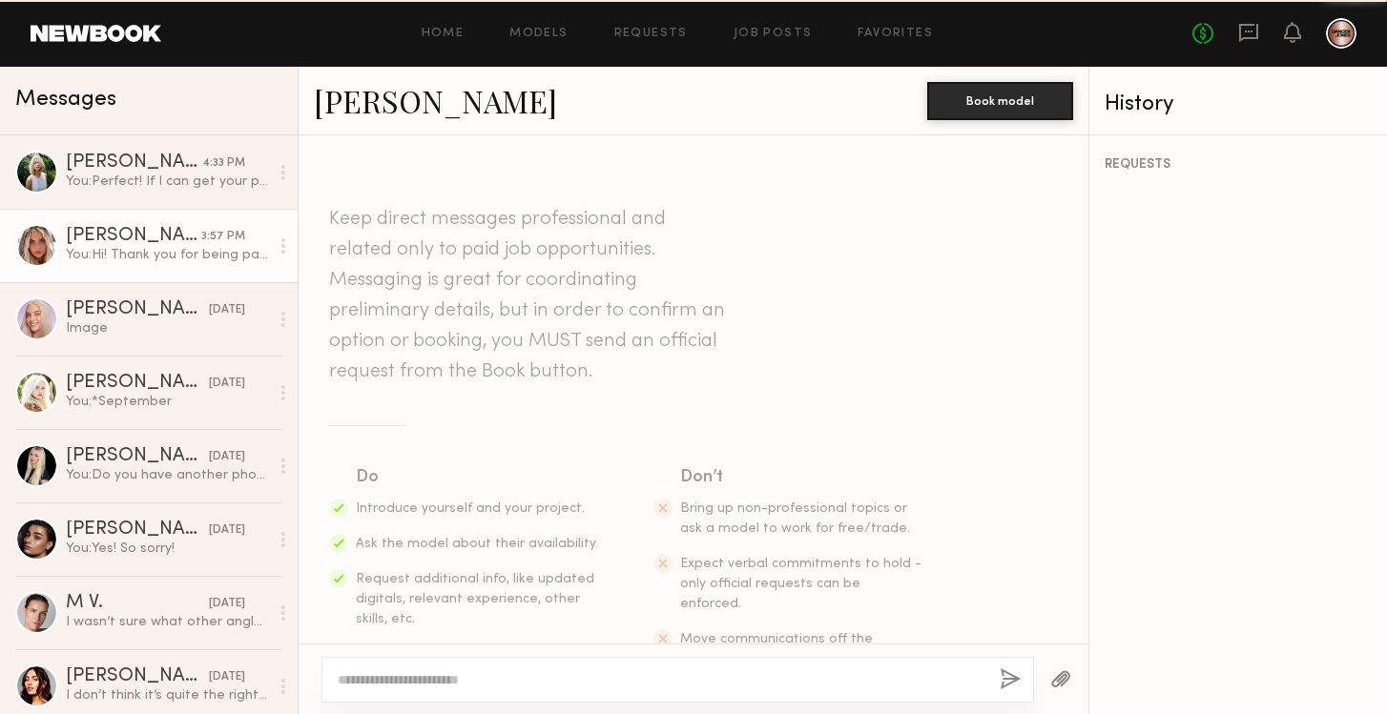
scroll to position [3293, 0]
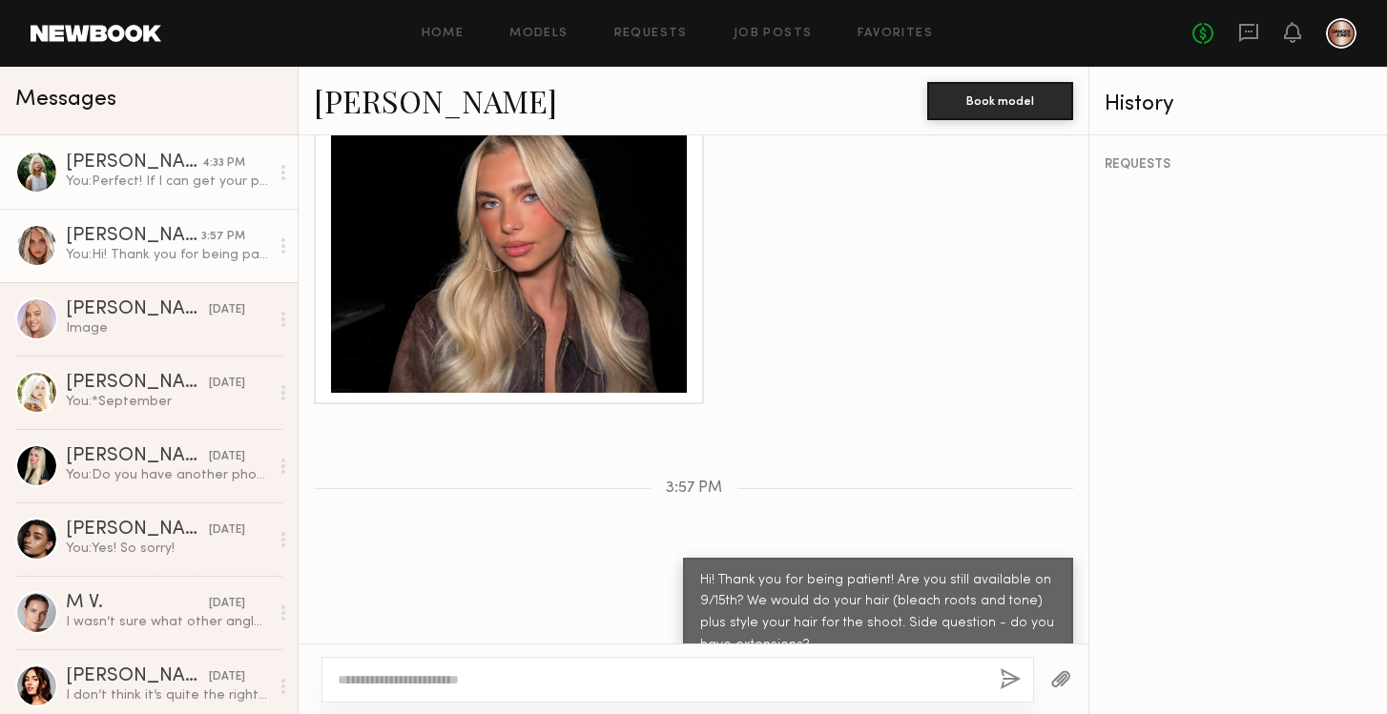
click at [167, 188] on div "You: Perfect! If I can get your phone number, email address, and full legal nam…" at bounding box center [167, 182] width 203 height 18
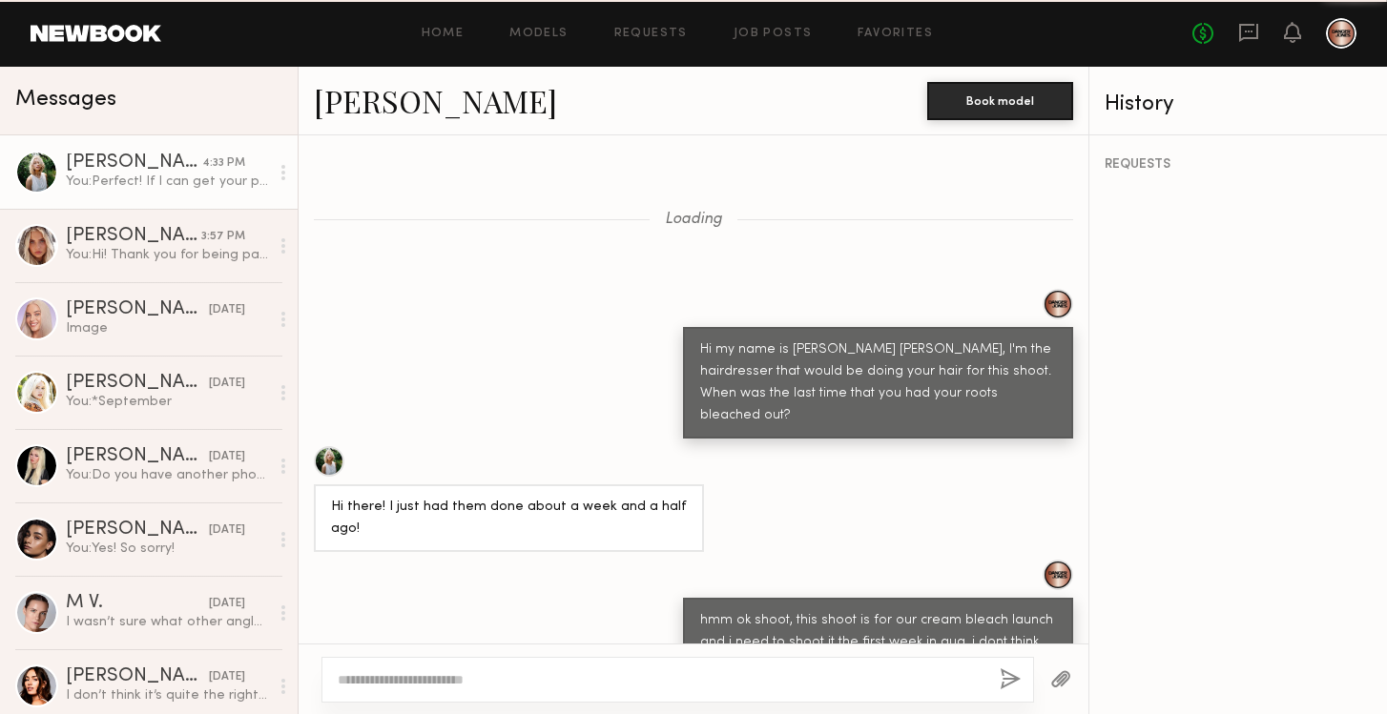
scroll to position [2318, 0]
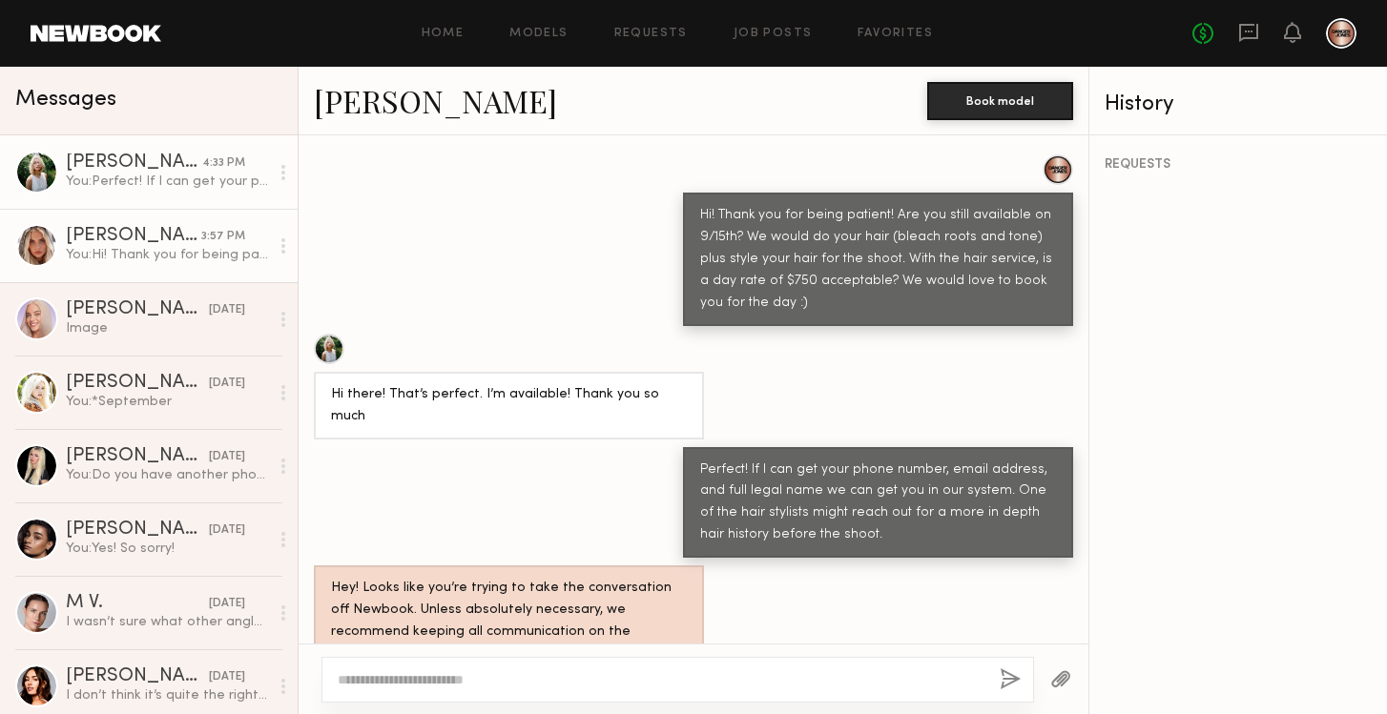
click at [160, 234] on div "Allea S." at bounding box center [133, 236] width 135 height 19
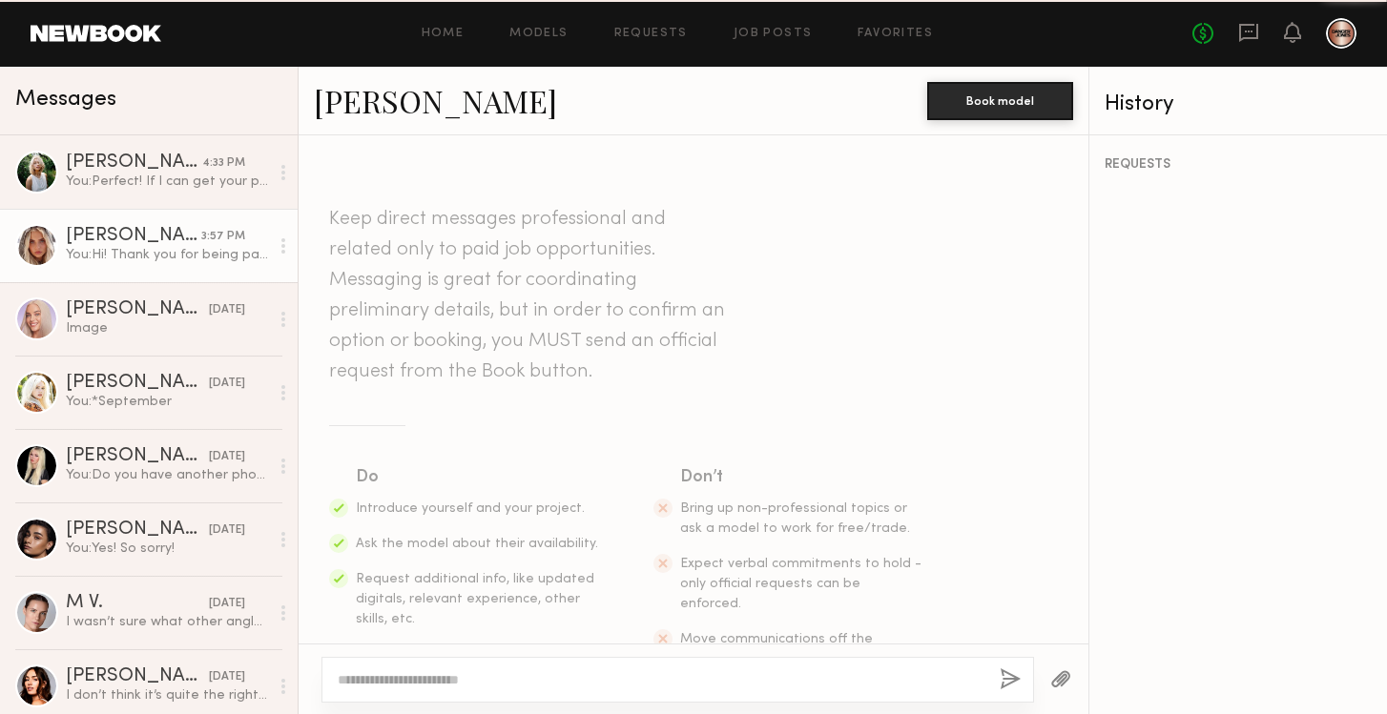
scroll to position [3293, 0]
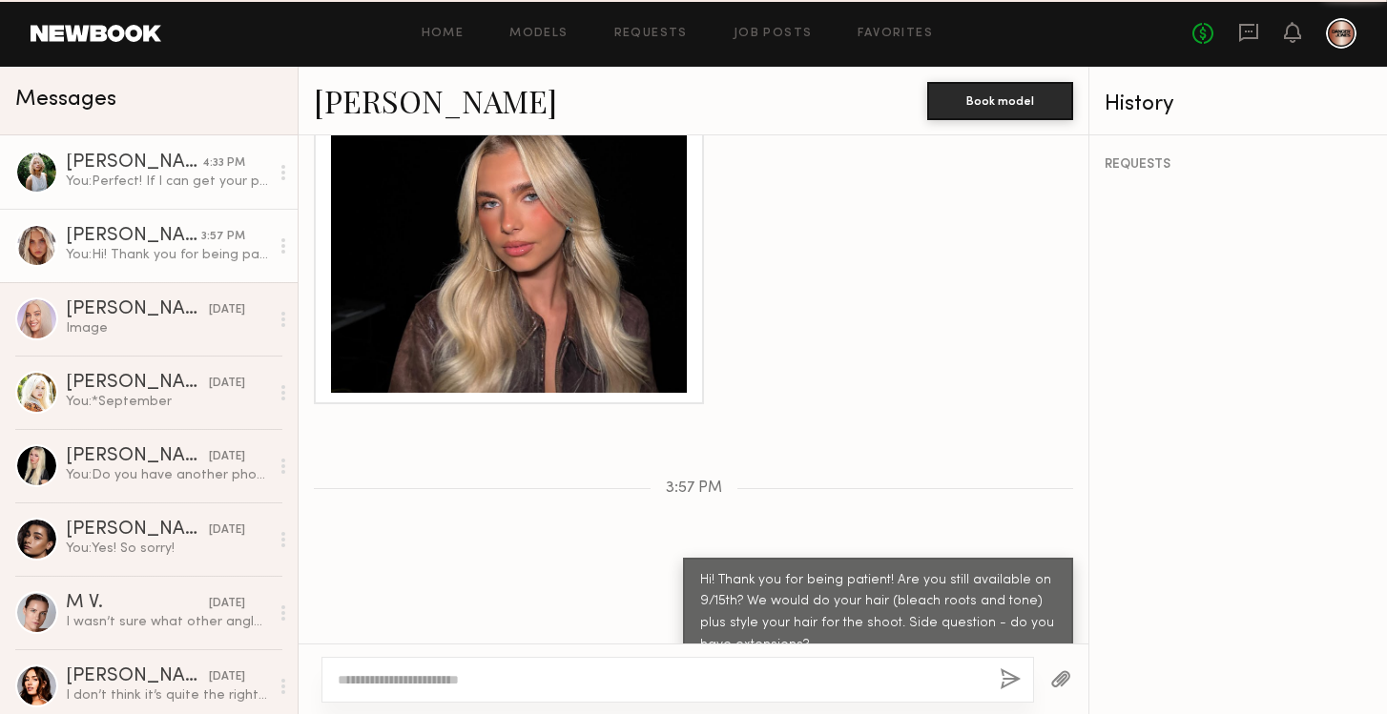
click at [176, 176] on div "You: Perfect! If I can get your phone number, email address, and full legal nam…" at bounding box center [167, 182] width 203 height 18
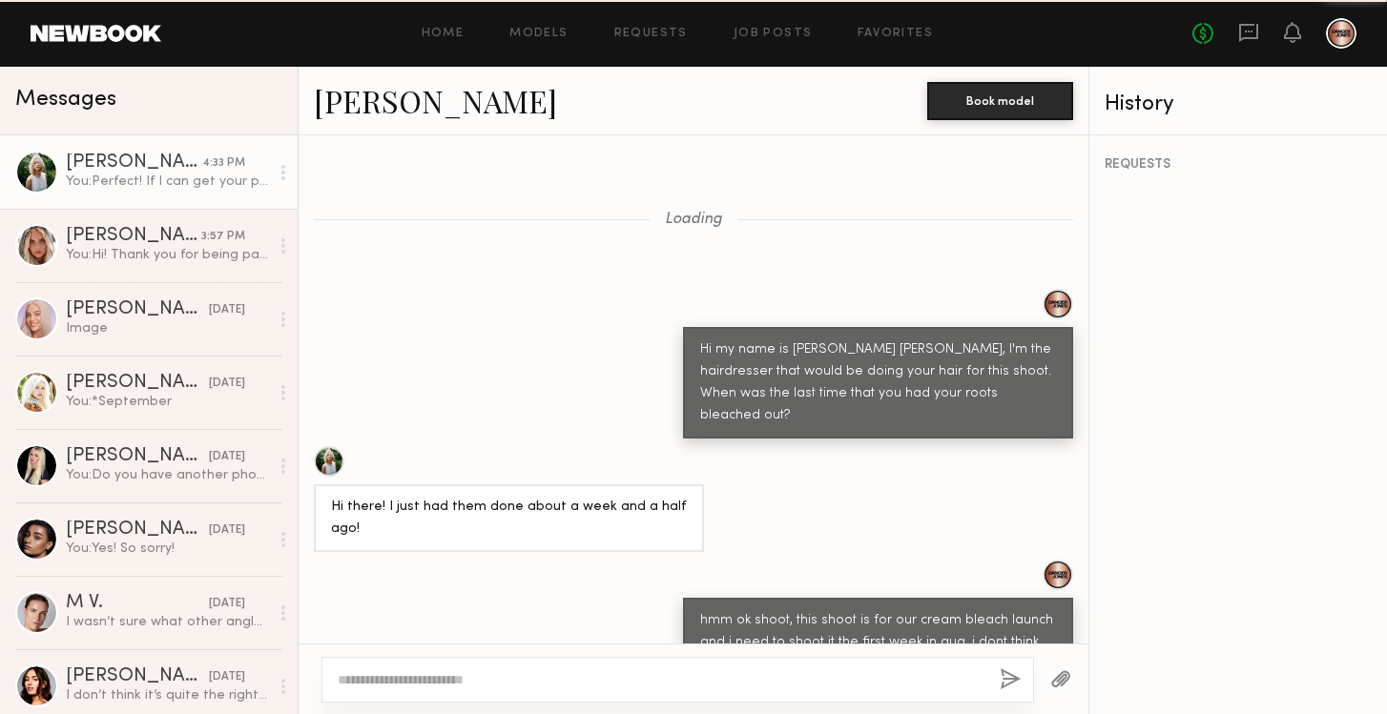
scroll to position [2318, 0]
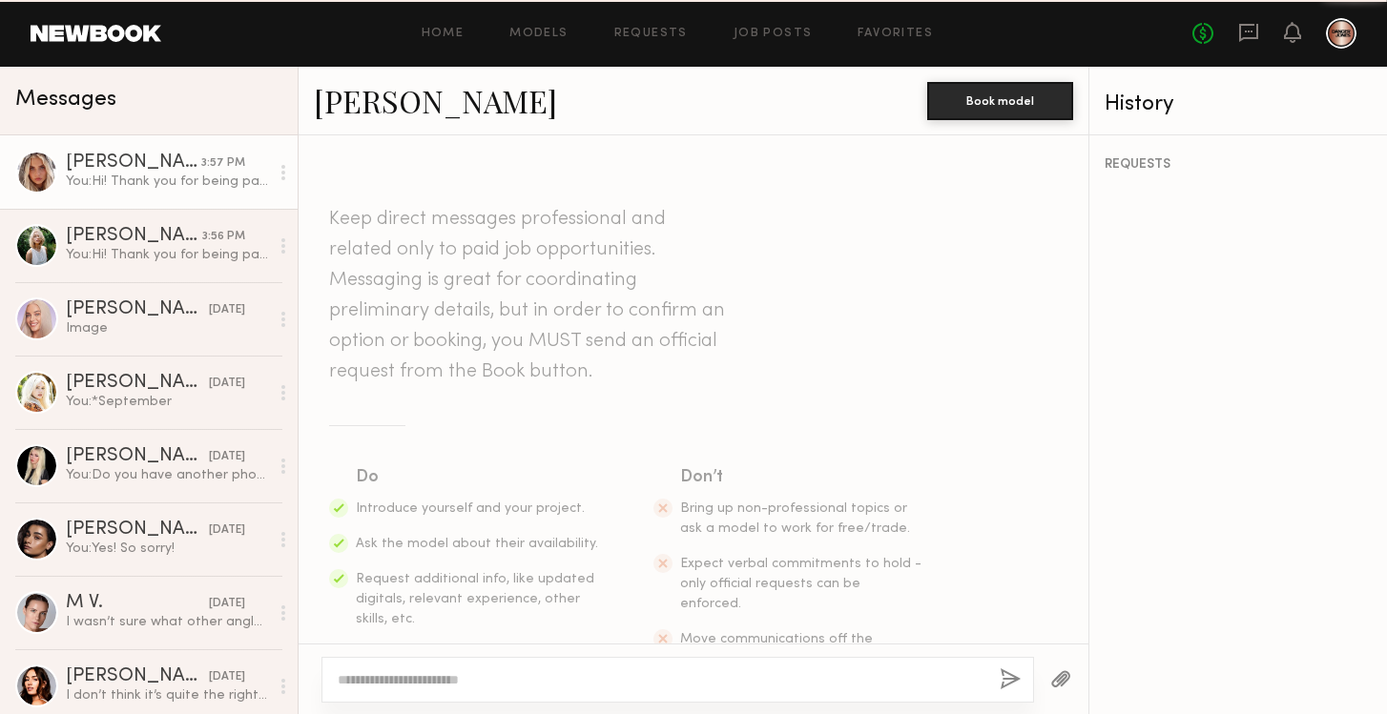
scroll to position [3293, 0]
